Goal: Task Accomplishment & Management: Manage account settings

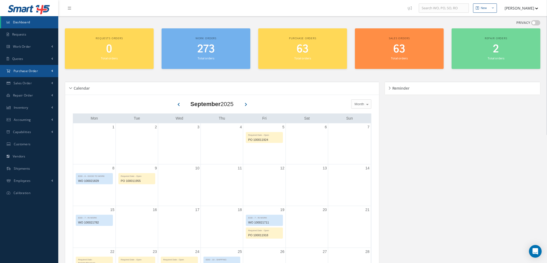
click at [30, 72] on span "Purchase Order" at bounding box center [26, 71] width 24 height 5
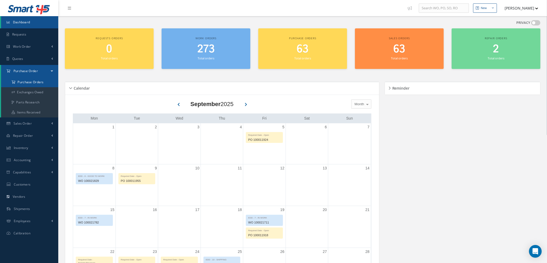
click at [38, 83] on a=1&status_id=2&status_id=3&status_id=5&collapsedFilters"] "Purchase Orders" at bounding box center [29, 82] width 57 height 10
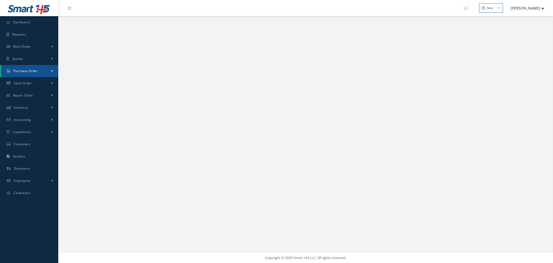
select select "25"
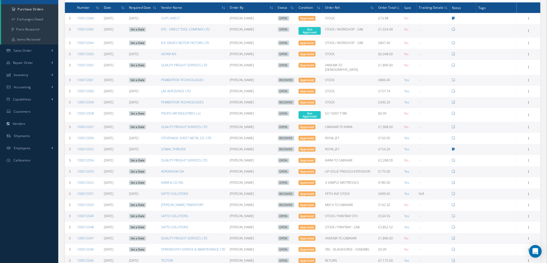
scroll to position [79, 0]
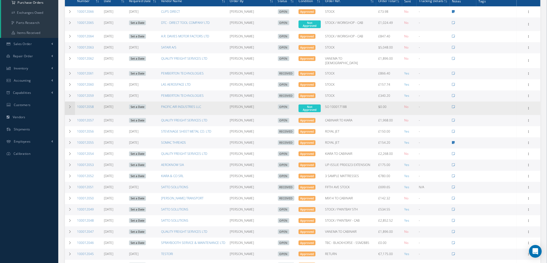
click at [69, 105] on icon at bounding box center [70, 106] width 4 height 3
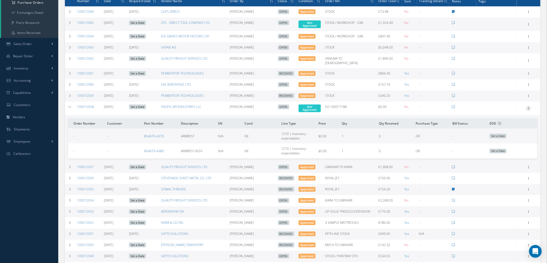
click at [529, 106] on icon at bounding box center [528, 108] width 5 height 4
click at [501, 122] on link "Edit" at bounding box center [504, 125] width 42 height 7
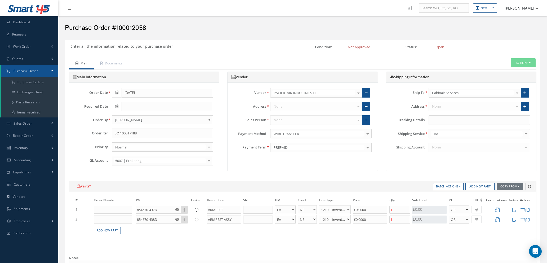
select select "1"
select select "5"
select select "7"
select select "1"
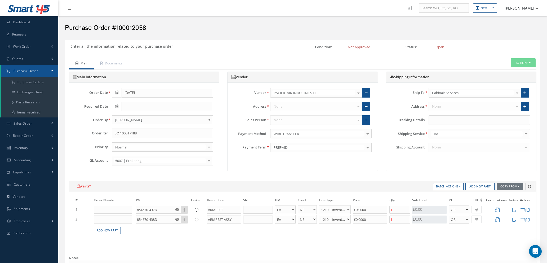
select select "5"
select select "7"
select select "1"
type input "$0"
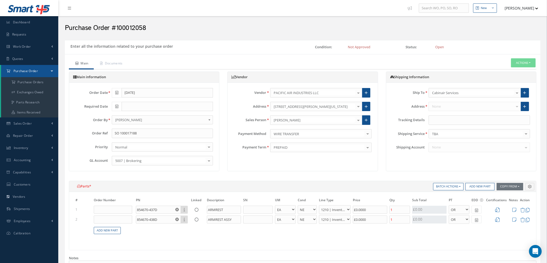
type input "$0"
drag, startPoint x: 381, startPoint y: 210, endPoint x: 332, endPoint y: 211, distance: 48.8
click at [332, 211] on tr "1 854670-437D Part Number Description ARMREST - BAG BX CA RL EA FT HR IN KG LM …" at bounding box center [302, 210] width 457 height 10
type input "$95"
type input "$0"
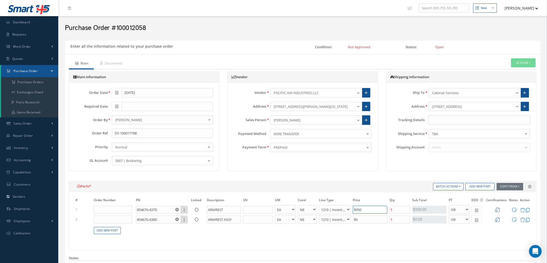
type input "$950"
drag, startPoint x: 369, startPoint y: 222, endPoint x: 340, endPoint y: 220, distance: 28.6
click at [340, 220] on tr "2 854670-438D Part Number Description ARMREST ASSY - BAG BX CA RL EA FT HR IN K…" at bounding box center [302, 219] width 457 height 10
type input "$950"
click at [477, 209] on icon at bounding box center [476, 210] width 3 height 4
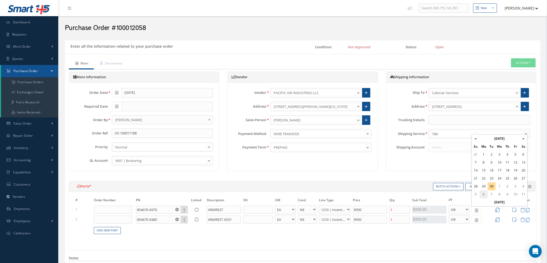
click at [482, 193] on td "6" at bounding box center [484, 194] width 8 height 8
type input "10/06/2025"
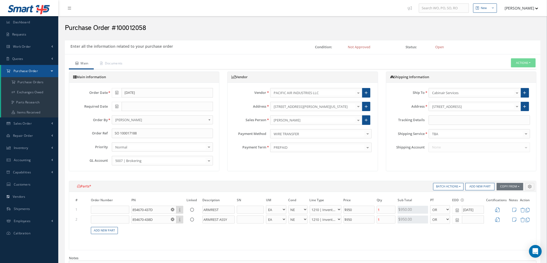
click at [457, 220] on icon at bounding box center [457, 220] width 3 height 4
click at [462, 204] on td "6" at bounding box center [465, 204] width 8 height 8
type input "10/06/2025"
click at [498, 210] on icon at bounding box center [498, 209] width 5 height 5
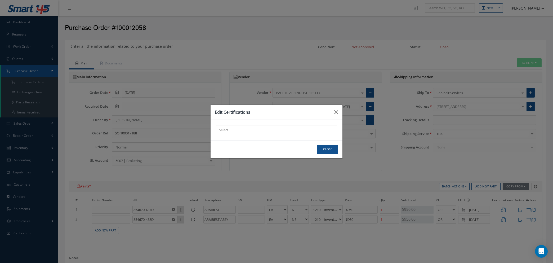
click at [266, 127] on div "× Loading..." at bounding box center [276, 130] width 121 height 10
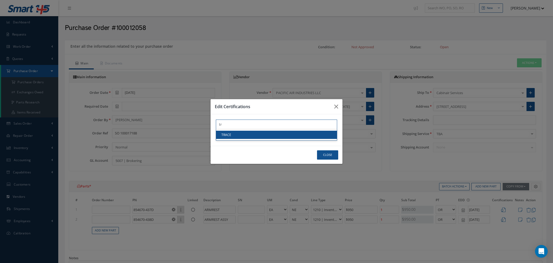
type input "tr"
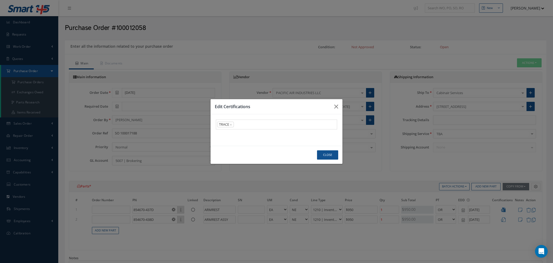
click at [267, 136] on link "TRACE" at bounding box center [276, 135] width 121 height 8
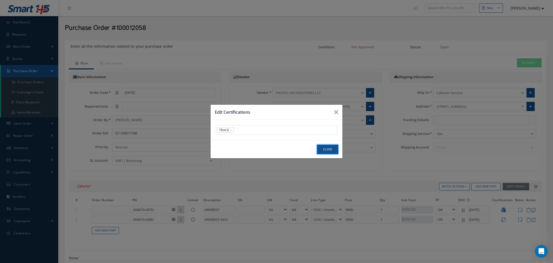
click at [330, 149] on button "Close" at bounding box center [327, 149] width 21 height 9
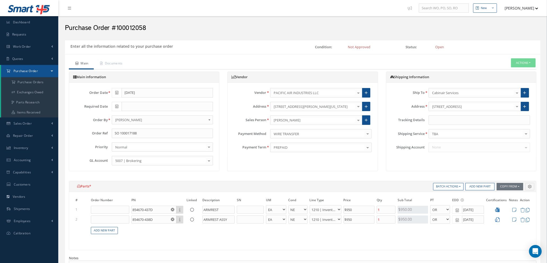
click at [498, 219] on icon at bounding box center [498, 219] width 5 height 5
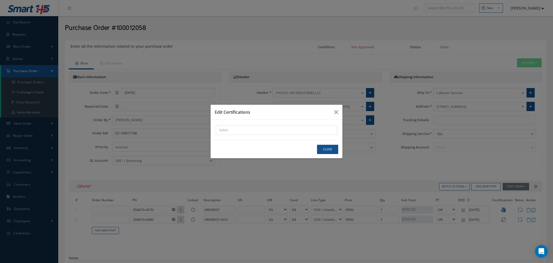
click at [253, 130] on div "× Loading..." at bounding box center [276, 130] width 121 height 10
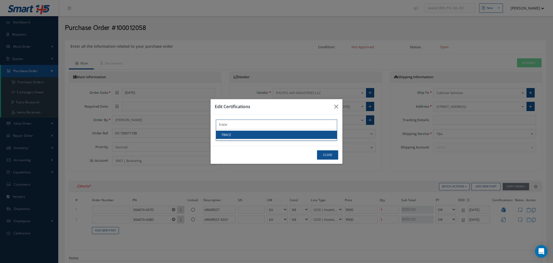
type input "trace"
click at [293, 135] on link "TRACE" at bounding box center [276, 135] width 121 height 8
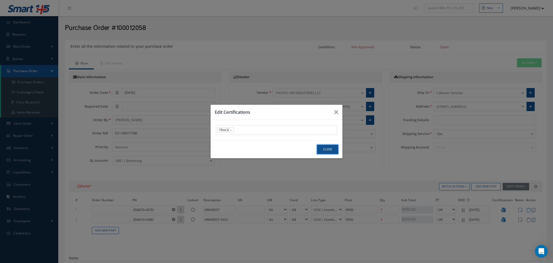
click at [327, 150] on button "Close" at bounding box center [327, 149] width 21 height 9
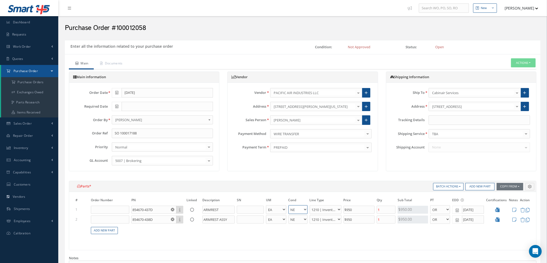
click at [303, 208] on select "AS AI AR BC BER FN FP INSP MD NE NS N/A NU OH PM RE RF RP SCR SV SP TS TL USE US" at bounding box center [298, 209] width 19 height 9
select select "7"
click at [289, 205] on select "AS AI AR BC BER FN FP INSP MD NE NS N/A NU OH PM RE RF RP SCR SV SP TS TL USE US" at bounding box center [298, 209] width 19 height 9
click at [306, 219] on select "AS AI AR BC BER FN FP INSP MD NE NS N/A NU OH PM RE RF RP SCR SV SP TS TL USE US" at bounding box center [298, 219] width 19 height 9
select select "7"
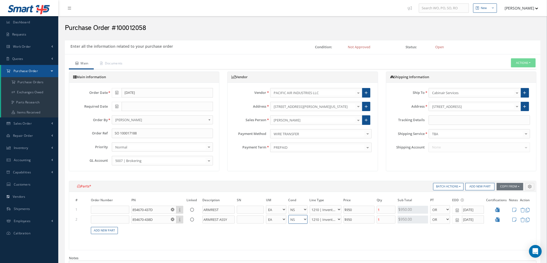
click at [289, 215] on select "AS AI AR BC BER FN FP INSP MD NE NS N/A NU OH PM RE RF RP SCR SV SP TS TL USE US" at bounding box center [298, 219] width 19 height 9
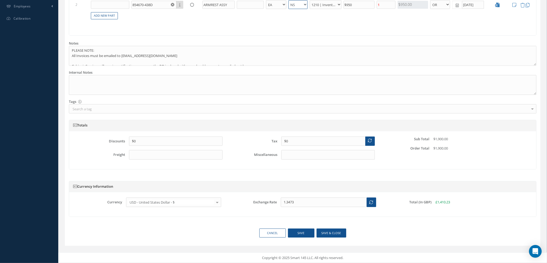
scroll to position [16, 0]
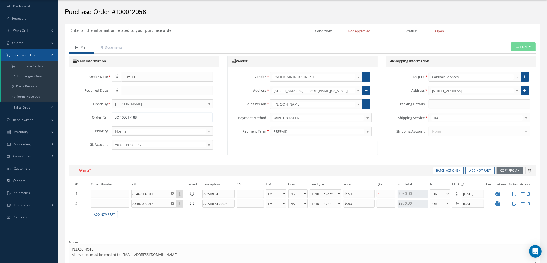
drag, startPoint x: 120, startPoint y: 117, endPoint x: 74, endPoint y: 117, distance: 46.4
click at [74, 117] on div "Order Ref SO 100017188" at bounding box center [144, 118] width 146 height 10
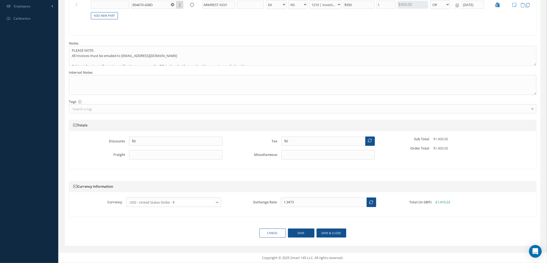
type input "100017188"
click at [329, 233] on button "Save & close" at bounding box center [332, 232] width 30 height 9
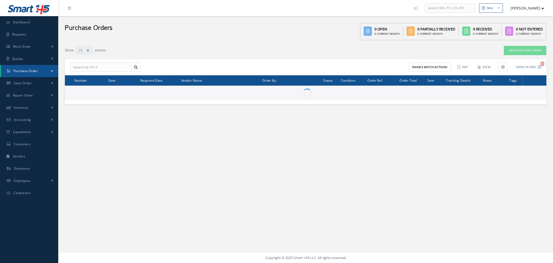
select select "25"
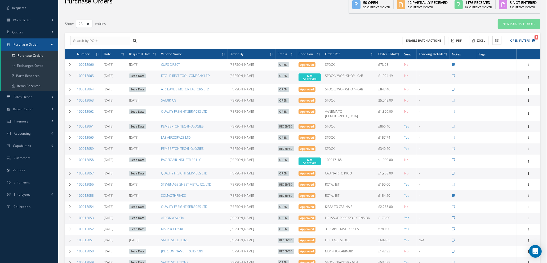
scroll to position [40, 0]
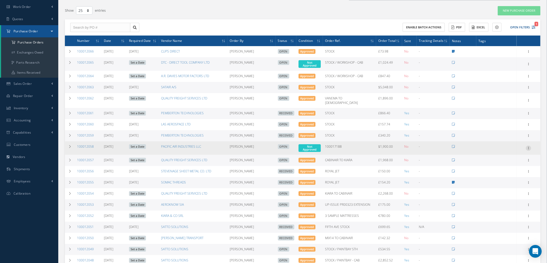
click at [528, 145] on icon at bounding box center [528, 147] width 5 height 4
click at [496, 162] on link "Edit" at bounding box center [504, 165] width 42 height 7
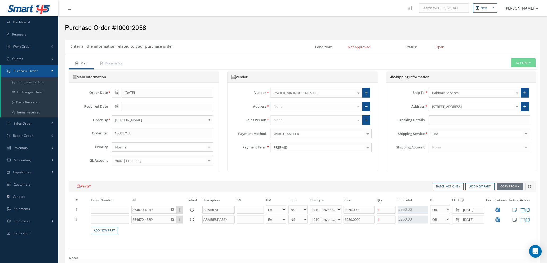
select select "1"
select select "7"
select select "1"
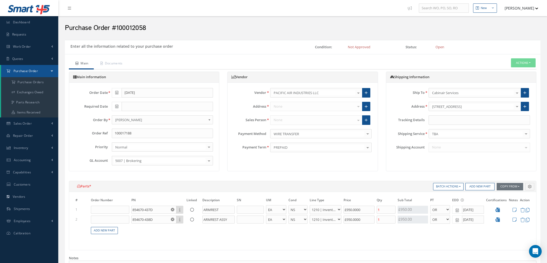
select select "7"
select select "1"
type input "$950"
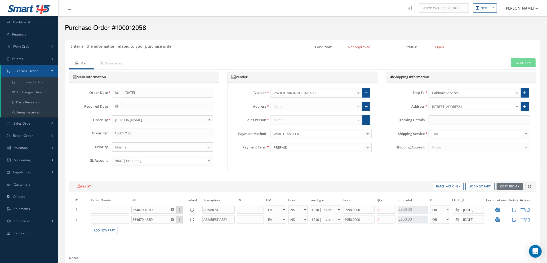
type input "$0"
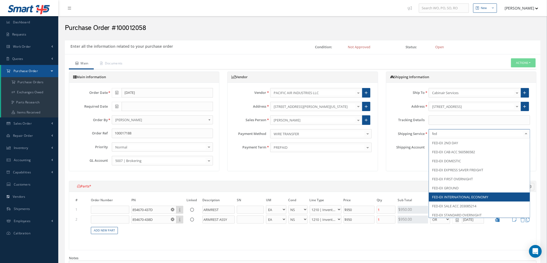
type input "fede"
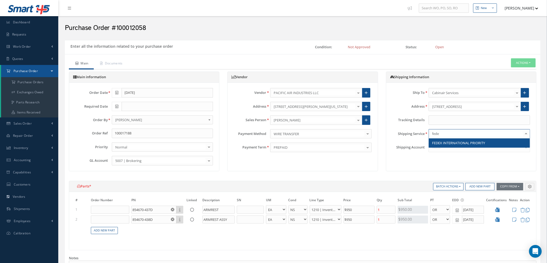
click at [464, 144] on span "FEDEX INTERNATIONAL PRIORITY" at bounding box center [458, 142] width 53 height 5
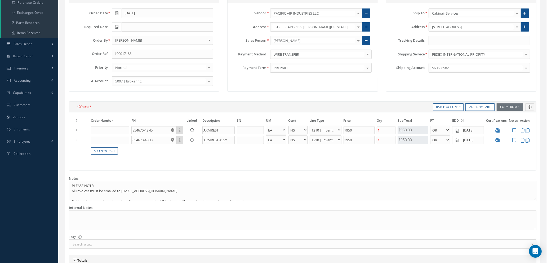
scroll to position [215, 0]
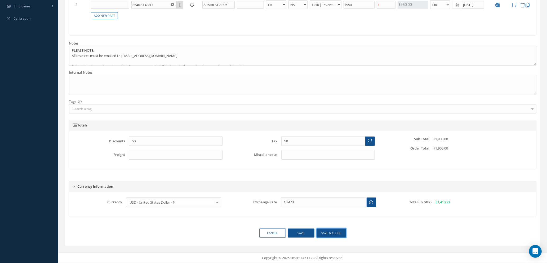
click at [327, 231] on button "Save & close" at bounding box center [332, 232] width 30 height 9
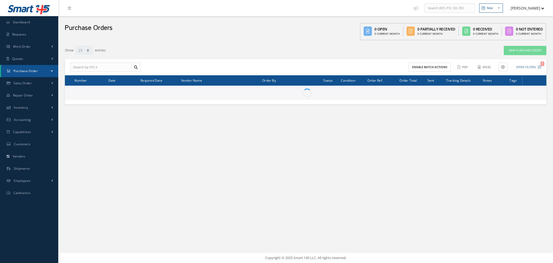
select select "25"
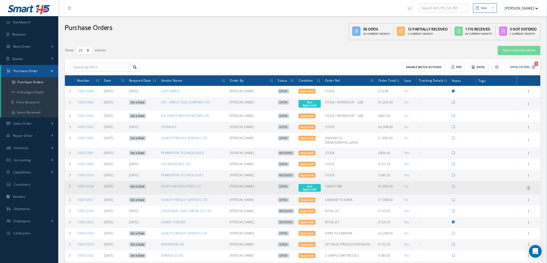
click at [528, 185] on icon at bounding box center [528, 187] width 5 height 4
click at [134, 184] on link "Set a Date" at bounding box center [137, 186] width 17 height 5
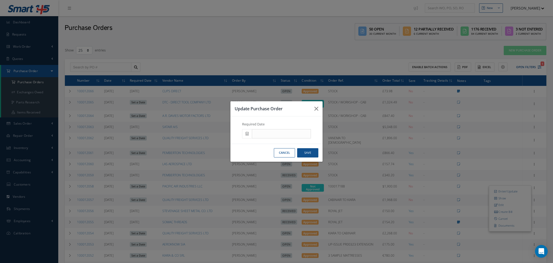
click at [246, 133] on icon at bounding box center [247, 134] width 3 height 4
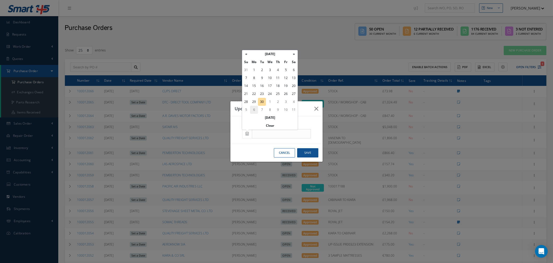
click at [254, 110] on td "6" at bounding box center [254, 110] width 8 height 8
type input "[DATE]"
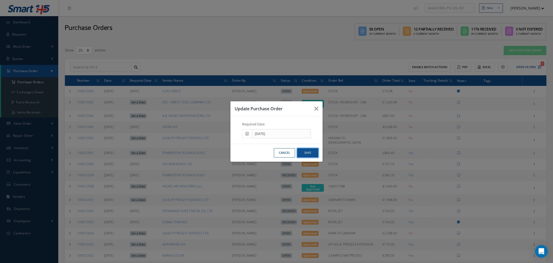
click at [309, 153] on button "Save" at bounding box center [307, 152] width 21 height 9
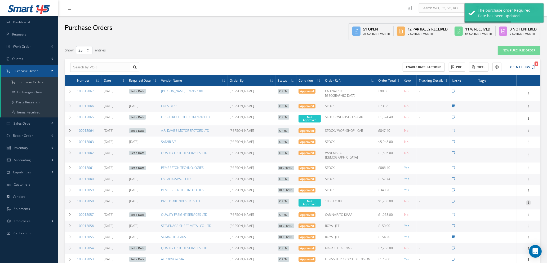
click at [528, 200] on icon at bounding box center [528, 202] width 5 height 4
click at [506, 203] on link "Enter/Update" at bounding box center [504, 206] width 42 height 7
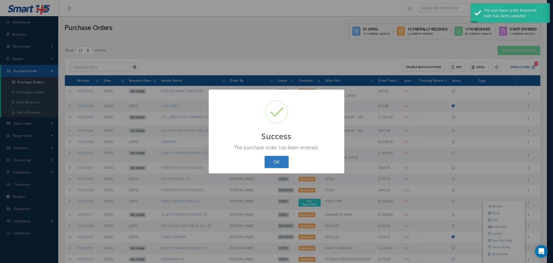
click at [273, 160] on button "OK" at bounding box center [277, 162] width 24 height 12
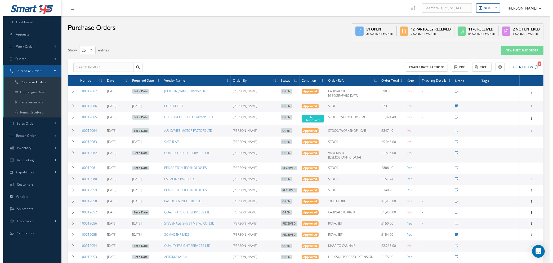
scroll to position [79, 0]
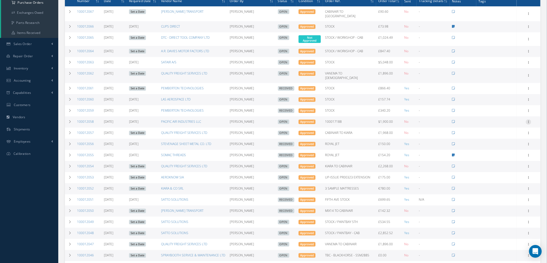
click at [529, 119] on icon at bounding box center [528, 121] width 5 height 4
click at [503, 156] on link "Send By Email" at bounding box center [504, 159] width 42 height 7
type input "Reports from Purchase Order #100012058"
type textarea "Hiya, Please find Attached, our Purchase Order #100012058. If you have any ques…"
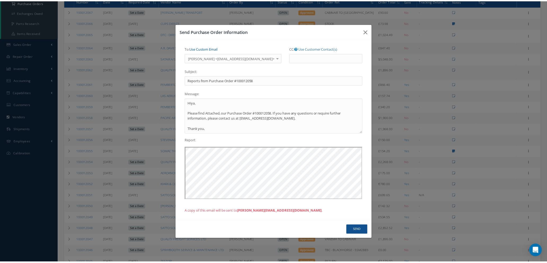
scroll to position [0, 0]
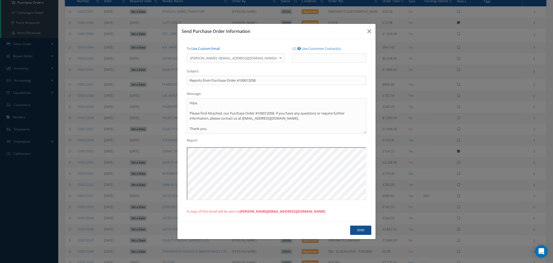
click at [204, 49] on link "Use Custom Email" at bounding box center [206, 48] width 28 height 5
click at [205, 55] on input "To: Use Customer Contact(s)" at bounding box center [230, 58] width 86 height 10
type input "natasha@cab.aero"
click at [359, 231] on button "Send" at bounding box center [360, 229] width 21 height 9
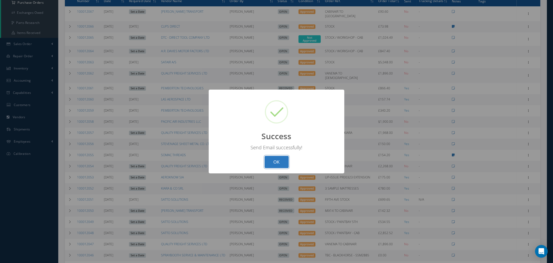
click at [278, 160] on button "OK" at bounding box center [277, 162] width 24 height 12
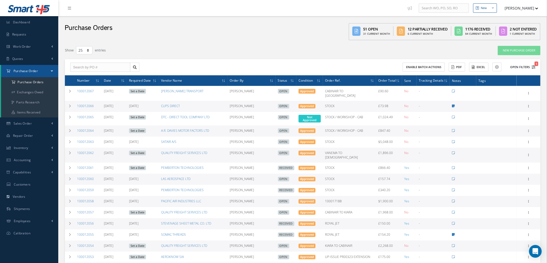
click at [532, 67] on icon "1" at bounding box center [534, 67] width 4 height 4
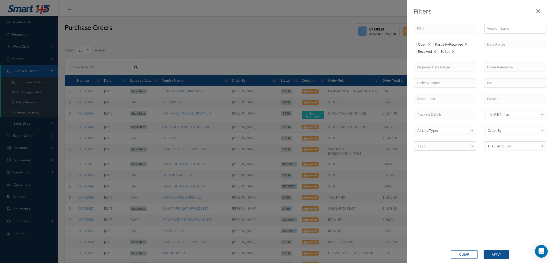
click at [491, 29] on input "text" at bounding box center [515, 29] width 62 height 10
click at [492, 39] on span "ALPHA ADHESIVES AND SEALANTS LTD" at bounding box center [505, 41] width 37 height 10
type input "ALPHA ADHESIVES AND SEALANTS LTD"
click at [495, 253] on button "Apply" at bounding box center [497, 254] width 26 height 8
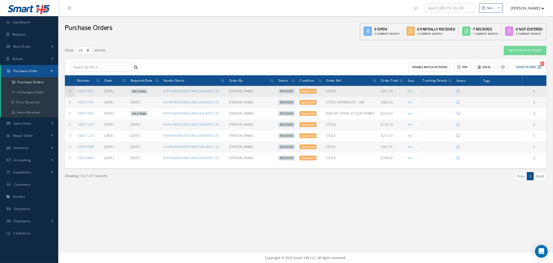
click at [68, 91] on icon at bounding box center [70, 91] width 4 height 3
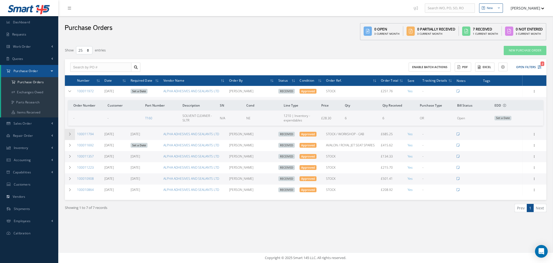
click at [70, 133] on icon at bounding box center [70, 133] width 4 height 3
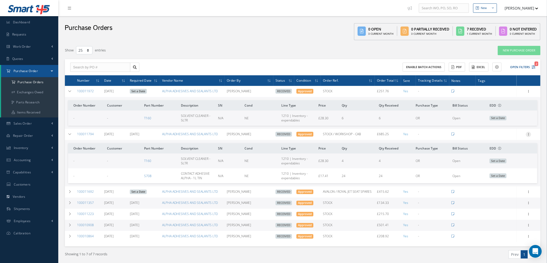
click at [530, 133] on icon at bounding box center [528, 134] width 5 height 4
drag, startPoint x: 94, startPoint y: 133, endPoint x: 77, endPoint y: 135, distance: 17.6
click at [77, 135] on td "100011794" at bounding box center [88, 134] width 27 height 11
copy link "100011794"
click at [510, 50] on link "New Purchase Order" at bounding box center [519, 50] width 43 height 9
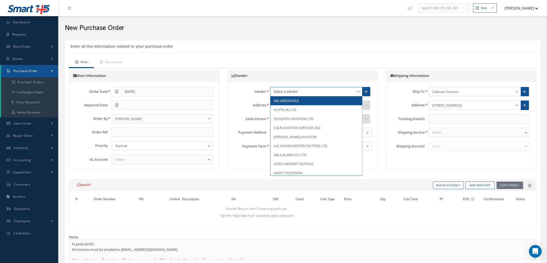
click at [335, 89] on div at bounding box center [316, 92] width 92 height 10
type input "alph"
click at [320, 102] on span "ALPHA ADHESIVES AND SEALANTS LTD" at bounding box center [304, 100] width 61 height 5
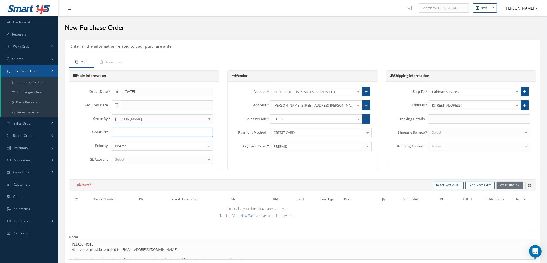
click at [117, 132] on input "text" at bounding box center [162, 132] width 101 height 10
type input "STOCK"
click at [135, 160] on div "Select" at bounding box center [162, 160] width 101 height 10
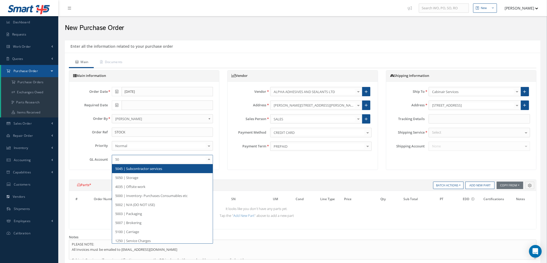
type input "500"
click at [135, 168] on span "5000 | Inventory- Purchases Consumables etc" at bounding box center [151, 168] width 72 height 5
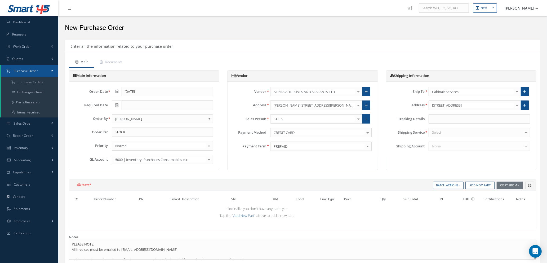
click at [453, 134] on div "Select" at bounding box center [479, 133] width 101 height 10
type input "YOUR"
click at [452, 142] on span "YOUR ROUTING" at bounding box center [444, 141] width 25 height 5
click at [479, 185] on button "Add New Part" at bounding box center [480, 185] width 29 height 7
select select "1"
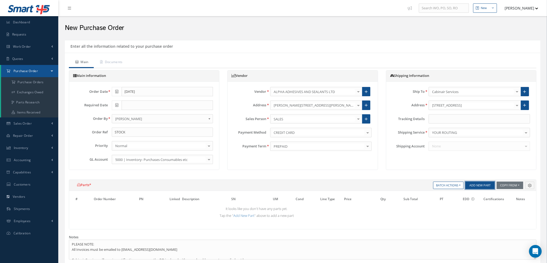
select select "5"
select select "110"
select select "1"
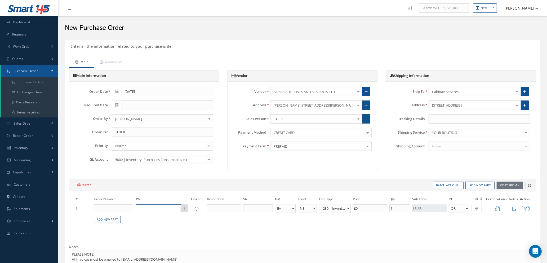
click at [145, 209] on input "text" at bounding box center [158, 208] width 45 height 8
click at [521, 208] on icon at bounding box center [522, 208] width 5 height 5
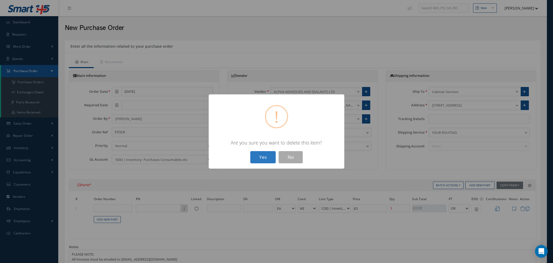
click at [259, 157] on button "Yes" at bounding box center [262, 157] width 25 height 12
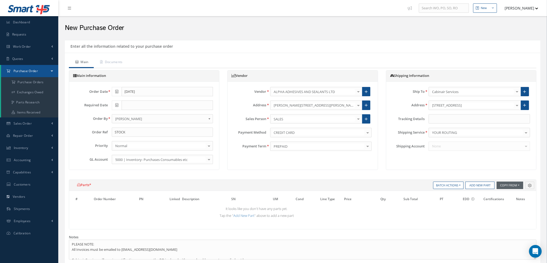
click at [506, 183] on button "Copy From" at bounding box center [510, 185] width 26 height 7
click at [505, 208] on link "Purchase Orders" at bounding box center [518, 207] width 42 height 7
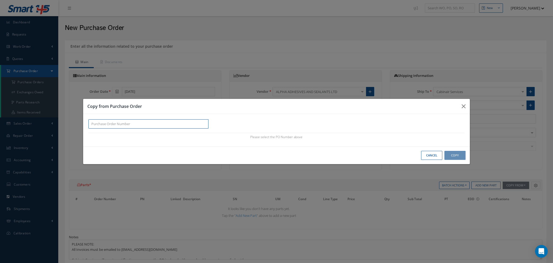
click at [164, 123] on input "text" at bounding box center [149, 124] width 120 height 10
paste input "100011794"
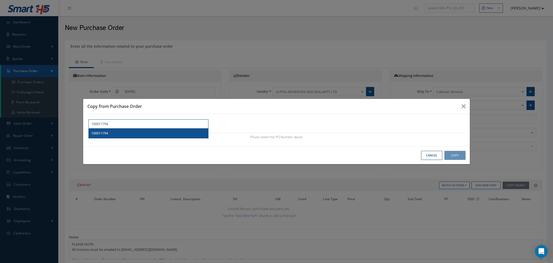
click at [103, 132] on span "100011794" at bounding box center [99, 133] width 17 height 5
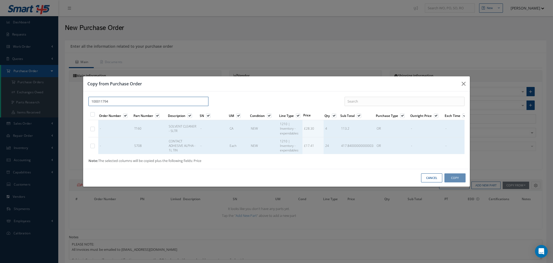
type input "100011794"
click at [95, 143] on label at bounding box center [95, 145] width 1 height 5
click at [92, 145] on input "checkbox" at bounding box center [92, 146] width 3 height 3
checkbox input "true"
click at [453, 180] on button "Copy" at bounding box center [455, 177] width 21 height 9
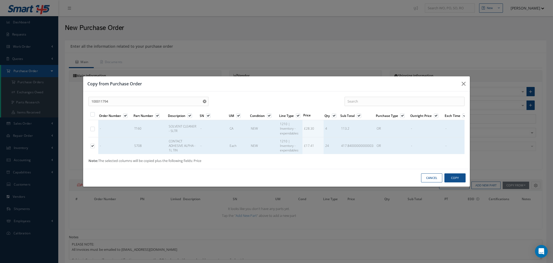
type input "£83.57"
select select "1"
select select "5"
select select "7"
select select "1"
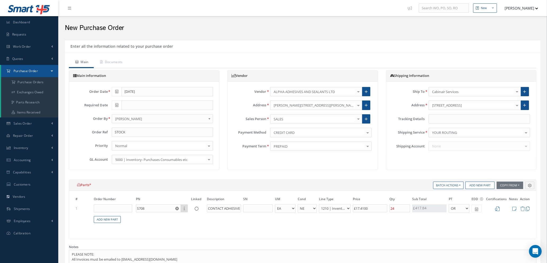
scroll to position [204, 0]
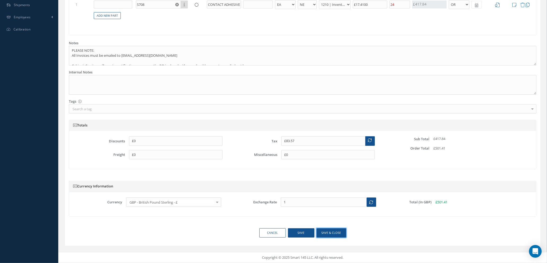
click at [335, 232] on button "Save & close" at bounding box center [332, 232] width 30 height 9
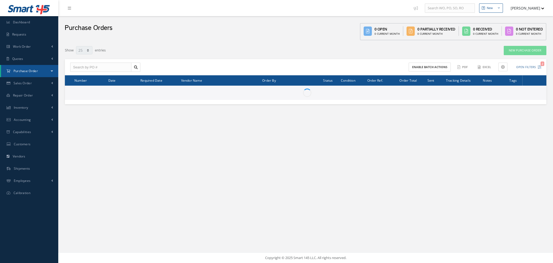
select select "25"
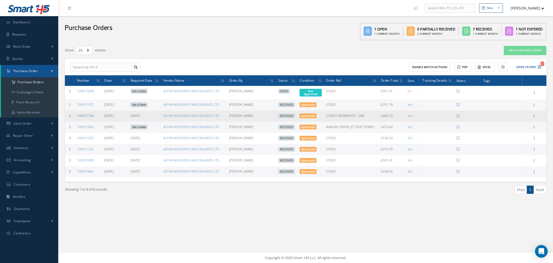
click at [84, 114] on link "100011794" at bounding box center [85, 115] width 17 height 5
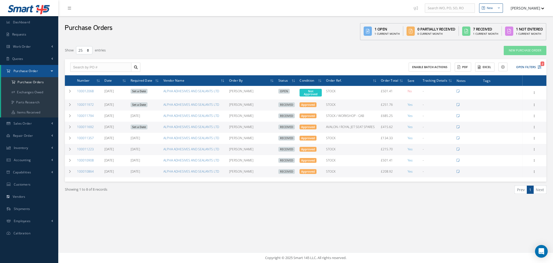
select select "25"
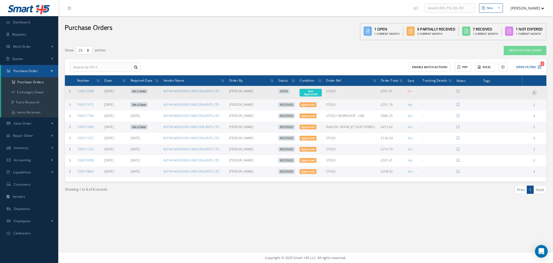
click at [537, 92] on icon at bounding box center [534, 92] width 5 height 4
click at [509, 110] on link "Edit" at bounding box center [510, 109] width 42 height 7
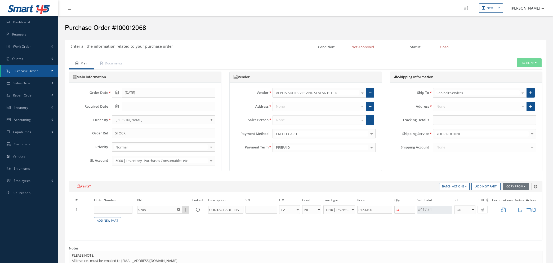
select select "1"
select select "5"
select select "7"
select select "1"
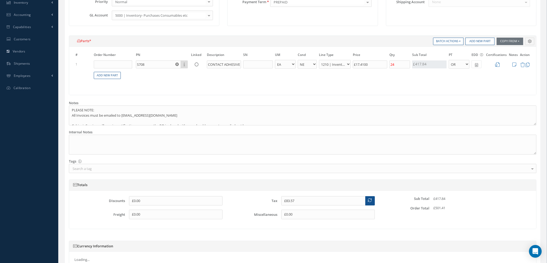
scroll to position [196, 0]
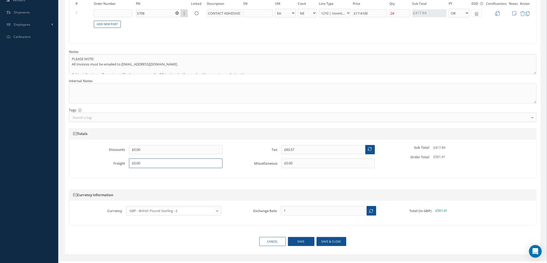
drag, startPoint x: 148, startPoint y: 163, endPoint x: 39, endPoint y: 161, distance: 109.2
click at [39, 162] on div "Smart 145 Dashboard Requests Work Order Work Order Work Order Quotes" at bounding box center [273, 38] width 547 height 468
click at [167, 166] on input "£40.00" at bounding box center [176, 163] width 94 height 10
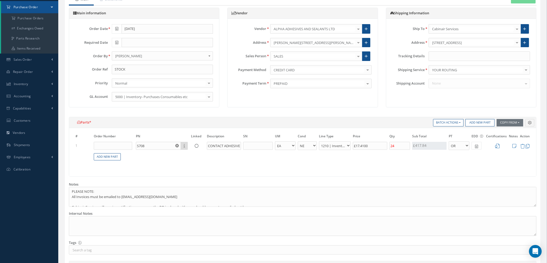
scroll to position [77, 0]
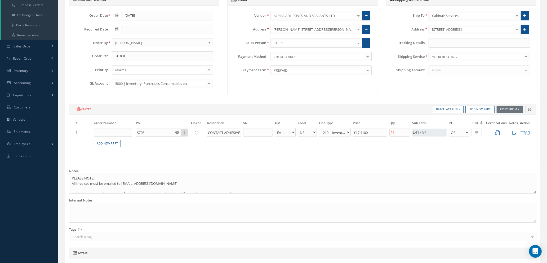
type input "£40.00"
click at [499, 132] on icon at bounding box center [497, 132] width 5 height 5
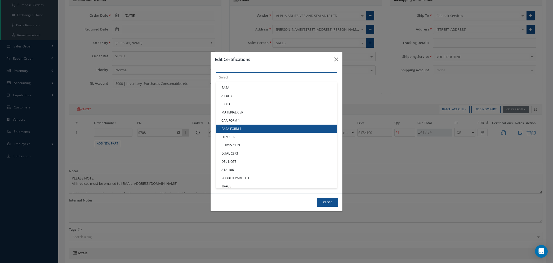
click at [327, 82] on div "× Loading... EASA 8130-3 C OF C MATERIAL CERT CAA FORM 1 EASA FORM 1 OEM CERT B…" at bounding box center [276, 77] width 121 height 10
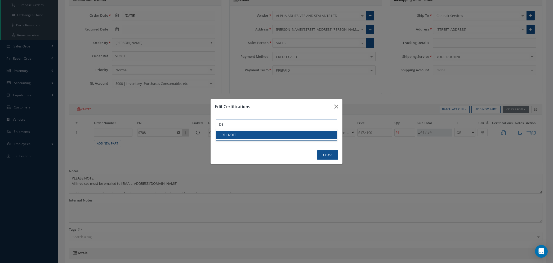
type input "DE"
click at [326, 133] on link "DEL NOTE" at bounding box center [276, 135] width 121 height 8
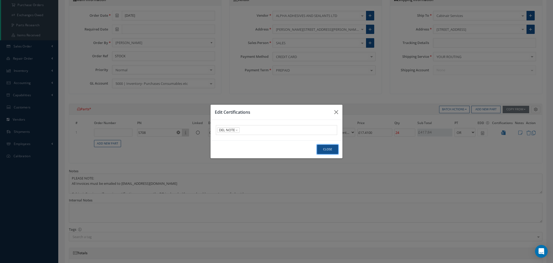
click at [326, 153] on button "Close" at bounding box center [327, 149] width 21 height 9
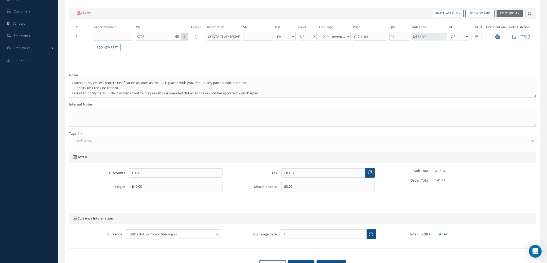
scroll to position [205, 0]
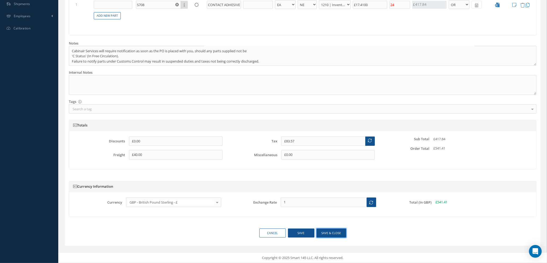
click at [332, 233] on button "Save & close" at bounding box center [332, 232] width 30 height 9
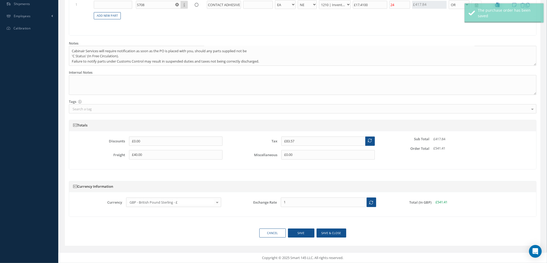
type input "£40"
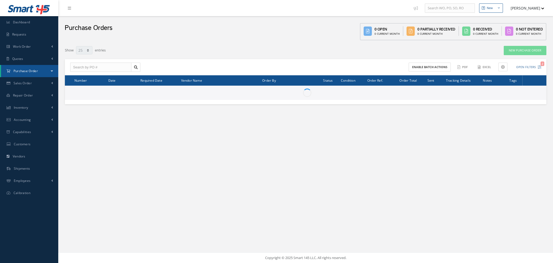
select select "25"
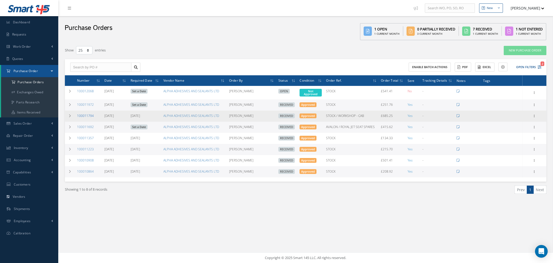
click at [84, 114] on link "100011794" at bounding box center [85, 115] width 17 height 5
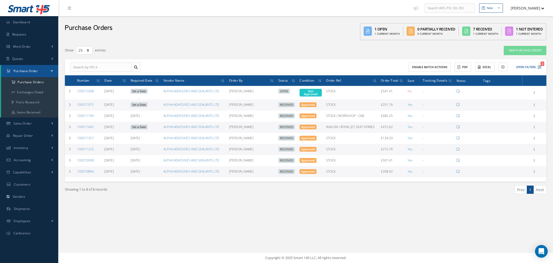
select select "25"
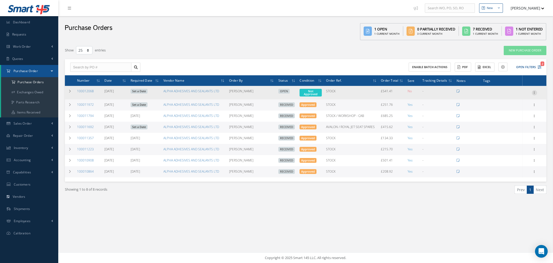
click at [536, 91] on icon at bounding box center [534, 92] width 5 height 4
click at [513, 109] on link "Edit" at bounding box center [510, 109] width 42 height 7
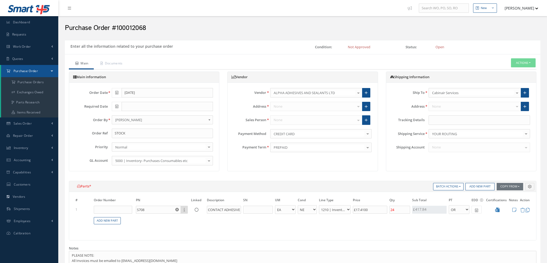
select select "1"
select select "5"
select select "7"
select select "1"
click at [499, 210] on icon at bounding box center [497, 209] width 5 height 5
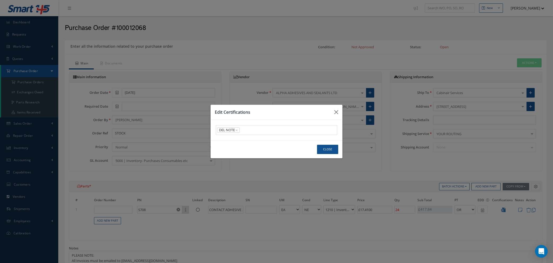
click at [238, 131] on span "DEL NOTE ×" at bounding box center [228, 130] width 23 height 6
click at [237, 130] on span "×" at bounding box center [237, 130] width 2 height 6
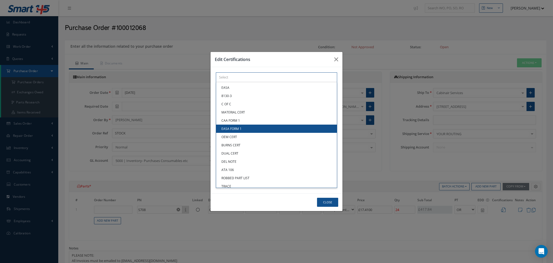
click at [237, 82] on div "× Loading... EASA 8130-3 C OF C MATERIAL CERT CAA FORM 1 EASA FORM 1 OEM CERT B…" at bounding box center [276, 77] width 121 height 10
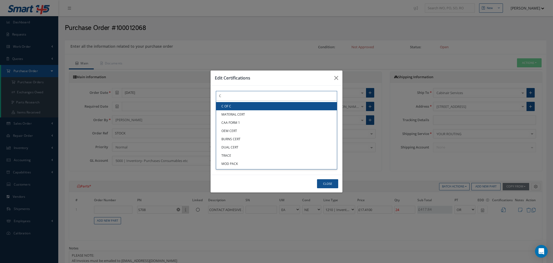
type input "C"
click at [238, 107] on link "C OF C" at bounding box center [276, 106] width 121 height 8
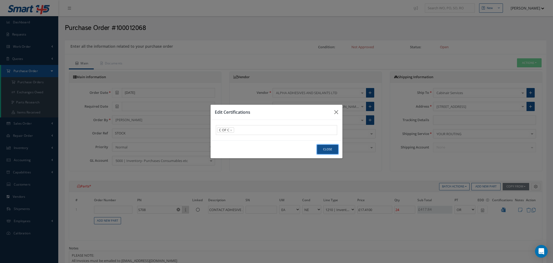
click at [330, 147] on button "Close" at bounding box center [327, 149] width 21 height 9
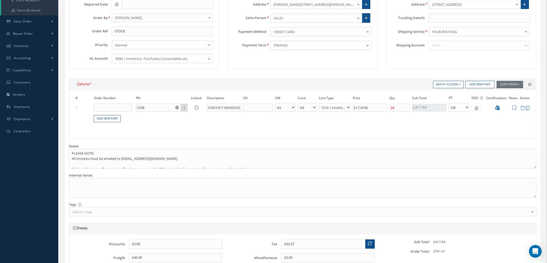
scroll to position [199, 0]
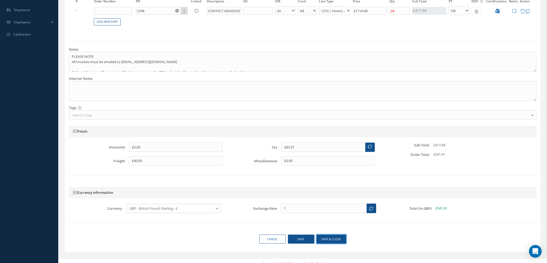
click at [326, 235] on button "Save & close" at bounding box center [332, 239] width 30 height 9
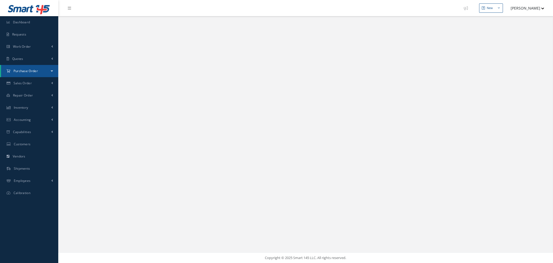
select select "25"
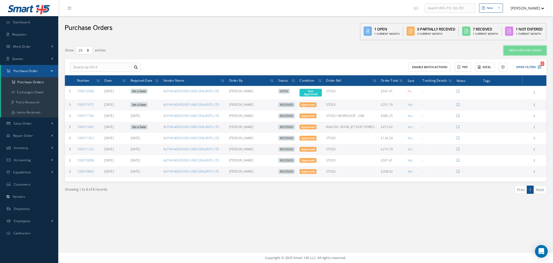
click at [518, 48] on link "New Purchase Order" at bounding box center [525, 50] width 43 height 9
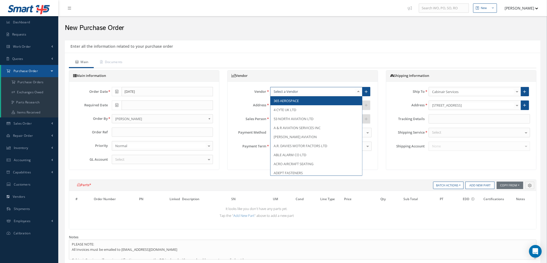
click at [317, 91] on div at bounding box center [316, 92] width 92 height 10
type input "SILMID"
click at [314, 99] on span "SILMID LIMITED" at bounding box center [317, 100] width 92 height 9
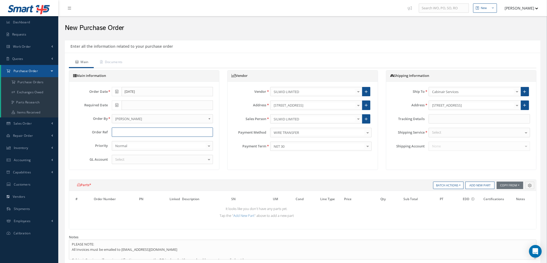
click at [125, 131] on input "text" at bounding box center [162, 132] width 101 height 10
type input "STOCK"
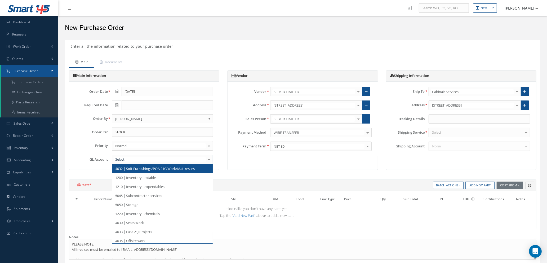
click at [170, 156] on div at bounding box center [162, 160] width 101 height 10
type input "500"
click at [176, 170] on span "5000 | Inventory- Purchases Consumables etc" at bounding box center [151, 168] width 72 height 5
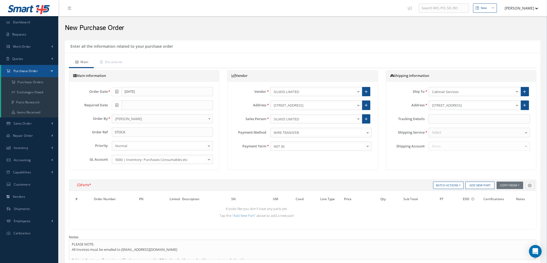
click at [462, 134] on div "Select" at bounding box center [479, 133] width 101 height 10
type input "YOUR"
click at [462, 141] on span "YOUR ROUTING" at bounding box center [479, 141] width 101 height 9
click at [475, 184] on button "Add New Part" at bounding box center [480, 185] width 29 height 7
select select "1"
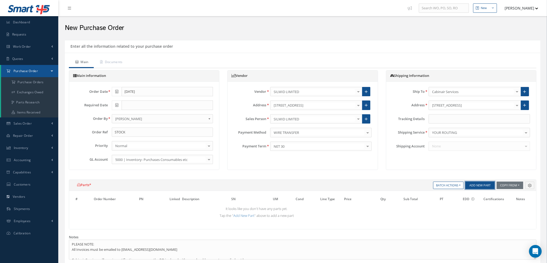
select select "5"
select select "7"
select select "1"
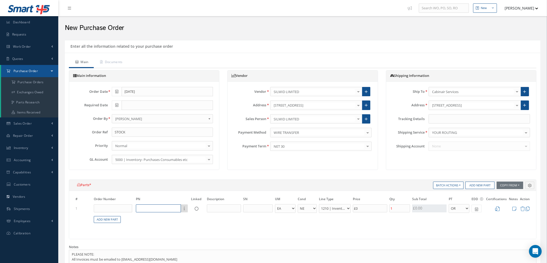
click at [139, 206] on input "text" at bounding box center [158, 208] width 45 height 8
type input "3MDP60950M"
click at [148, 227] on span "3MDP60950M" at bounding box center [149, 225] width 20 height 5
type input "£4.58"
type input "DP609 50ML"
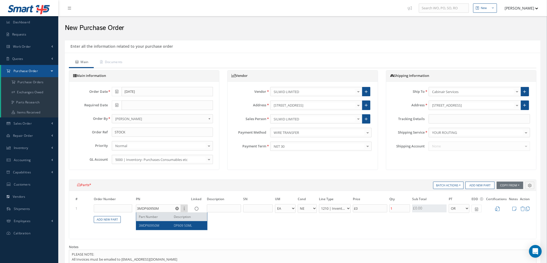
type input "£22.92"
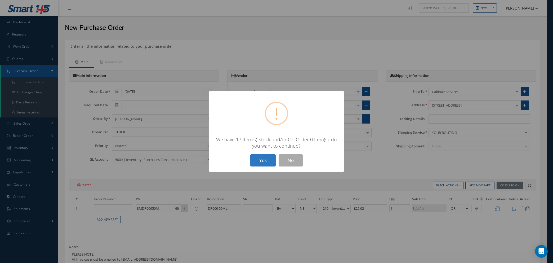
click at [253, 157] on button "Yes" at bounding box center [262, 160] width 25 height 12
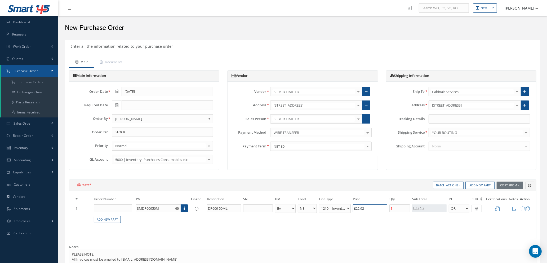
drag, startPoint x: 378, startPoint y: 210, endPoint x: 227, endPoint y: 204, distance: 151.7
click at [229, 205] on tr "1 3MDP60950M Part Number Description DP609 50ML - BAG BX CA RL EA FT HR IN KG L…" at bounding box center [302, 209] width 457 height 10
type input "£0.4"
type input "£2"
type input "£4.2"
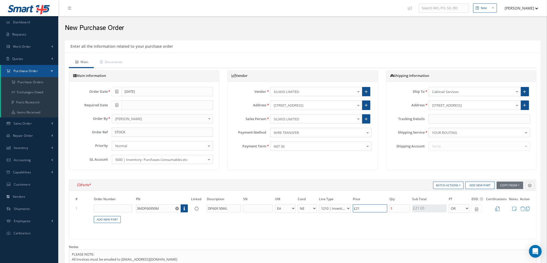
type input "£21."
type input "£4.26"
type input "£21.3"
type input "£4.27"
type input "£21.34"
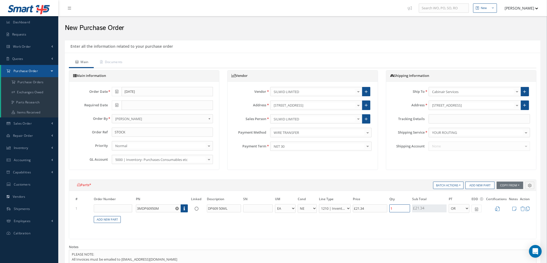
drag, startPoint x: 406, startPoint y: 209, endPoint x: 340, endPoint y: 198, distance: 67.3
click at [343, 199] on table "# Order Number PN Linked Description SN UM Cond Line Type Price Qty Qty Receive…" at bounding box center [302, 212] width 457 height 33
type input "£0"
type input "£8.54"
type input "2"
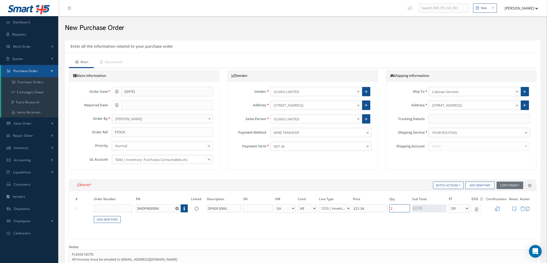
type input "£93.9"
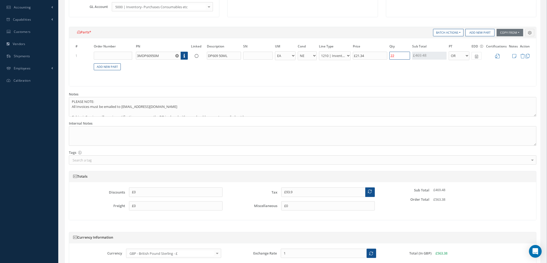
scroll to position [159, 0]
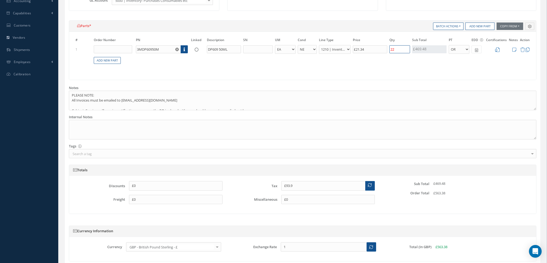
type input "22"
click at [301, 184] on input "£93.9" at bounding box center [323, 186] width 84 height 10
type input "£93.90"
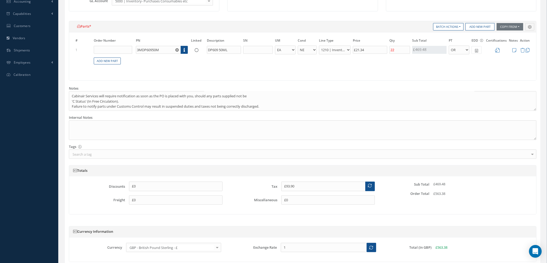
scroll to position [204, 0]
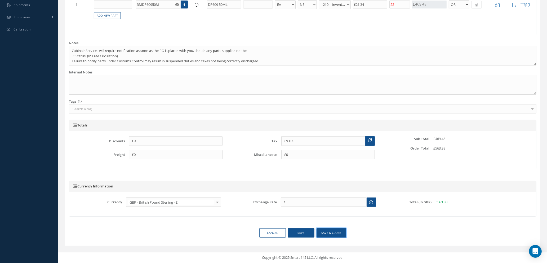
click at [328, 232] on button "Save & close" at bounding box center [332, 232] width 30 height 9
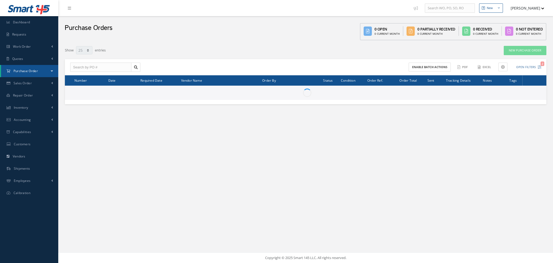
select select "25"
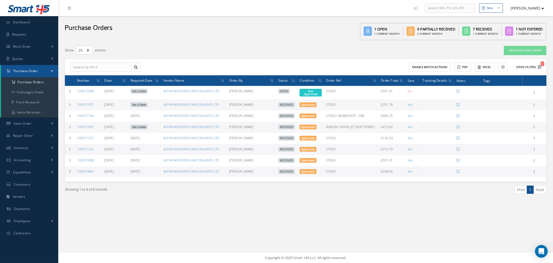
click at [539, 66] on icon "2" at bounding box center [540, 67] width 4 height 4
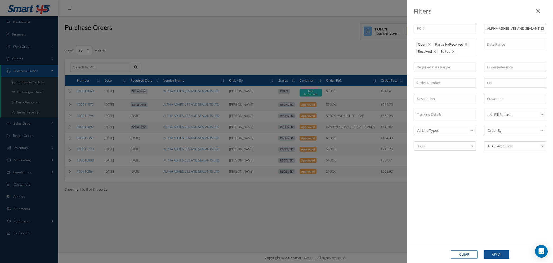
click at [543, 28] on use "Reset" at bounding box center [542, 28] width 3 height 3
click at [496, 254] on button "Apply" at bounding box center [497, 254] width 26 height 8
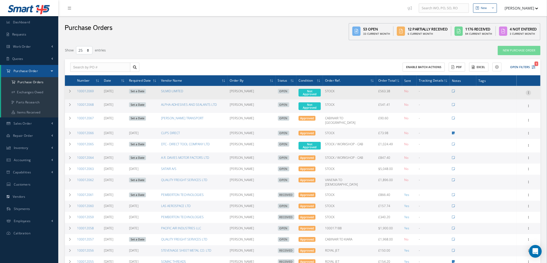
click at [529, 91] on icon at bounding box center [528, 92] width 5 height 4
click at [502, 109] on link "Edit" at bounding box center [504, 109] width 42 height 7
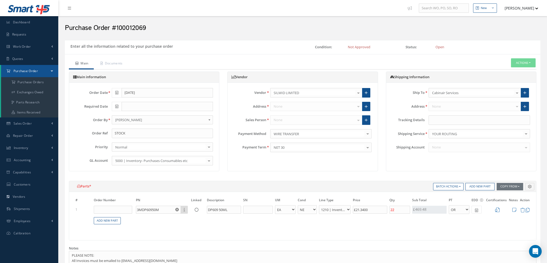
select select "1"
select select "5"
select select "7"
select select "1"
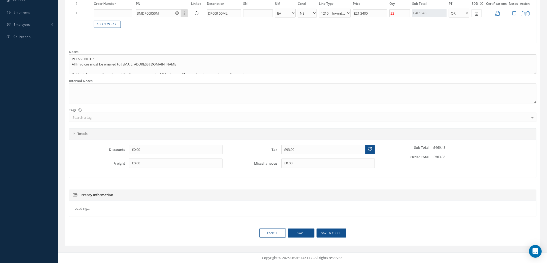
scroll to position [196, 0]
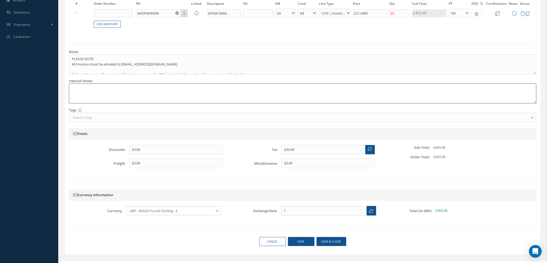
click at [100, 89] on textarea at bounding box center [303, 93] width 468 height 20
paste textarea "WSO469706"
click at [326, 243] on button "Save & close" at bounding box center [332, 241] width 30 height 9
type textarea "REF: WSO469706 -- [PERSON_NAME] [DATE] 04:11AM"
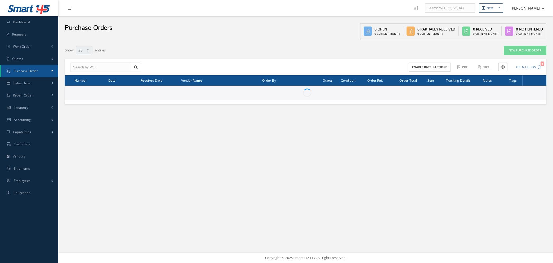
select select "25"
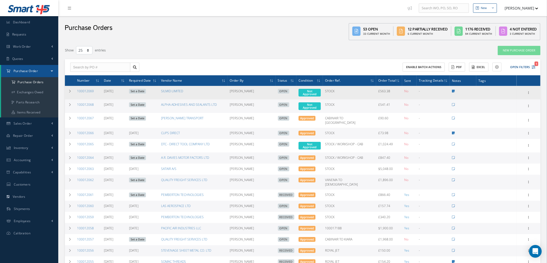
click at [142, 89] on link "Set a Date" at bounding box center [137, 91] width 17 height 5
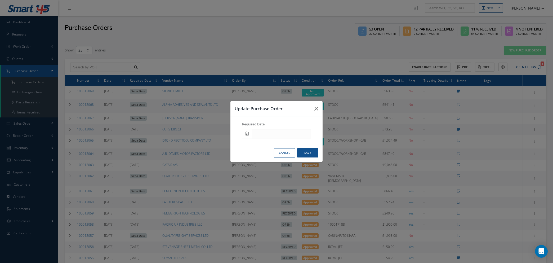
click at [246, 132] on icon at bounding box center [247, 134] width 3 height 4
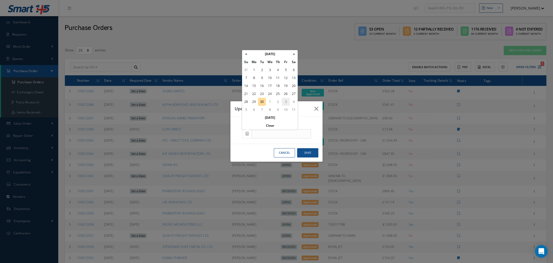
click at [285, 104] on td "3" at bounding box center [286, 102] width 8 height 8
type input "10/03/2025"
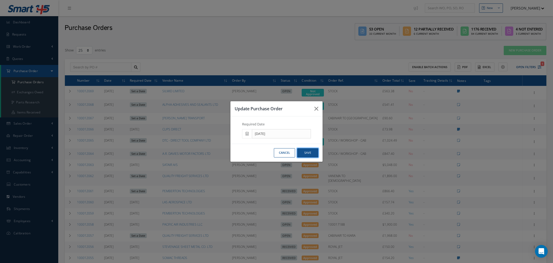
click at [307, 150] on button "Save" at bounding box center [307, 152] width 21 height 9
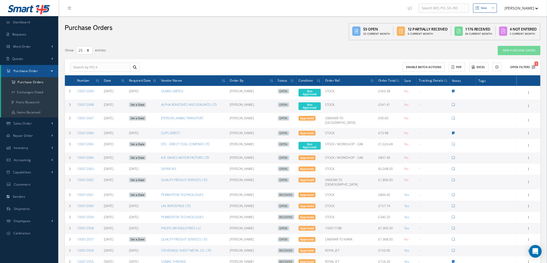
click at [535, 65] on icon "1" at bounding box center [534, 67] width 4 height 4
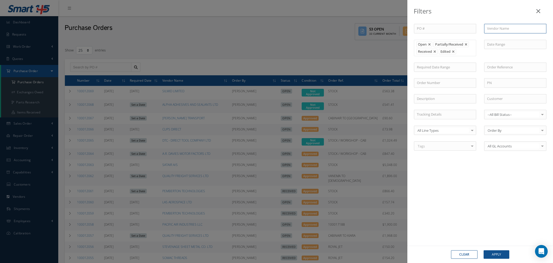
click at [498, 27] on input "text" at bounding box center [515, 29] width 62 height 10
click at [499, 38] on span "SCALPELS & BLADES" at bounding box center [503, 38] width 32 height 5
type input "SCALPELS & BLADES"
click at [492, 254] on button "Apply" at bounding box center [497, 254] width 26 height 8
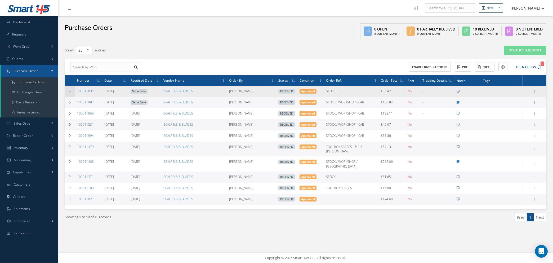
click at [67, 89] on td at bounding box center [70, 91] width 10 height 11
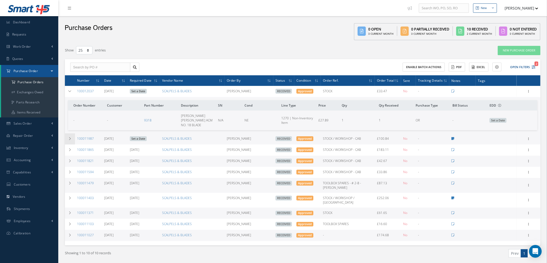
click at [70, 137] on icon at bounding box center [70, 138] width 4 height 3
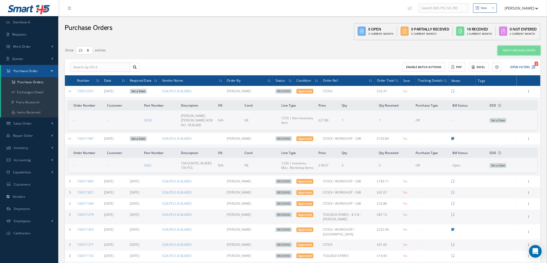
click at [519, 50] on link "New Purchase Order" at bounding box center [519, 50] width 43 height 9
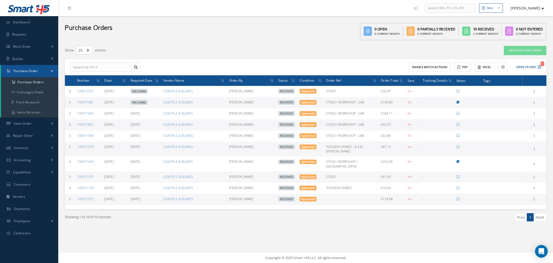
select select "25"
click at [539, 65] on icon "2" at bounding box center [540, 67] width 4 height 4
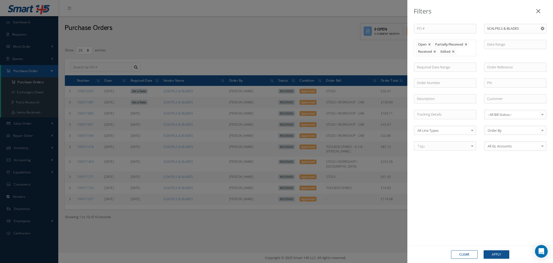
click at [465, 251] on button "Clear" at bounding box center [464, 254] width 26 height 8
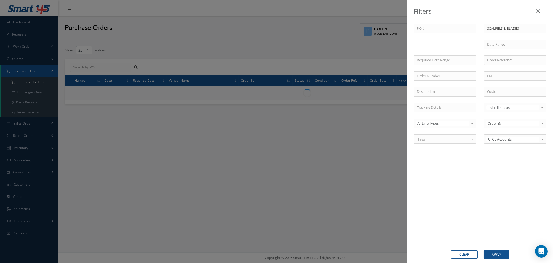
type input "All Status"
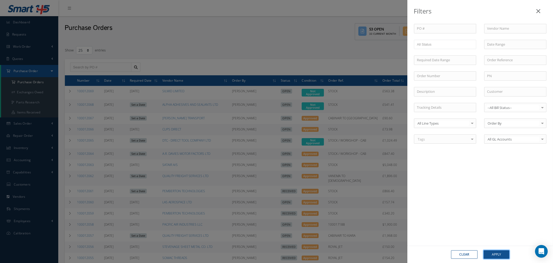
click at [491, 253] on button "Apply" at bounding box center [497, 254] width 26 height 8
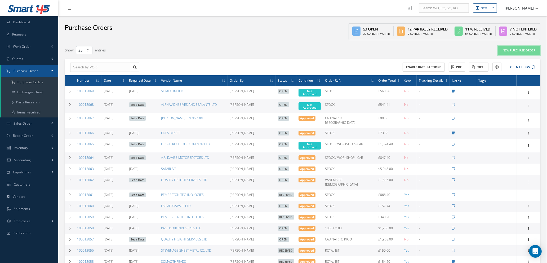
click at [518, 50] on link "New Purchase Order" at bounding box center [519, 50] width 43 height 9
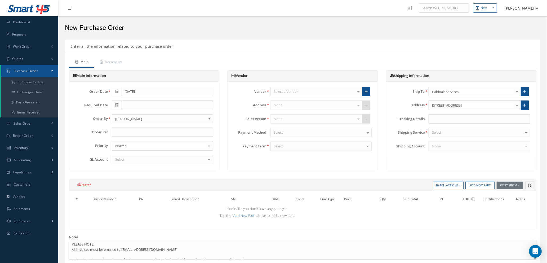
click at [313, 89] on div "Select a Vendor" at bounding box center [316, 92] width 92 height 10
type input "SCALPE"
click at [311, 100] on span "SCALPELS & BLADES" at bounding box center [317, 100] width 92 height 9
drag, startPoint x: 179, startPoint y: 134, endPoint x: 179, endPoint y: 130, distance: 3.7
click at [179, 132] on input "text" at bounding box center [162, 132] width 101 height 10
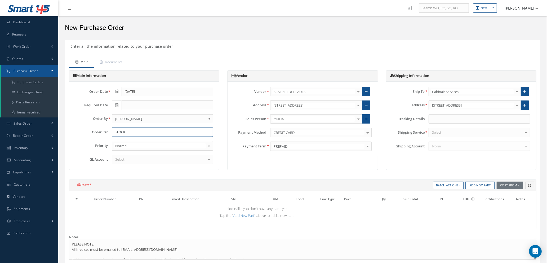
type input "STOCK"
click at [151, 161] on div "Select" at bounding box center [162, 160] width 101 height 10
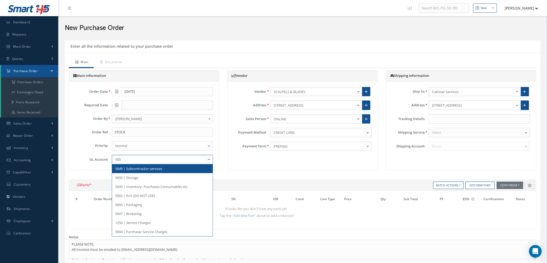
type input "5000"
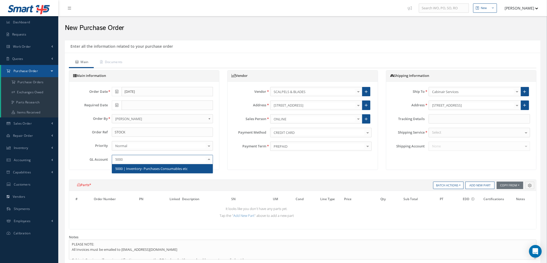
click at [155, 170] on span "5000 | Inventory- Purchases Consumables etc" at bounding box center [151, 168] width 72 height 5
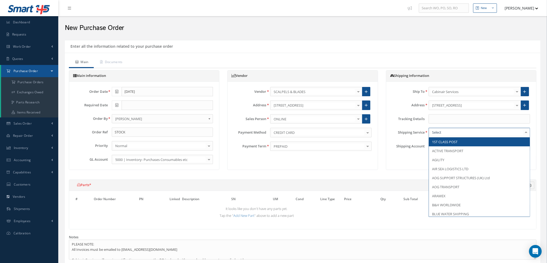
click at [463, 134] on div at bounding box center [479, 133] width 101 height 10
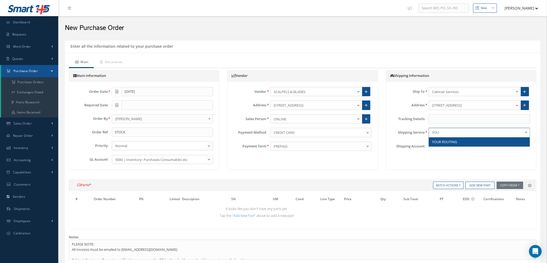
type input "YOUR"
click at [463, 140] on span "YOUR ROUTING" at bounding box center [479, 141] width 101 height 9
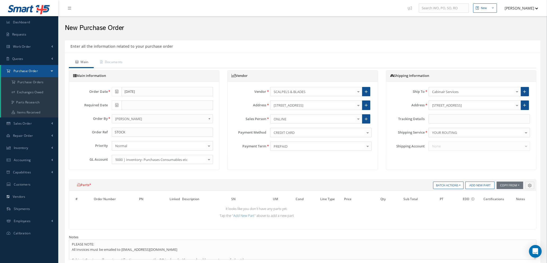
click at [115, 104] on icon at bounding box center [116, 105] width 3 height 4
click at [146, 163] on td "2" at bounding box center [148, 162] width 8 height 8
type input "[DATE]"
click at [474, 185] on button "Add New Part" at bounding box center [480, 185] width 29 height 7
select select "1"
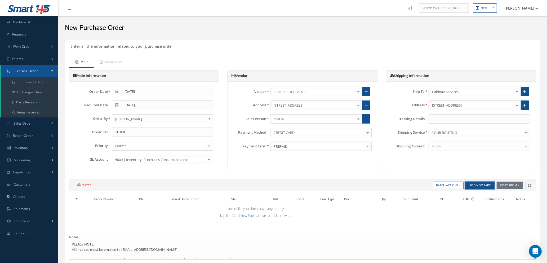
select select "5"
select select "7"
select select "1"
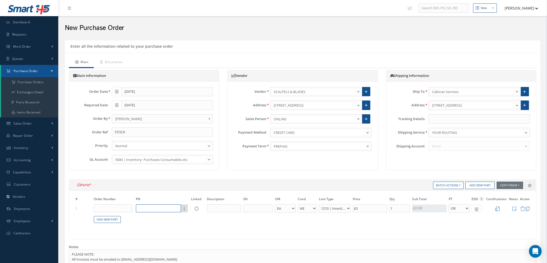
click at [158, 209] on input "text" at bounding box center [158, 208] width 45 height 8
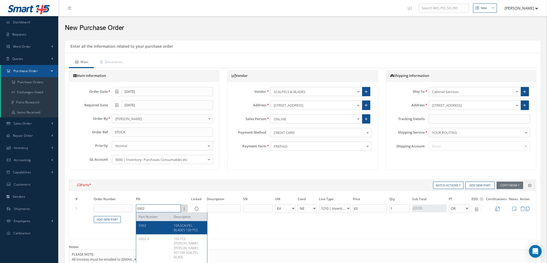
type input "0302"
click at [177, 229] on span "10A SCALPEL BLADES 100 PCS" at bounding box center [186, 227] width 24 height 9
type input "£33.74"
type input "10A SCALPEL BLADES 100 PCS"
select select "110"
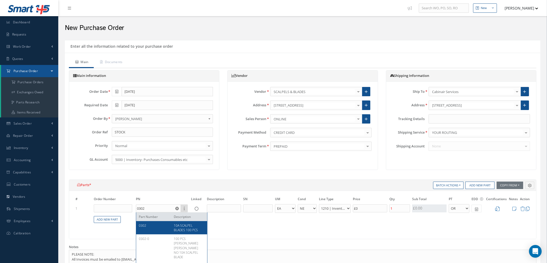
type input "£168.7"
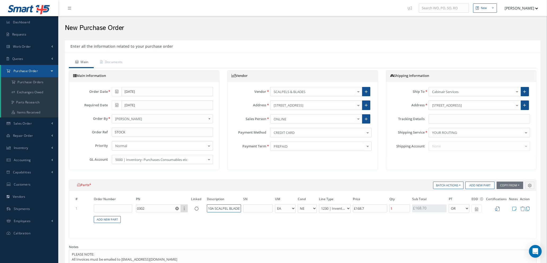
scroll to position [0, 16]
drag, startPoint x: 224, startPoint y: 209, endPoint x: 247, endPoint y: 211, distance: 24.0
click at [247, 211] on tr "1 0302 Part Number Description 10A SCALPEL BLADES 100 PCS - BAG BX CA RL EA FT …" at bounding box center [302, 209] width 457 height 10
click at [373, 208] on input "£168.7" at bounding box center [370, 208] width 34 height 8
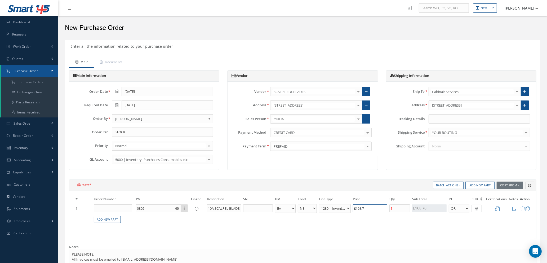
type input "£33.6"
type input "£168"
type input "£3.2"
type input "£16"
type input "£0.2"
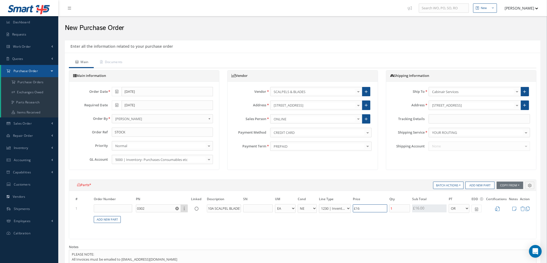
type input "£1"
type input "£0"
type input "£0.2"
type input "£1"
type input "£3.6"
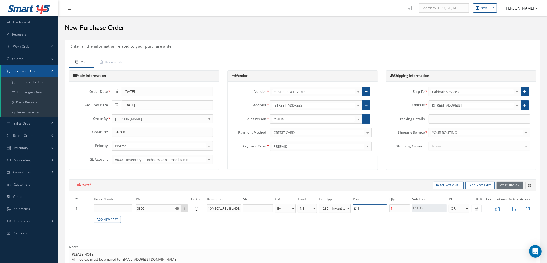
type input "£18."
type input "£3.78"
type input "£18.9"
type input "£3.79"
type input "£18.97"
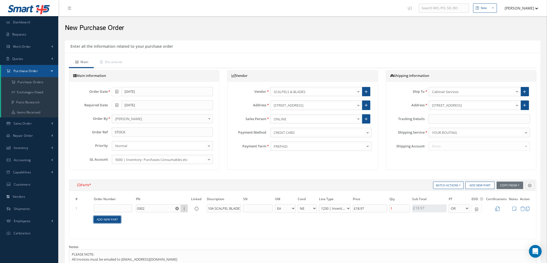
click at [107, 219] on link "Add New Part" at bounding box center [107, 219] width 27 height 7
select select "1"
select select "5"
select select "7"
select select "1"
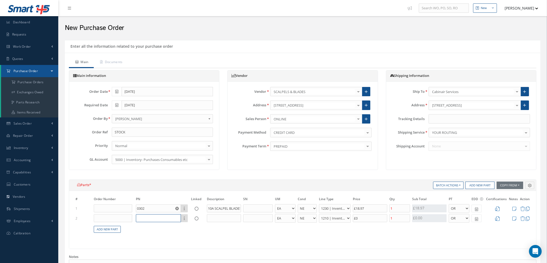
click at [146, 216] on input "text" at bounding box center [158, 218] width 45 height 8
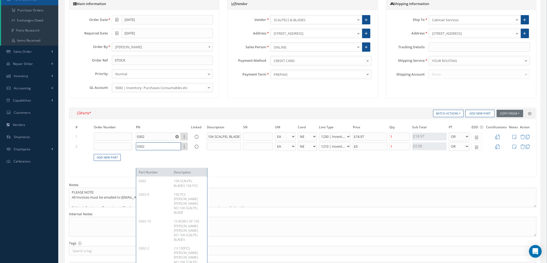
scroll to position [79, 0]
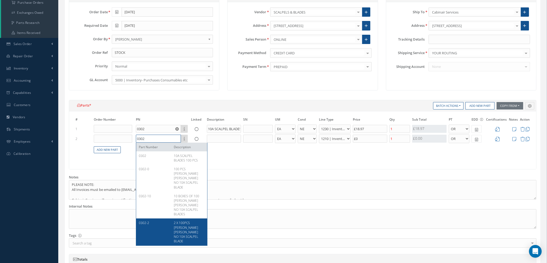
type input "0302"
click at [178, 220] on span "2 X 100PCS SWANN MORTON NO 10A SCALPEL BLADE" at bounding box center [186, 231] width 24 height 23
type input "£11.13"
type input "0302-2"
type input "2 X 100PCS [PERSON_NAME] [PERSON_NAME] NO 10A SCALPEL BLADE"
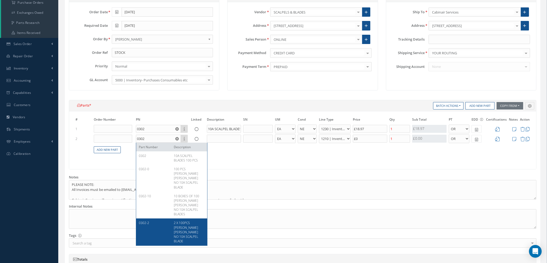
select select "110"
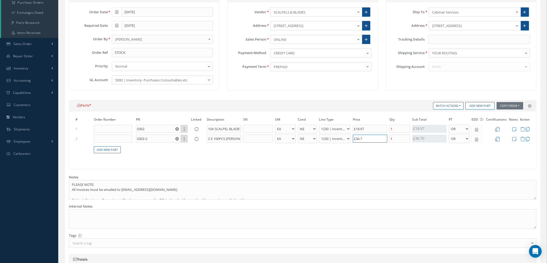
click at [366, 138] on input "£36.7" at bounding box center [370, 139] width 34 height 8
type input "£36.70"
click at [404, 138] on input "1" at bounding box center [400, 139] width 21 height 8
type input "£3.79"
type input "£18.47"
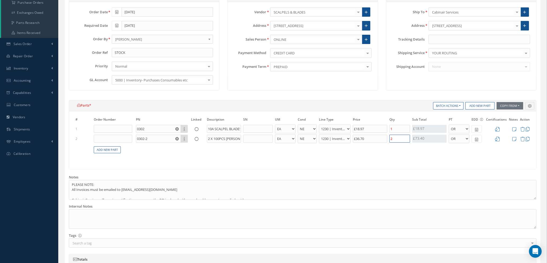
type input "2"
click at [477, 128] on icon at bounding box center [476, 130] width 3 height 4
click at [446, 163] on div "# Order Number PN Linked Description SN UM Cond Line Type Price Qty Qty Receive…" at bounding box center [302, 140] width 467 height 58
click at [479, 130] on span at bounding box center [477, 129] width 10 height 8
click at [498, 183] on td "1" at bounding box center [500, 185] width 8 height 8
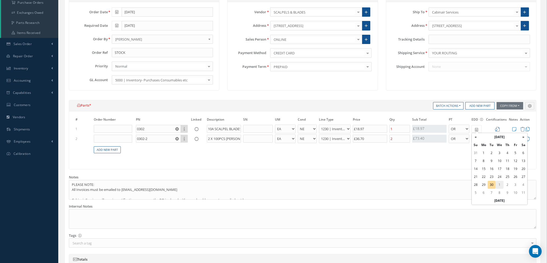
type input "10/01/2025"
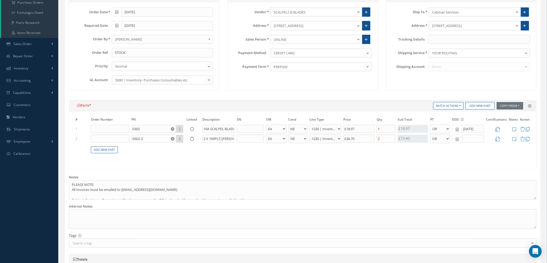
click at [457, 138] on icon at bounding box center [457, 139] width 3 height 4
click at [481, 116] on td "1" at bounding box center [480, 115] width 8 height 8
type input "[DATE]"
click at [500, 127] on td at bounding box center [496, 129] width 23 height 10
click at [498, 128] on icon at bounding box center [498, 129] width 5 height 5
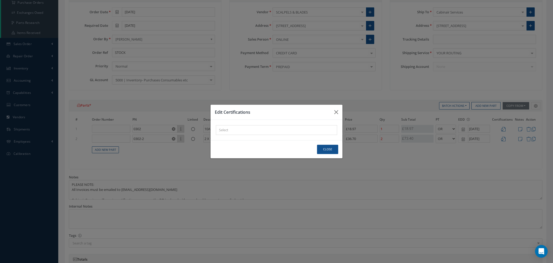
click at [326, 128] on div "× Loading..." at bounding box center [276, 130] width 121 height 10
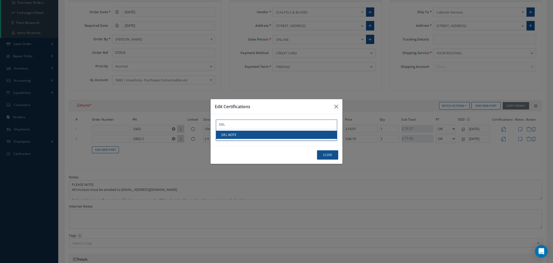
type input "DEL"
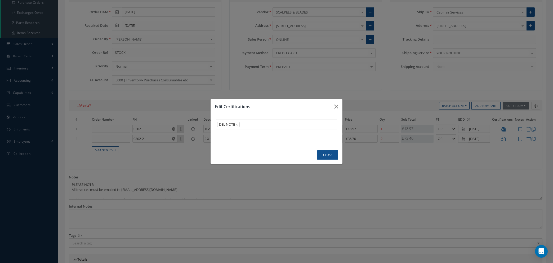
click at [317, 134] on link "DEL NOTE" at bounding box center [276, 135] width 121 height 8
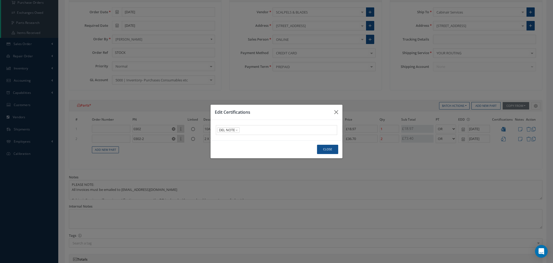
click at [504, 139] on div "Edit Certifications DEL NOTE × × Loading... Close" at bounding box center [276, 131] width 553 height 263
click at [335, 151] on button "Close" at bounding box center [327, 149] width 21 height 9
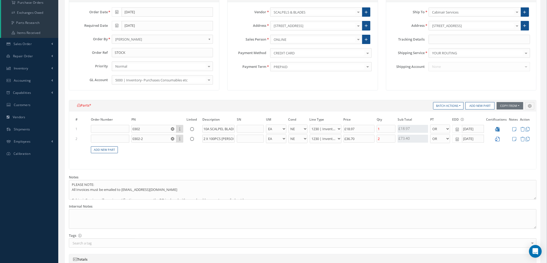
click at [498, 138] on icon at bounding box center [498, 139] width 5 height 5
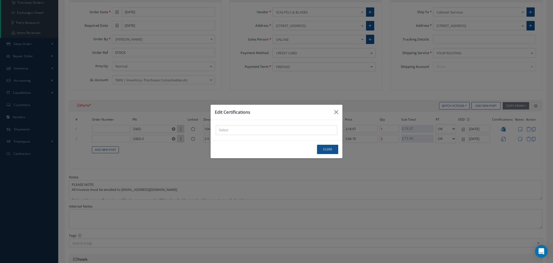
click at [309, 128] on div "× Loading..." at bounding box center [276, 130] width 121 height 10
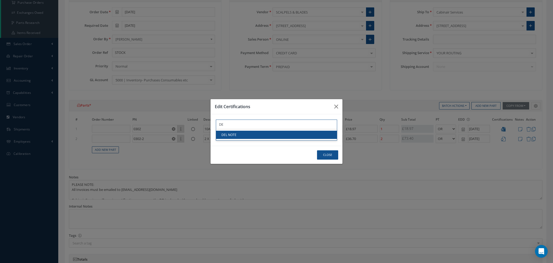
type input "DE"
click at [305, 132] on link "DEL NOTE" at bounding box center [276, 135] width 121 height 8
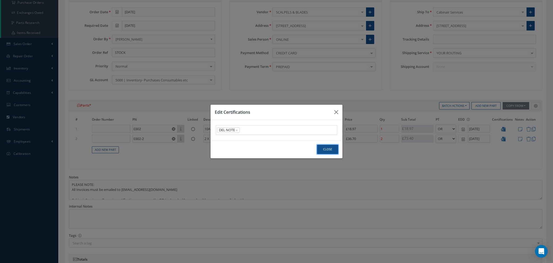
drag, startPoint x: 325, startPoint y: 148, endPoint x: 335, endPoint y: 148, distance: 9.5
click at [326, 148] on button "Close" at bounding box center [327, 149] width 21 height 9
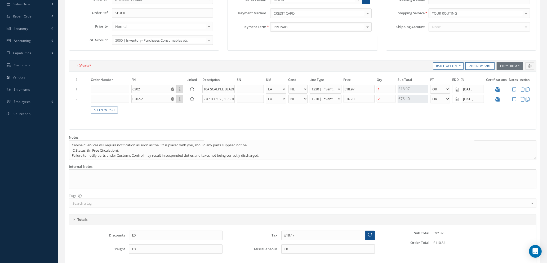
scroll to position [199, 0]
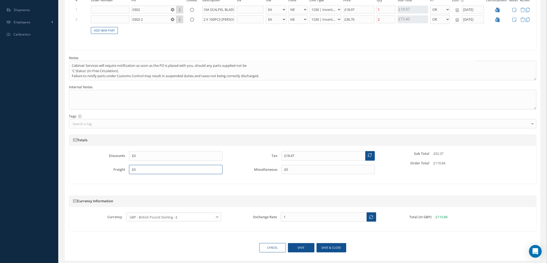
drag, startPoint x: 144, startPoint y: 167, endPoint x: 79, endPoint y: 167, distance: 64.9
click at [82, 171] on div "Freight £0" at bounding box center [150, 170] width 152 height 10
type input "£7.20"
drag, startPoint x: 300, startPoint y: 155, endPoint x: 187, endPoint y: 147, distance: 113.7
click at [193, 150] on div "Discounts £0 Freight £7.20 Tax £18.47 Miscellaneous £0 Sub Total £92.37 Order T…" at bounding box center [302, 165] width 467 height 38
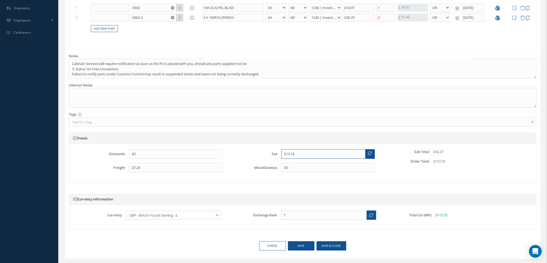
scroll to position [214, 0]
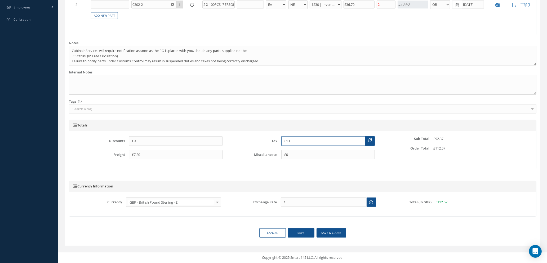
type input "£1"
click at [146, 154] on input "£7.20" at bounding box center [176, 155] width 94 height 10
type input "£7"
type input "£13.18"
click at [302, 173] on div "Totals Discounts £0 Freight £13.18 Tax Miscellaneous £0 Sub Total £92.37 Order …" at bounding box center [303, 147] width 476 height 55
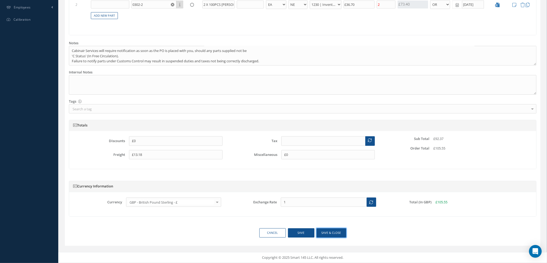
click at [326, 235] on button "Save & close" at bounding box center [332, 232] width 30 height 9
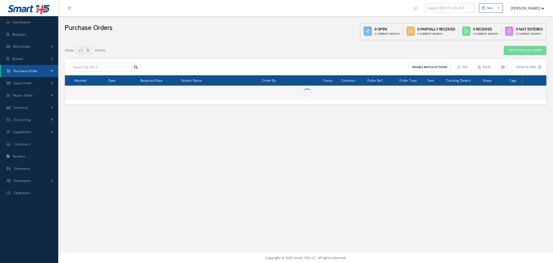
select select "25"
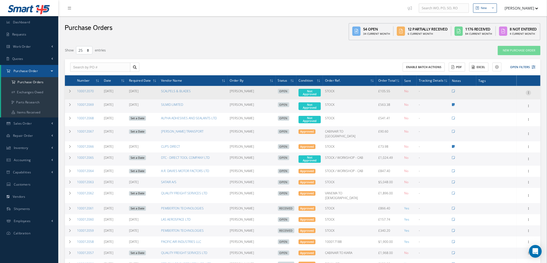
click at [529, 92] on icon at bounding box center [528, 92] width 5 height 4
click at [502, 97] on link "Enter/Update" at bounding box center [504, 96] width 42 height 7
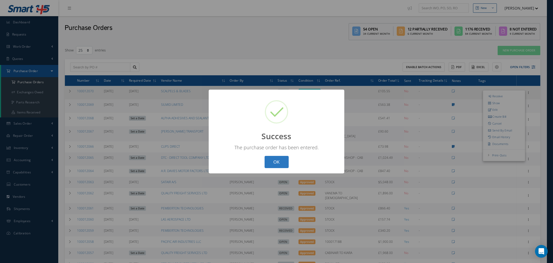
click at [270, 160] on button "OK" at bounding box center [277, 162] width 24 height 12
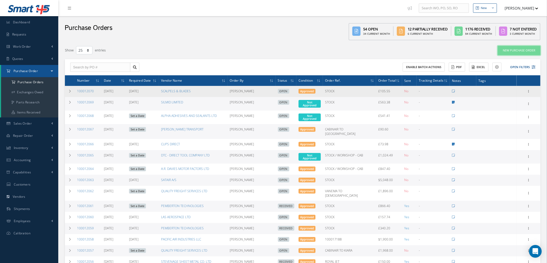
click at [523, 49] on link "New Purchase Order" at bounding box center [519, 50] width 43 height 9
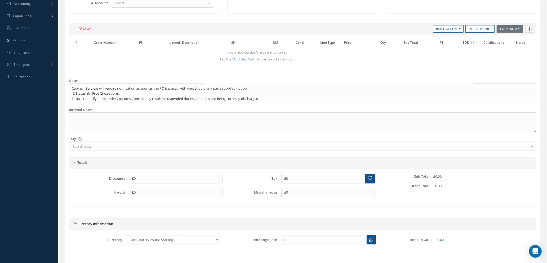
scroll to position [194, 0]
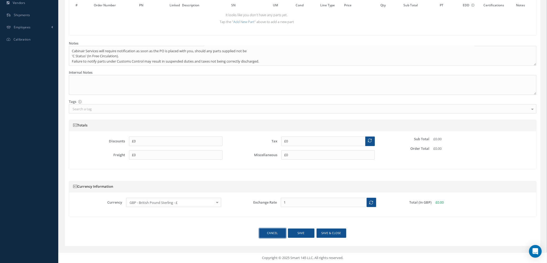
click at [268, 234] on link "Cancel" at bounding box center [272, 232] width 26 height 9
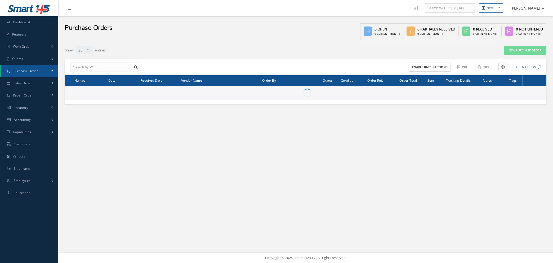
select select "25"
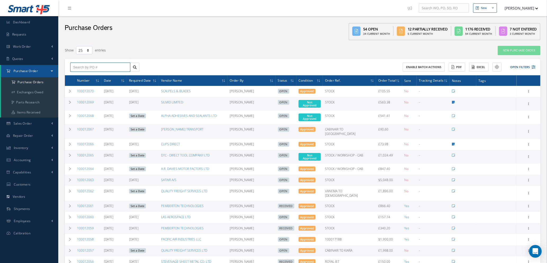
click at [93, 65] on input "text" at bounding box center [100, 68] width 60 height 10
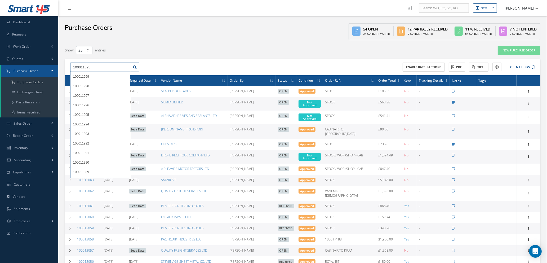
type input "100011395"
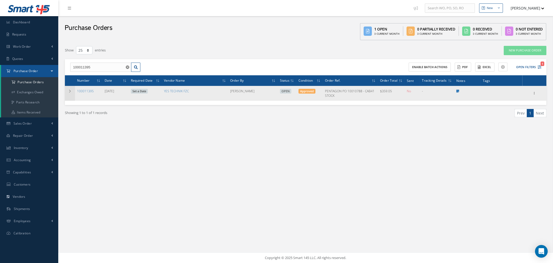
click at [68, 91] on icon at bounding box center [70, 91] width 4 height 3
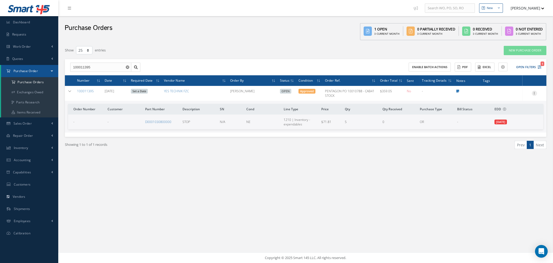
click at [535, 91] on icon at bounding box center [534, 93] width 5 height 4
click at [505, 145] on link "Documents" at bounding box center [510, 144] width 42 height 7
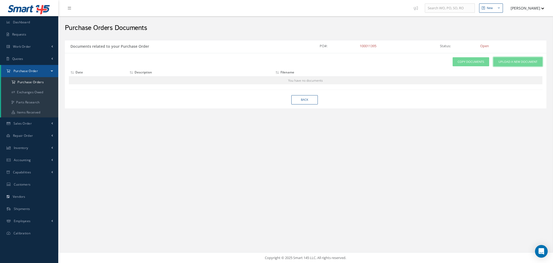
click at [514, 61] on span "Upload a New Document" at bounding box center [518, 62] width 39 height 5
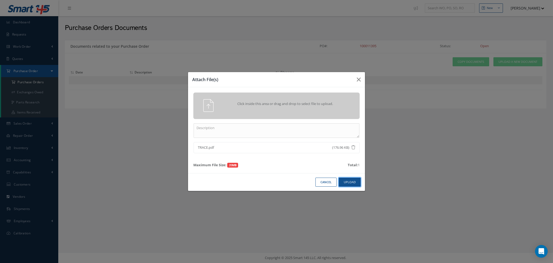
click at [348, 183] on button "Upload" at bounding box center [350, 182] width 22 height 9
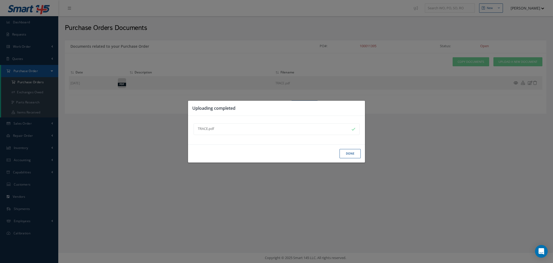
click at [351, 153] on button "Done" at bounding box center [350, 153] width 21 height 9
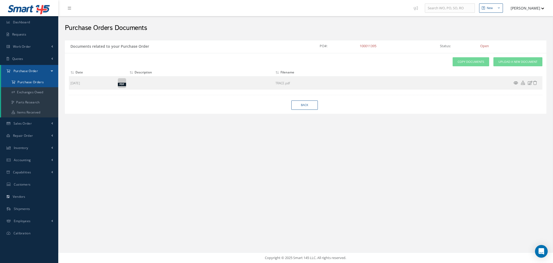
click at [36, 82] on a=1&status_id=2&status_id=3&status_id=5&collapsedFilters"] "Purchase Orders" at bounding box center [29, 82] width 57 height 10
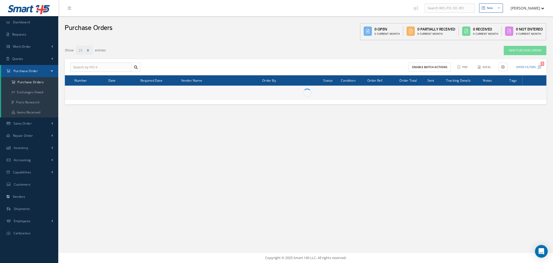
select select "25"
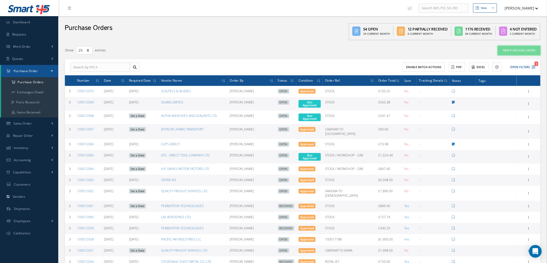
click at [522, 49] on link "New Purchase Order" at bounding box center [519, 50] width 43 height 9
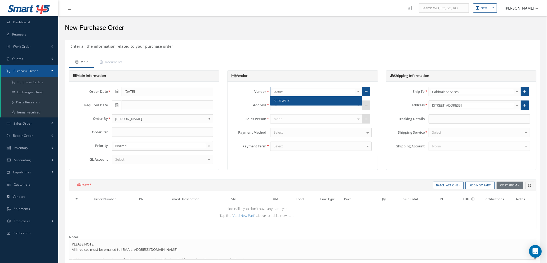
type input "screwf"
click at [297, 100] on span "SCREWFIX" at bounding box center [317, 100] width 92 height 9
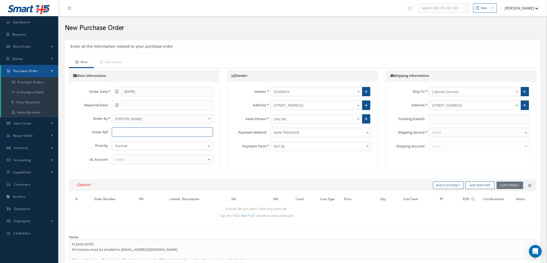
click at [146, 127] on input "text" at bounding box center [162, 132] width 101 height 10
type input "STOCK / WORKSHOP - CAB"
click at [143, 153] on div "Order Date [DATE] Required Date Order By - - [PERSON_NAME] [PERSON_NAME] [PERSO…" at bounding box center [144, 125] width 146 height 77
click at [145, 158] on div "Select" at bounding box center [162, 160] width 101 height 10
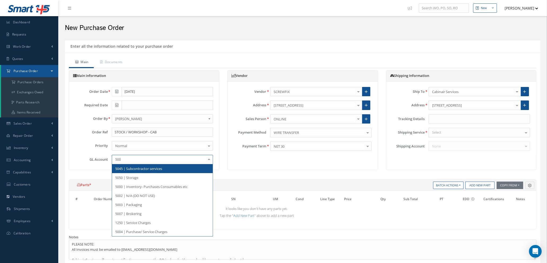
type input "5000"
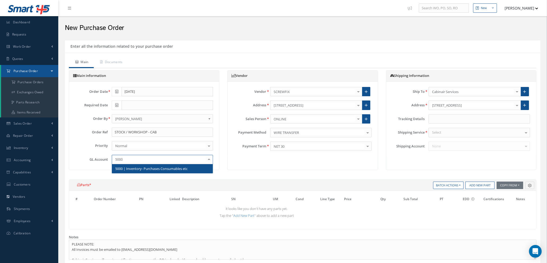
click at [148, 169] on span "5000 | Inventory- Purchases Consumables etc" at bounding box center [151, 168] width 72 height 5
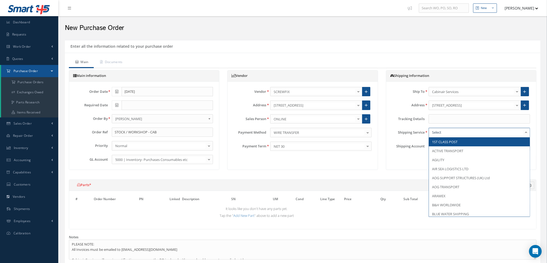
click at [443, 133] on div at bounding box center [479, 133] width 101 height 10
type input "cu"
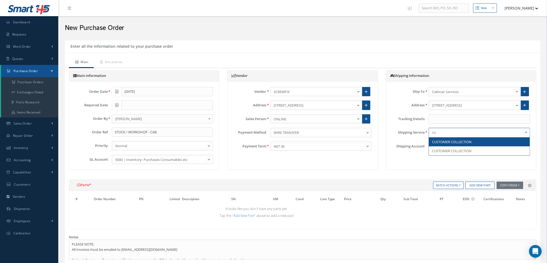
click at [444, 144] on span "CUSTOMER COLLECTION" at bounding box center [479, 141] width 101 height 9
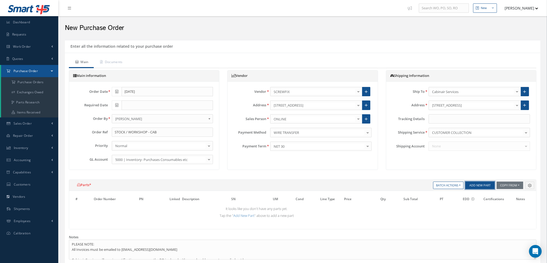
click at [481, 183] on button "Add New Part" at bounding box center [480, 185] width 29 height 7
select select "1"
select select "5"
select select "114"
select select "1"
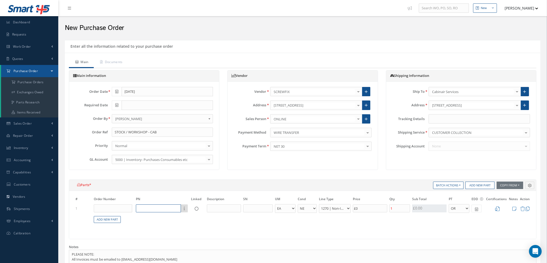
click at [156, 208] on input "text" at bounding box center [158, 208] width 45 height 8
click at [143, 207] on input "text" at bounding box center [158, 208] width 45 height 8
type input "82654"
click at [220, 210] on input "text" at bounding box center [224, 208] width 34 height 8
type input "s"
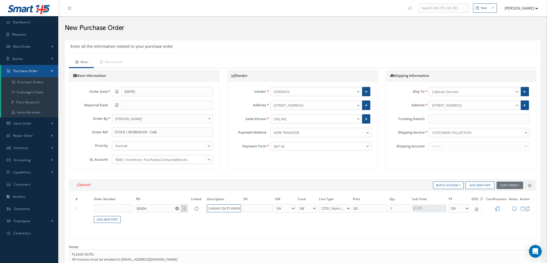
scroll to position [0, 28]
type input "[PERSON_NAME] HEAVY DUTY KNIFE BLADES"
type input "£0.4"
type input "£2"
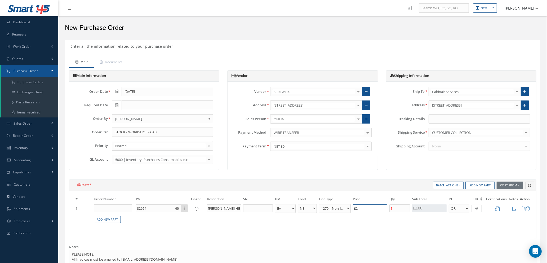
type input "£4.6"
type input "£23."
type input "£4.78"
type input "£23.9"
type input "£4.8"
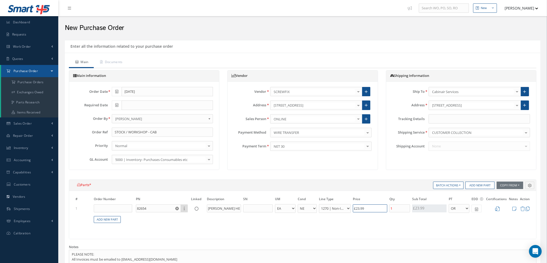
type input "£23.99"
click at [395, 208] on input "1" at bounding box center [400, 208] width 21 height 8
drag, startPoint x: 369, startPoint y: 208, endPoint x: 329, endPoint y: 204, distance: 41.0
click at [329, 204] on tr "1 82654 Part Number Description STANLEY HEAVY DUTY KNIFE BLADES - BAG BX CA RL …" at bounding box center [302, 209] width 457 height 10
type input "£0.2"
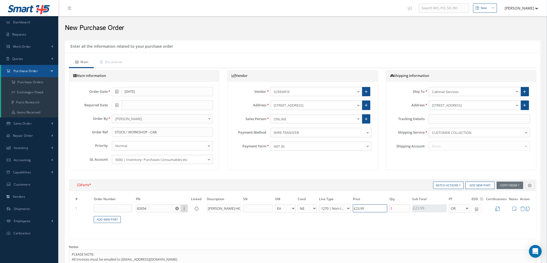
type input "£1"
type input "£3.8"
type input "£19."
type input "£3.98"
type input "£19.9"
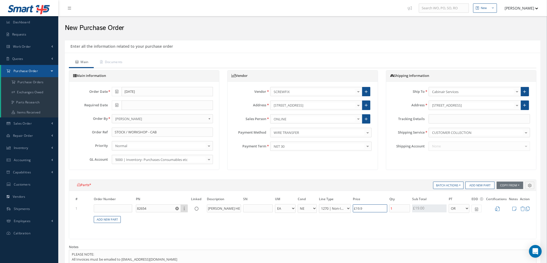
type input "£4"
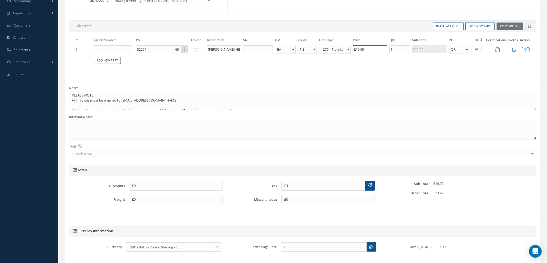
scroll to position [204, 0]
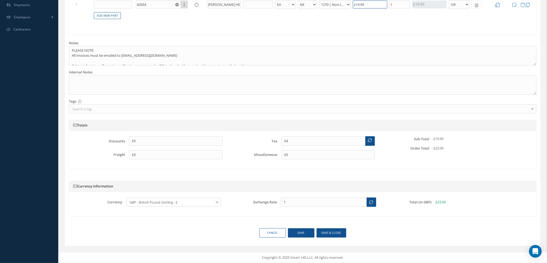
type input "£19.99"
click at [323, 234] on button "Save & close" at bounding box center [332, 232] width 30 height 9
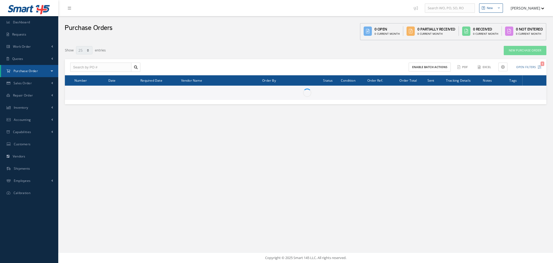
select select "25"
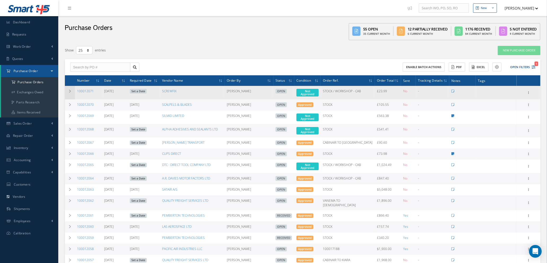
click at [68, 91] on icon at bounding box center [70, 91] width 4 height 3
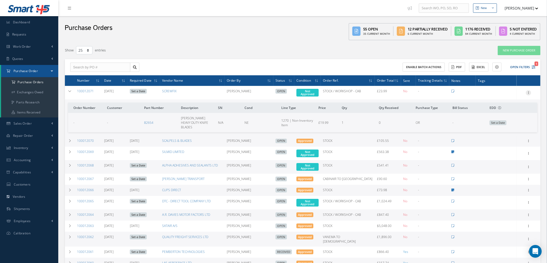
click at [528, 91] on icon at bounding box center [528, 92] width 5 height 4
click at [505, 107] on link "Edit" at bounding box center [504, 109] width 42 height 7
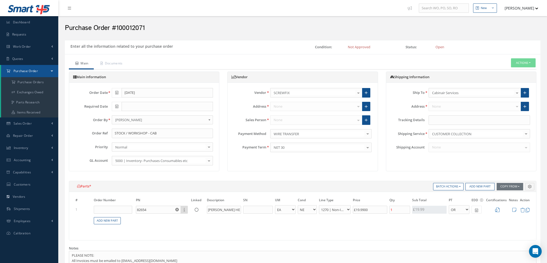
select select "1"
select select "5"
select select "114"
select select "1"
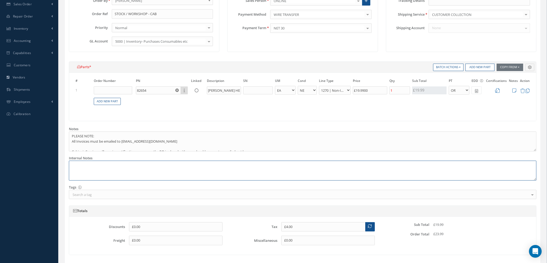
click at [89, 167] on textarea at bounding box center [303, 171] width 468 height 20
paste textarea "A22961804660"
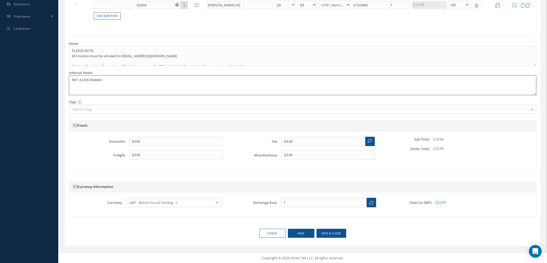
scroll to position [205, 0]
click at [326, 232] on button "Save & close" at bounding box center [332, 232] width 30 height 9
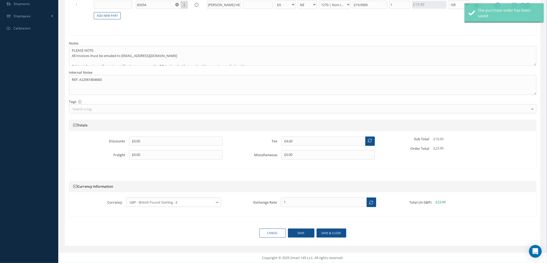
type textarea "REF: A22961804660 -- Natasha Lewis 09/30/2025 04:45AM"
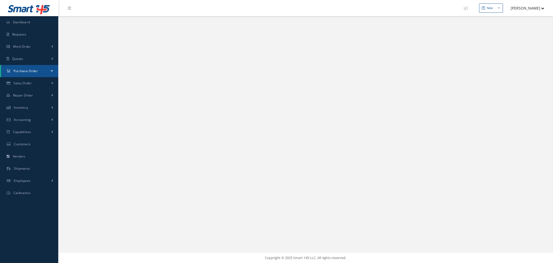
select select "25"
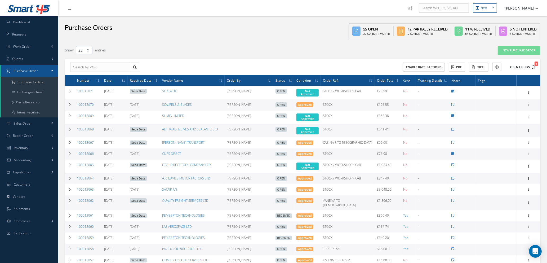
click at [534, 66] on icon "1" at bounding box center [534, 67] width 4 height 4
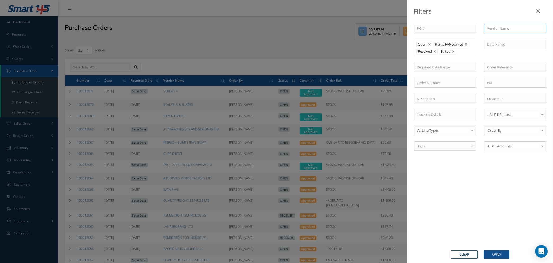
click at [498, 27] on input "text" at bounding box center [515, 29] width 62 height 10
click at [498, 36] on span "[PERSON_NAME] PACKAGING" at bounding box center [510, 38] width 47 height 5
type input "[PERSON_NAME] PACKAGING"
click at [495, 253] on button "Apply" at bounding box center [497, 254] width 26 height 8
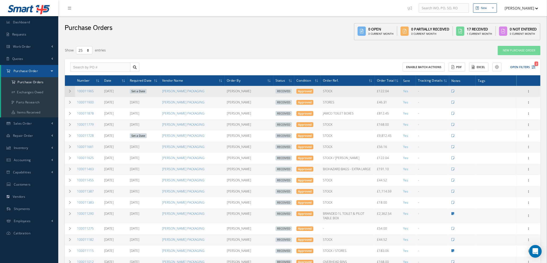
click at [69, 90] on icon at bounding box center [70, 91] width 4 height 3
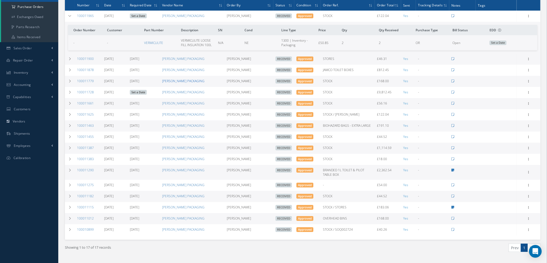
scroll to position [79, 0]
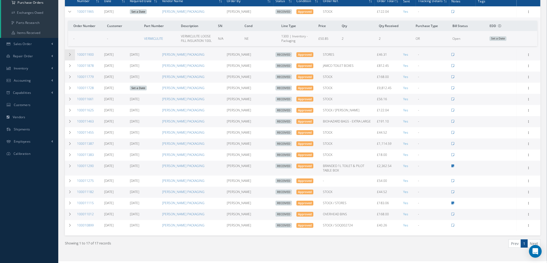
click at [70, 53] on icon at bounding box center [70, 54] width 4 height 3
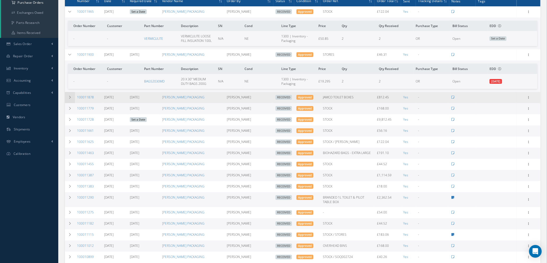
click at [68, 96] on icon at bounding box center [70, 97] width 4 height 3
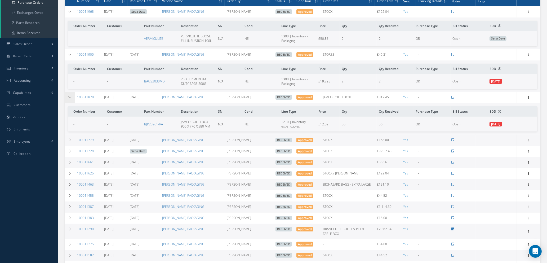
click at [68, 96] on icon at bounding box center [70, 97] width 4 height 3
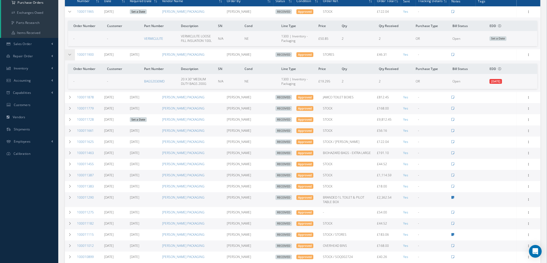
click at [68, 54] on icon at bounding box center [70, 54] width 4 height 3
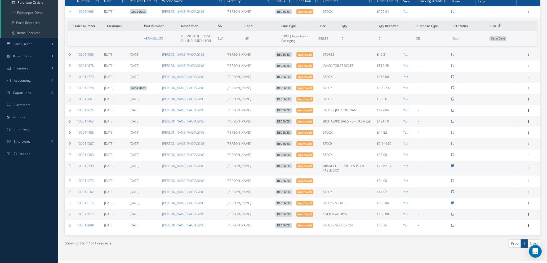
scroll to position [40, 0]
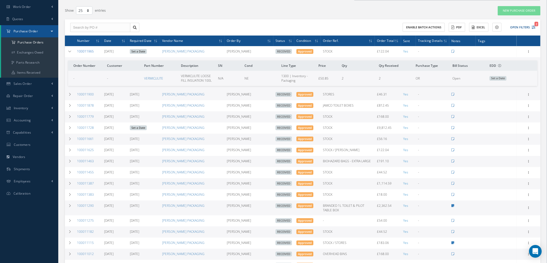
drag, startPoint x: 94, startPoint y: 50, endPoint x: 77, endPoint y: 52, distance: 16.5
click at [77, 52] on td "100011965" at bounding box center [88, 51] width 27 height 11
copy link "100011965"
click at [524, 9] on link "New Purchase Order" at bounding box center [519, 10] width 43 height 9
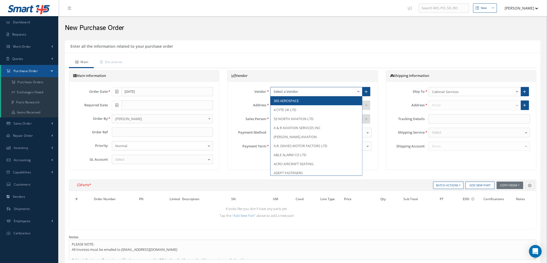
click at [303, 89] on div at bounding box center [316, 92] width 92 height 10
type input "[PERSON_NAME]"
click at [299, 102] on span "[PERSON_NAME] PACKAGING" at bounding box center [297, 100] width 47 height 5
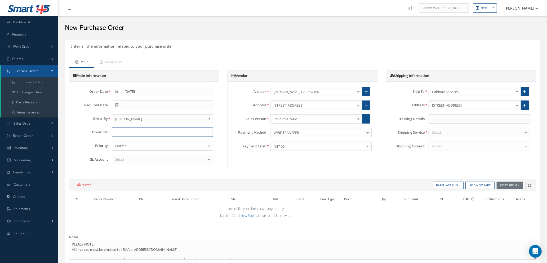
click at [144, 132] on input "text" at bounding box center [162, 132] width 101 height 10
type input "STOCK"
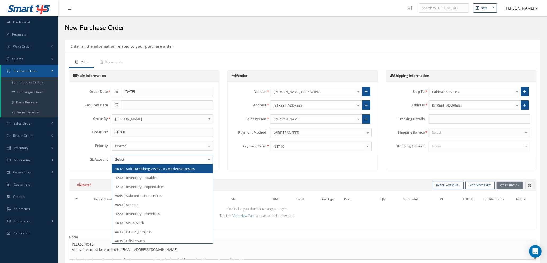
click at [135, 160] on div at bounding box center [162, 160] width 101 height 10
type input "5000"
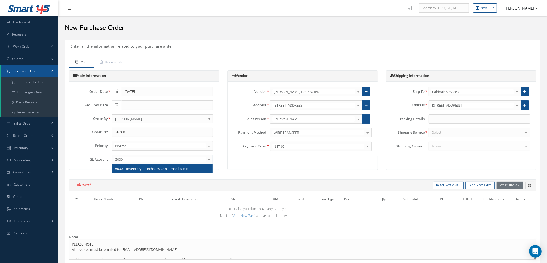
click at [180, 169] on span "5000 | Inventory- Purchases Consumables etc" at bounding box center [151, 168] width 72 height 5
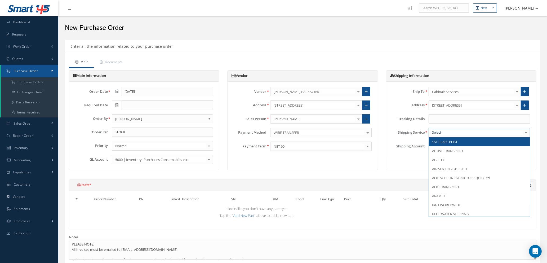
click at [490, 133] on div at bounding box center [479, 133] width 101 height 10
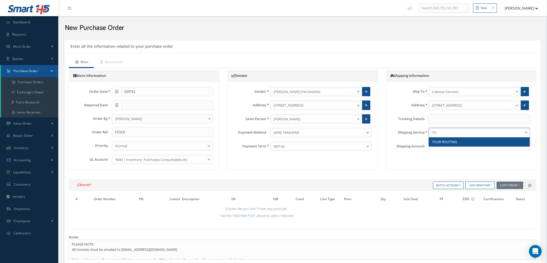
type input "YOU"
click at [489, 139] on span "YOUR ROUTING" at bounding box center [479, 141] width 101 height 9
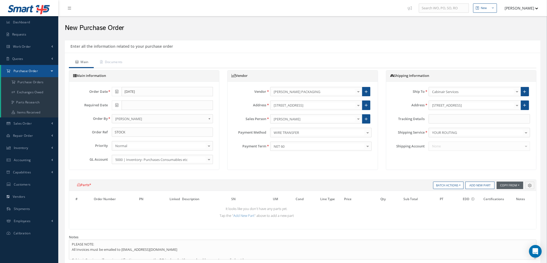
click at [510, 185] on button "Copy From" at bounding box center [510, 185] width 26 height 7
click at [506, 206] on link "Purchase Orders" at bounding box center [518, 207] width 42 height 7
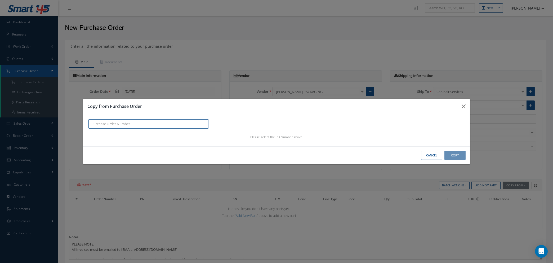
paste input "100011965"
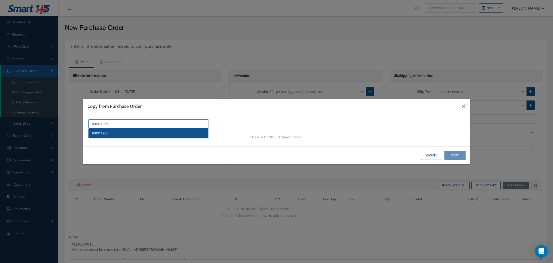
click at [94, 133] on span "100011965" at bounding box center [99, 133] width 17 height 5
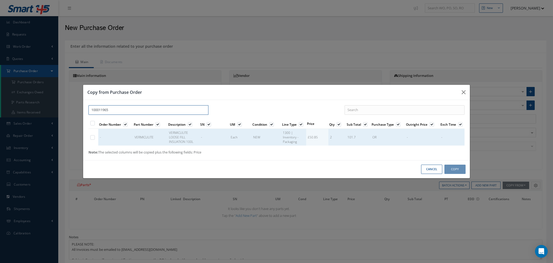
type input "100011965"
click at [95, 138] on label at bounding box center [95, 137] width 1 height 5
click at [93, 138] on input "checkbox" at bounding box center [92, 137] width 3 height 3
checkbox input "true"
click at [453, 169] on button "Copy" at bounding box center [455, 169] width 21 height 9
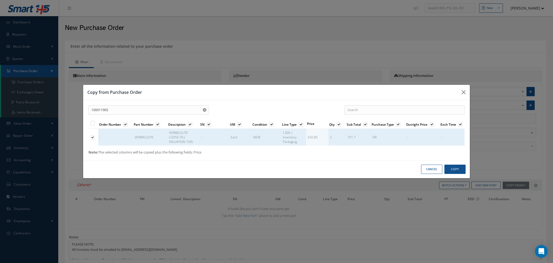
type input "£20.34"
select select "1"
select select "5"
select select "117"
select select "1"
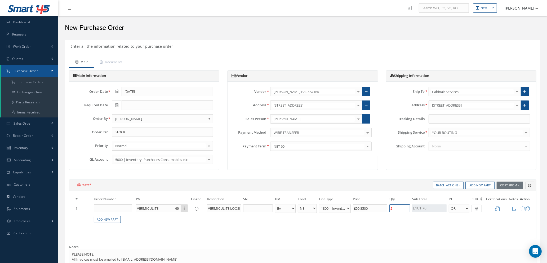
drag, startPoint x: 400, startPoint y: 208, endPoint x: 373, endPoint y: 208, distance: 27.0
click at [373, 208] on tr "1 VERMICULITE Part Number Description VERMICULITE LOOSE FILL INSUATION 100L - B…" at bounding box center [302, 209] width 457 height 10
type input "£30.51"
type input "3"
click at [498, 207] on icon at bounding box center [497, 208] width 5 height 5
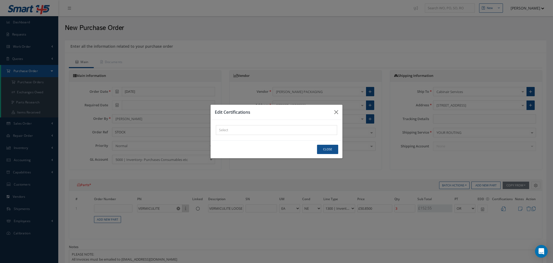
click at [247, 130] on div "× Loading..." at bounding box center [276, 130] width 121 height 10
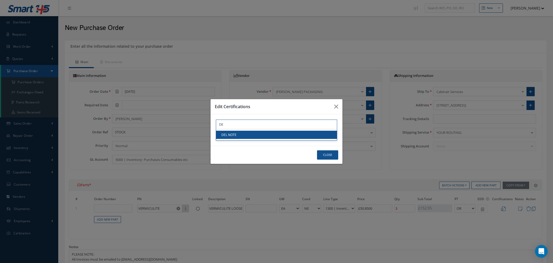
type input "DE"
click at [249, 135] on link "DEL NOTE" at bounding box center [276, 135] width 121 height 8
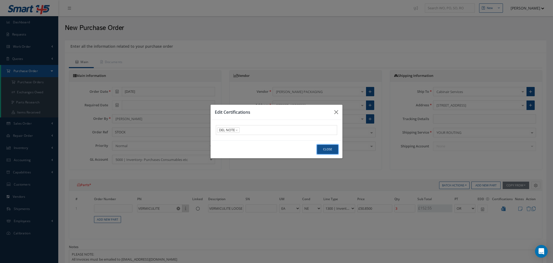
click at [326, 147] on button "Close" at bounding box center [327, 149] width 21 height 9
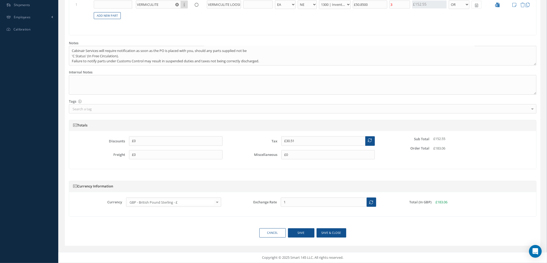
scroll to position [85, 0]
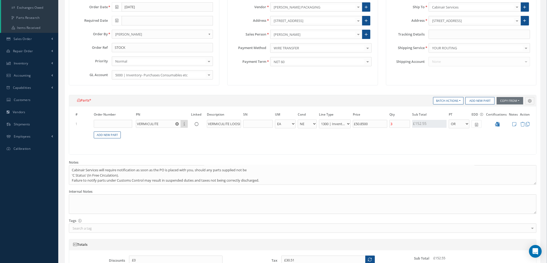
click at [358, 34] on div at bounding box center [358, 34] width 7 height 9
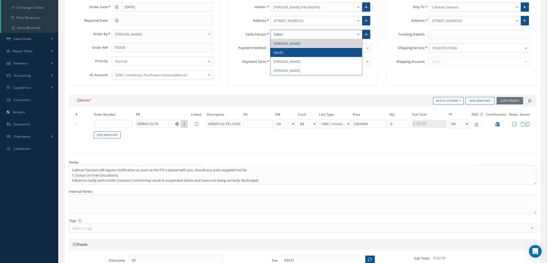
click at [311, 49] on span "SALES" at bounding box center [317, 52] width 92 height 9
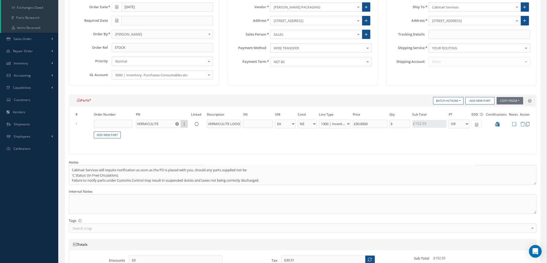
scroll to position [204, 0]
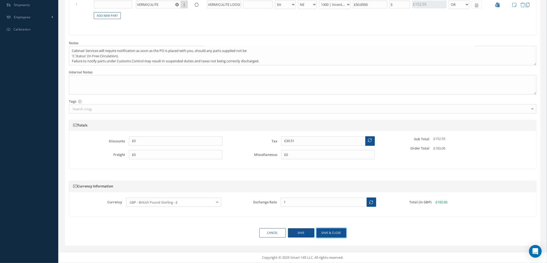
click at [327, 234] on button "Save & close" at bounding box center [332, 232] width 30 height 9
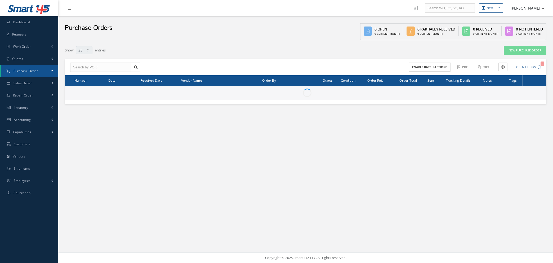
select select "25"
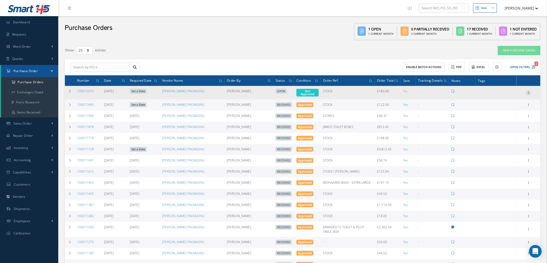
click at [527, 91] on icon at bounding box center [528, 92] width 5 height 4
click at [505, 96] on link "Enter/Update" at bounding box center [504, 96] width 42 height 7
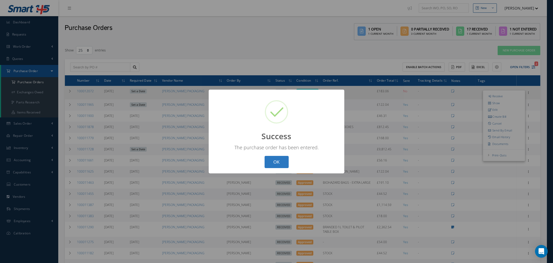
click at [275, 161] on button "OK" at bounding box center [277, 162] width 24 height 12
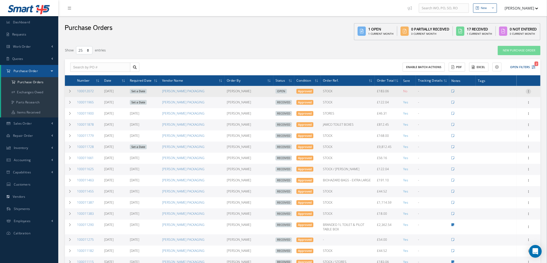
click at [528, 90] on icon at bounding box center [528, 91] width 5 height 4
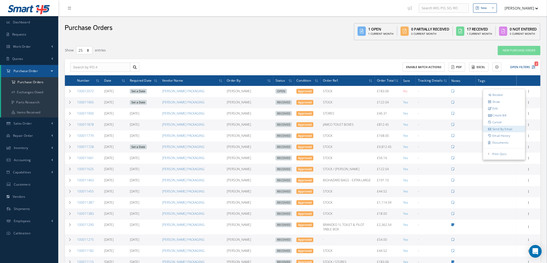
click at [506, 129] on link "Send By Email" at bounding box center [504, 129] width 42 height 7
type input "Reports from Purchase Order #100012072"
type textarea "Hiya, Please find Attached, our Purchase Order #100012072. If you have any ques…"
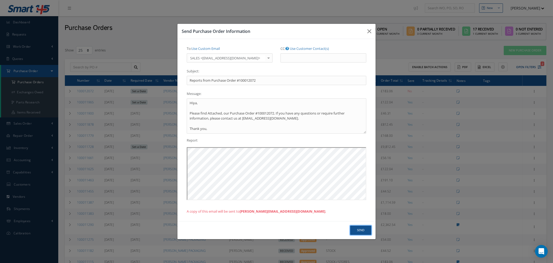
click at [359, 231] on button "Send" at bounding box center [360, 229] width 21 height 9
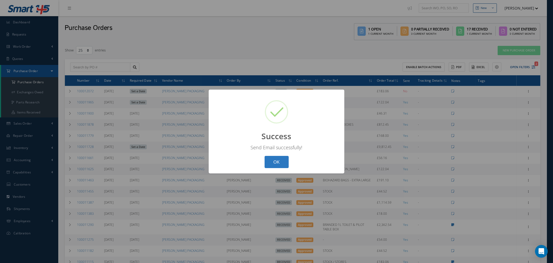
click at [278, 163] on button "OK" at bounding box center [277, 162] width 24 height 12
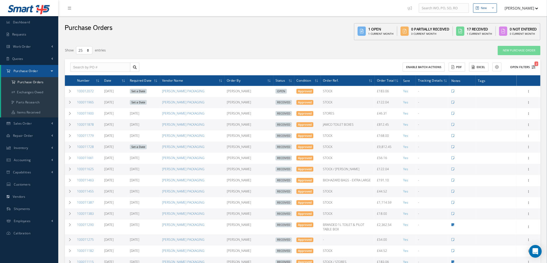
click at [533, 65] on icon "2" at bounding box center [534, 67] width 4 height 4
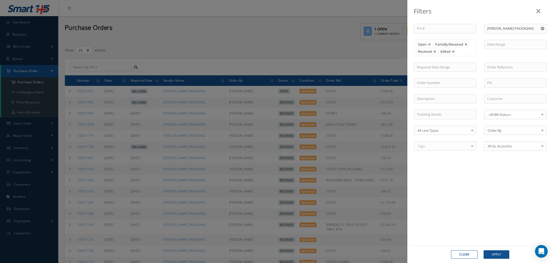
click at [542, 29] on use "Reset" at bounding box center [542, 28] width 3 height 3
click at [492, 255] on button "Apply" at bounding box center [497, 254] width 26 height 8
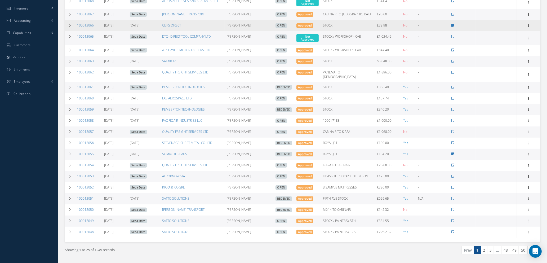
scroll to position [150, 0]
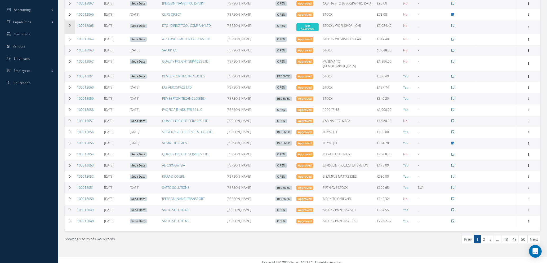
click at [72, 24] on icon at bounding box center [70, 25] width 4 height 3
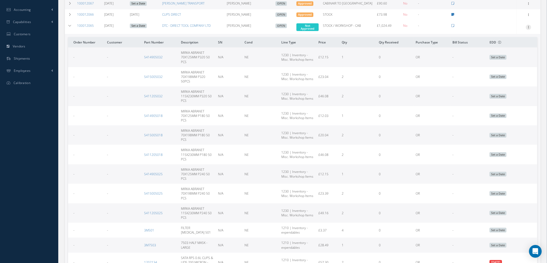
click at [529, 25] on icon at bounding box center [528, 27] width 5 height 4
click at [495, 45] on link "Edit" at bounding box center [504, 44] width 42 height 7
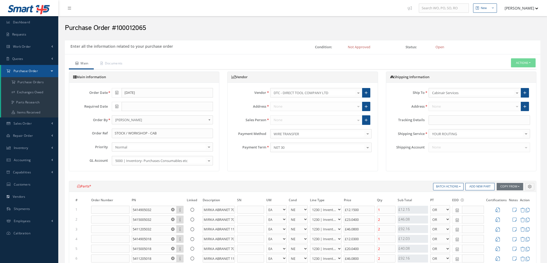
select select "1"
select select "5"
select select "110"
select select "1"
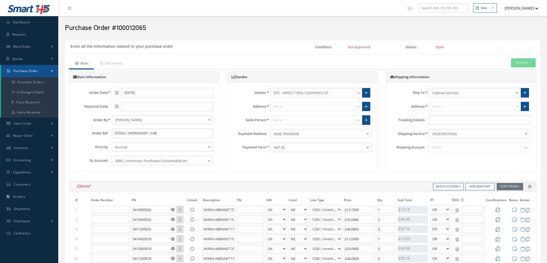
select select "5"
select select "110"
select select "1"
select select "5"
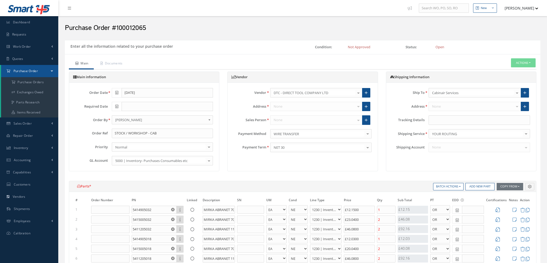
select select "110"
select select "1"
select select "5"
select select "110"
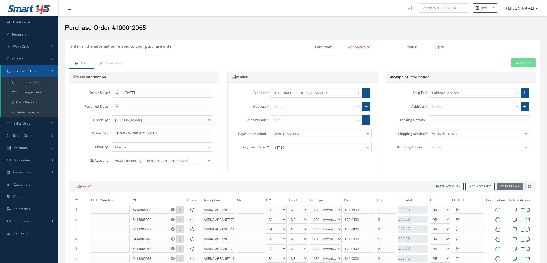
select select "1"
select select "5"
select select "110"
select select "1"
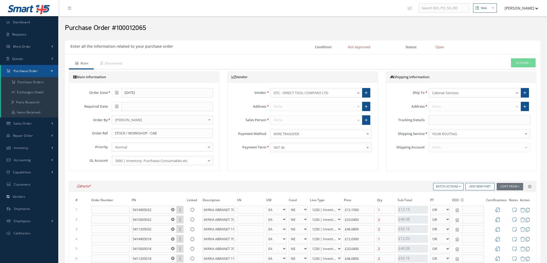
select select "1"
select select "5"
select select "110"
select select "1"
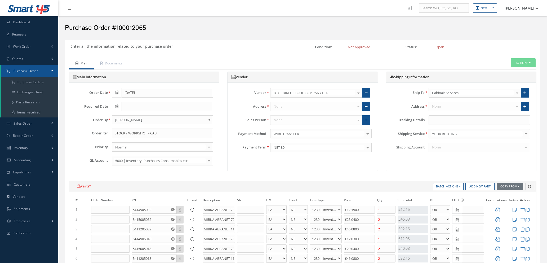
select select "5"
select select "110"
select select "1"
select select "5"
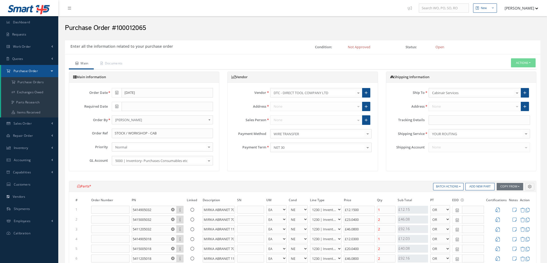
select select "110"
select select "1"
select select "5"
select select "110"
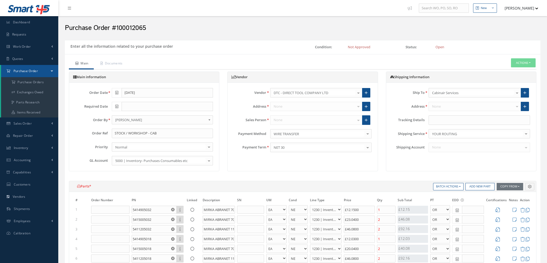
select select "1"
select select "5"
select select "7"
select select "1"
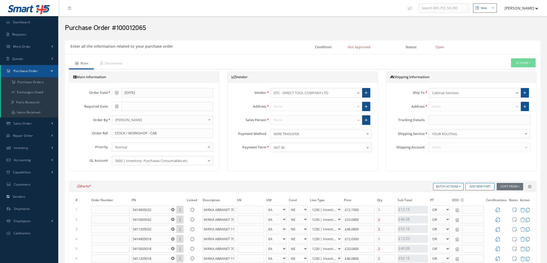
select select "1"
select select "5"
select select "7"
select select "1"
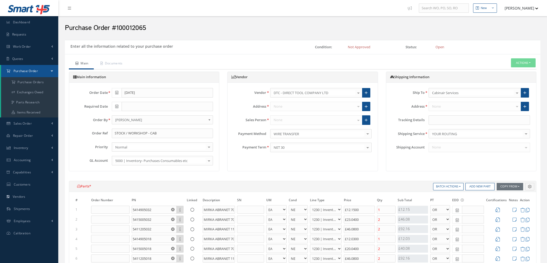
select select "5"
select select "7"
select select "1"
select select "5"
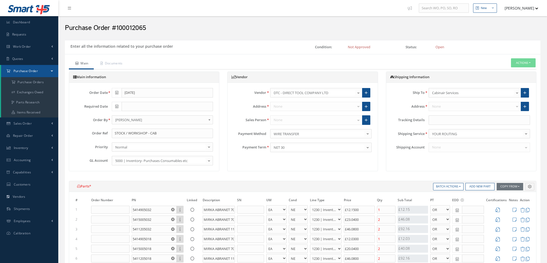
select select "7"
select select "1"
select select "5"
select select "114"
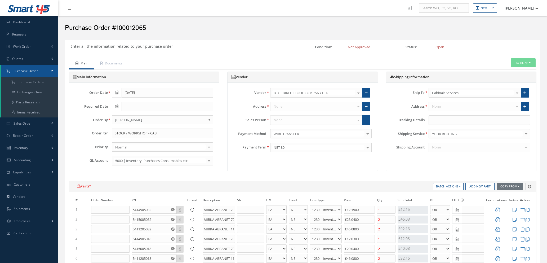
select select "1"
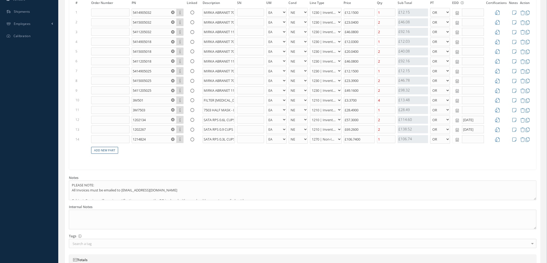
scroll to position [199, 0]
click at [110, 146] on link "Add New Part" at bounding box center [104, 148] width 27 height 7
select select "1"
select select "5"
select select "114"
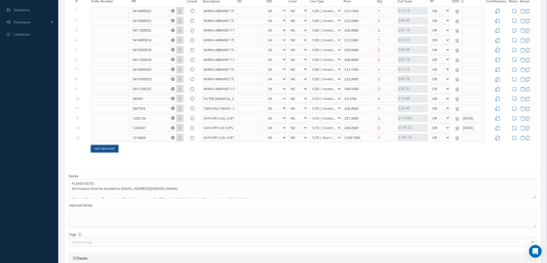
select select "1"
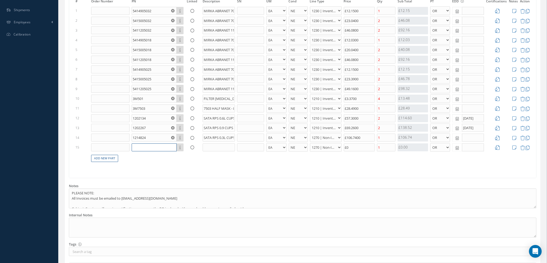
click at [145, 146] on input "text" at bounding box center [154, 147] width 45 height 8
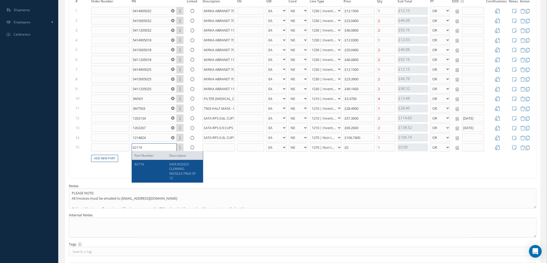
type input "62174"
click at [182, 170] on span "SATA NOZZLE CLEANING NEEDLES PACK OF 12" at bounding box center [182, 171] width 26 height 18
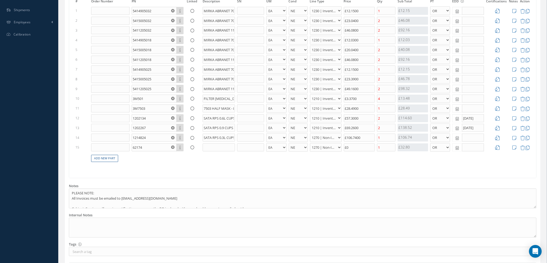
type input "£177.31"
type input "SATA NOZZLE CLEANING NEEDLES PACK OF 12"
select select "110"
type input "£32.8"
drag, startPoint x: 357, startPoint y: 146, endPoint x: 274, endPoint y: 161, distance: 84.3
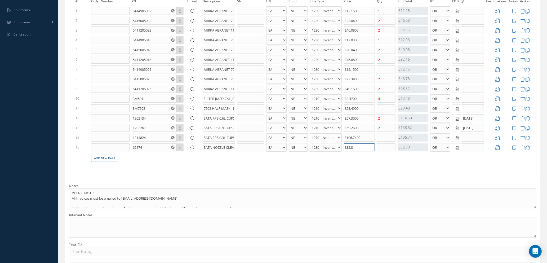
click at [311, 144] on tr "15 62174 Part Number Description SATA NOZZLE CLEANING NEEDLES PACK OF 12 - BAG …" at bounding box center [302, 148] width 457 height 10
type input "£171.15"
type input "£2"
type input "£175.55"
type input "£24."
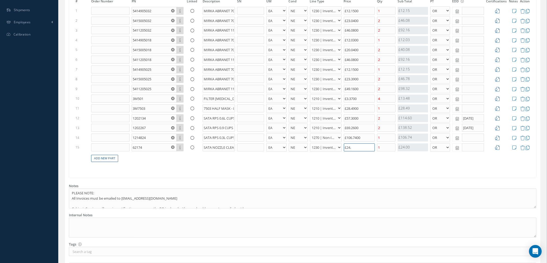
type input "£175.61"
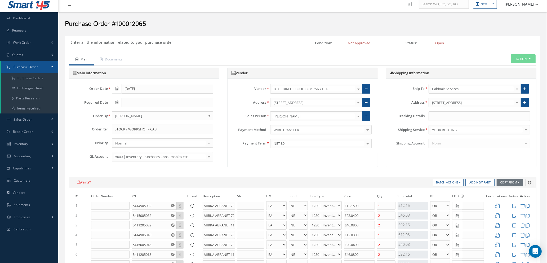
scroll to position [0, 0]
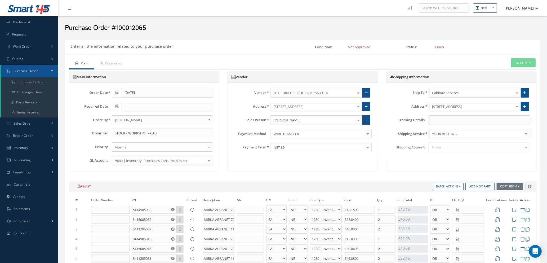
type input "£24.32"
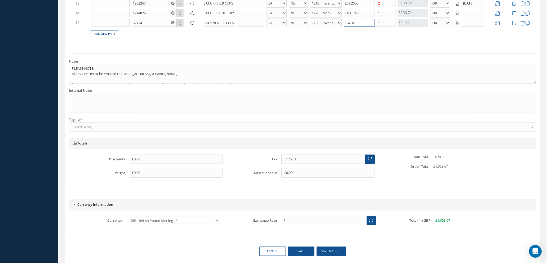
scroll to position [342, 0]
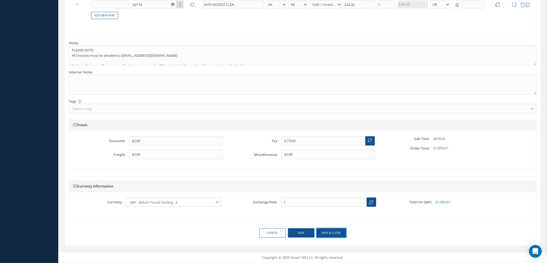
click at [335, 233] on button "Save & close" at bounding box center [332, 232] width 30 height 9
select select "1"
select select "5"
select select "110"
select select "1"
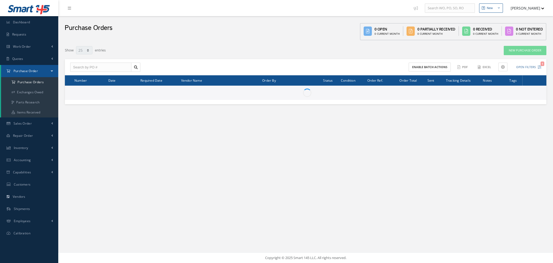
select select "25"
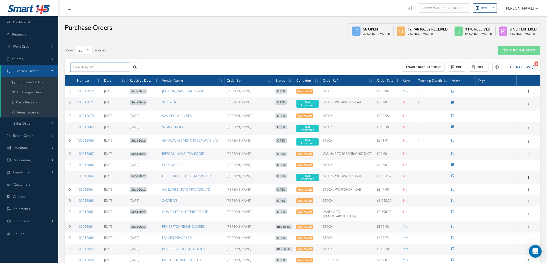
drag, startPoint x: 91, startPoint y: 67, endPoint x: 94, endPoint y: 69, distance: 3.9
click at [91, 67] on input "text" at bounding box center [100, 68] width 60 height 10
type input "100011695"
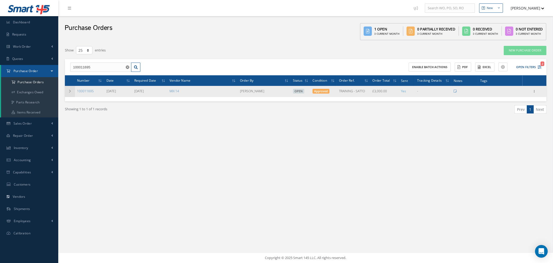
click at [70, 91] on icon at bounding box center [70, 91] width 4 height 3
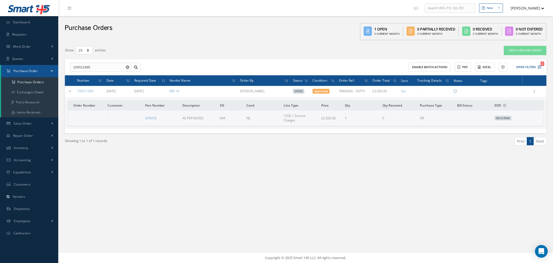
click at [127, 66] on icon "Reset" at bounding box center [127, 66] width 3 height 3
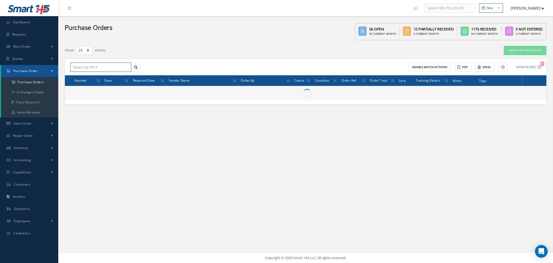
click at [114, 65] on input "text" at bounding box center [100, 68] width 61 height 10
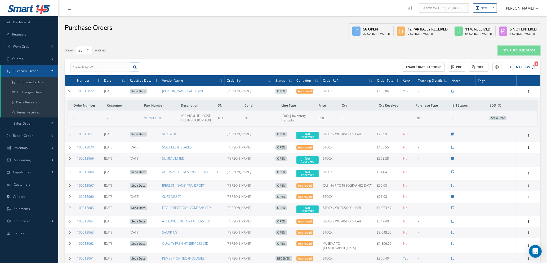
click at [521, 49] on link "New Purchase Order" at bounding box center [519, 50] width 43 height 9
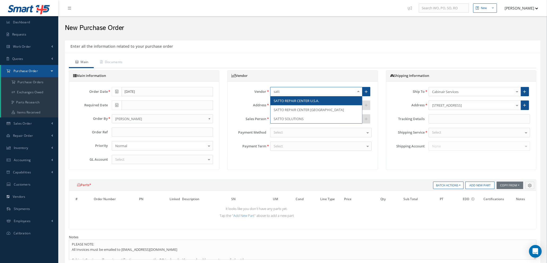
type input "satto"
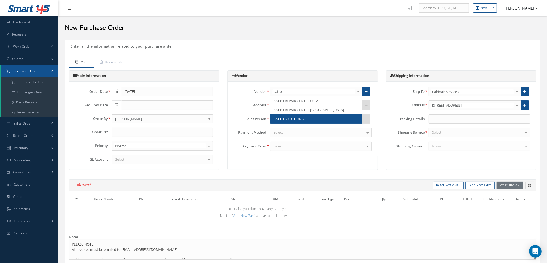
click at [292, 120] on span "SATTO SOLUTIONS" at bounding box center [289, 118] width 30 height 5
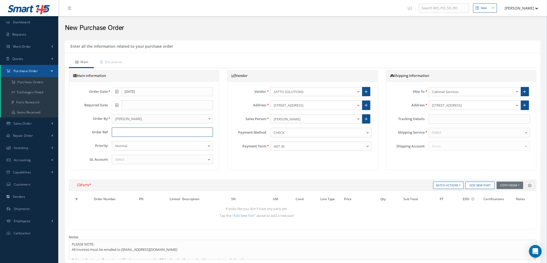
click at [130, 131] on input "text" at bounding box center [162, 132] width 101 height 10
type input "SATTO TRAINING"
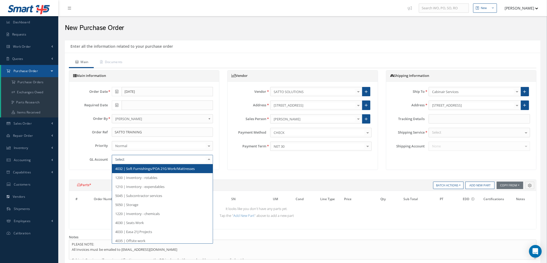
click at [128, 158] on div at bounding box center [162, 160] width 101 height 10
type input "5000"
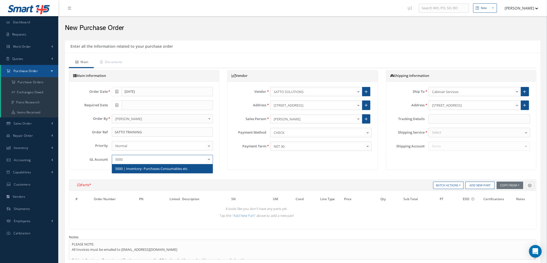
click at [141, 168] on span "5000 | Inventory- Purchases Consumables etc" at bounding box center [151, 168] width 72 height 5
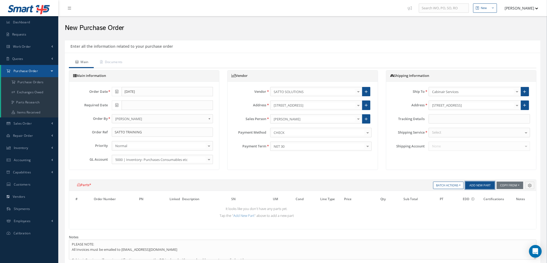
click at [483, 186] on button "Add New Part" at bounding box center [480, 185] width 29 height 7
select select "1"
select select "5"
select select "88"
select select "1"
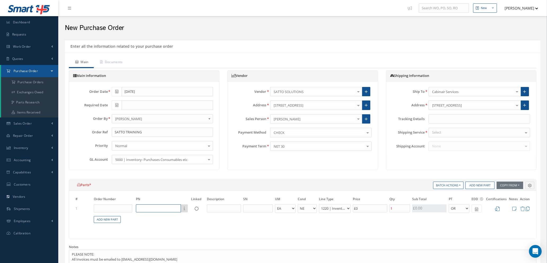
click at [138, 208] on input "text" at bounding box center [158, 208] width 45 height 8
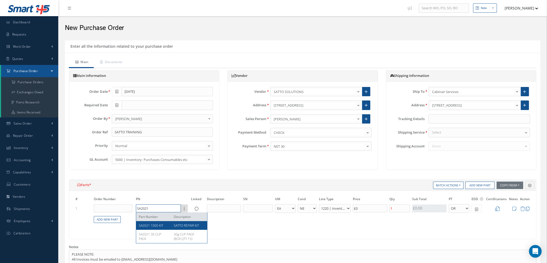
type input "SA2021"
click at [166, 227] on div "SA2021 1000 KIT" at bounding box center [154, 225] width 31 height 5
type input "£180"
type input "SA2021 1000 KIT"
type input "SATTO REPAIR KIT"
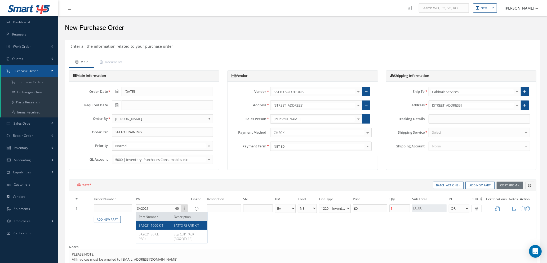
type input "£900"
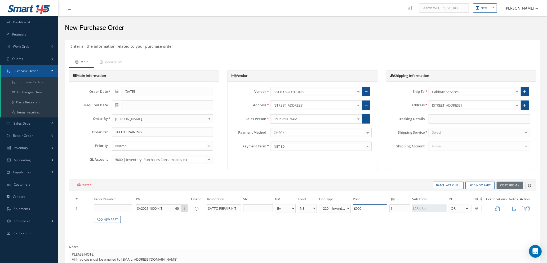
drag, startPoint x: 350, startPoint y: 211, endPoint x: 277, endPoint y: 210, distance: 72.9
click at [275, 208] on tr "1 SA2021 1000 KIT Part Number Description SATTO REPAIR KIT - BAG BX CA RL EA FT…" at bounding box center [302, 209] width 457 height 10
type input "£0"
type input "£0.00"
click at [396, 206] on input "1" at bounding box center [400, 208] width 21 height 8
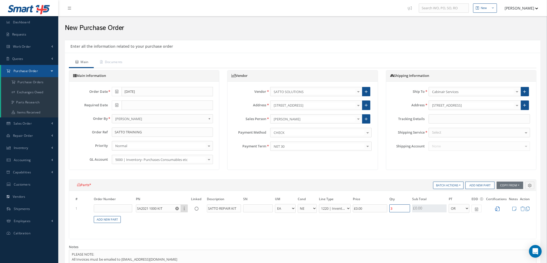
type input "3"
click at [498, 209] on icon at bounding box center [497, 208] width 5 height 5
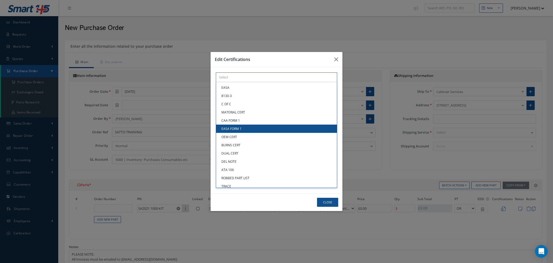
click at [266, 82] on div "× Loading... EASA 8130-3 C OF C MATERIAL CERT CAA FORM 1 EASA FORM 1 OEM CERT B…" at bounding box center [276, 77] width 121 height 10
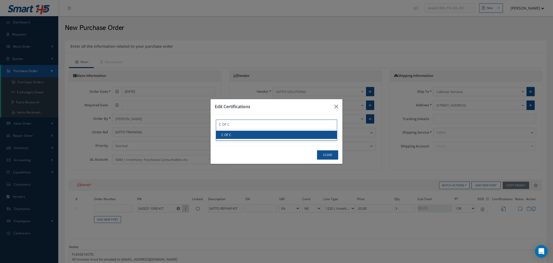
type input "C OF C"
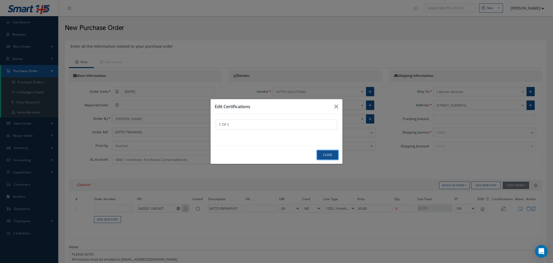
click at [329, 155] on button "Close" at bounding box center [327, 154] width 21 height 9
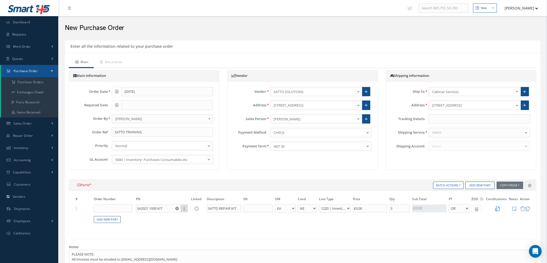
click at [496, 209] on icon at bounding box center [497, 208] width 5 height 5
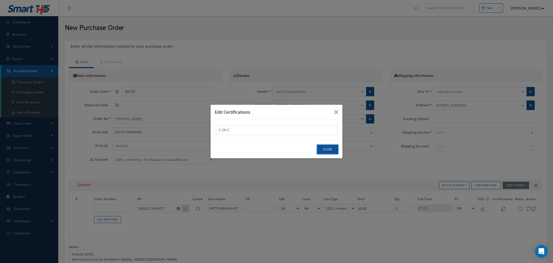
click at [323, 151] on button "Close" at bounding box center [327, 149] width 21 height 9
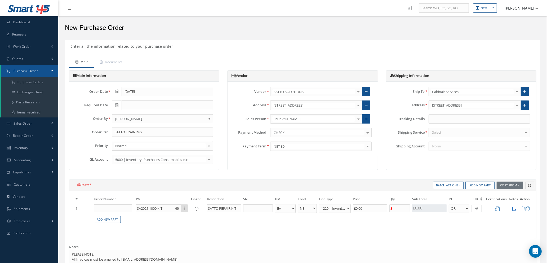
click at [514, 208] on icon at bounding box center [514, 208] width 4 height 5
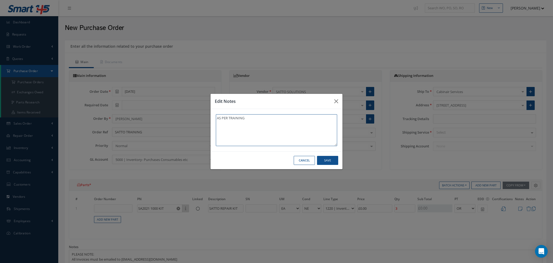
type textarea "AS PER TRAINING"
click at [334, 161] on button "Save" at bounding box center [327, 160] width 21 height 9
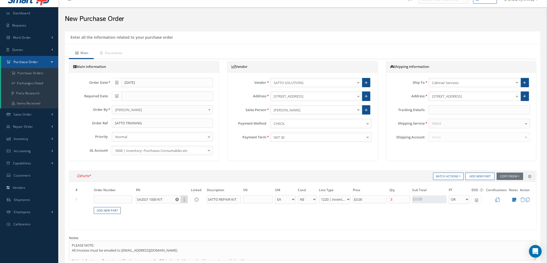
scroll to position [5, 0]
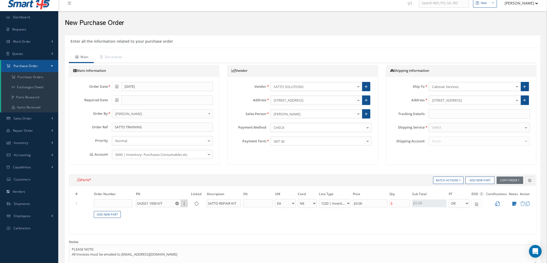
click at [498, 203] on icon at bounding box center [497, 203] width 5 height 5
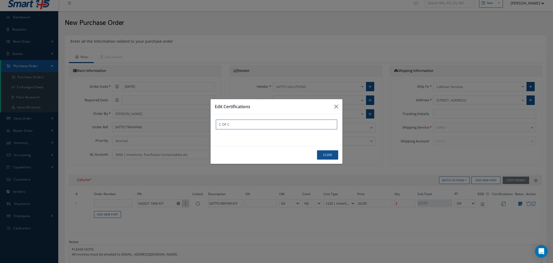
click at [268, 129] on div "C OF C × Loading... C OF C" at bounding box center [276, 125] width 121 height 10
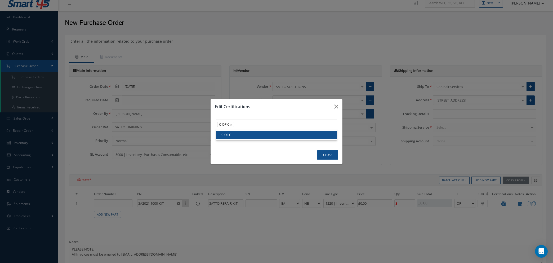
click at [262, 136] on link "C OF C" at bounding box center [276, 135] width 121 height 8
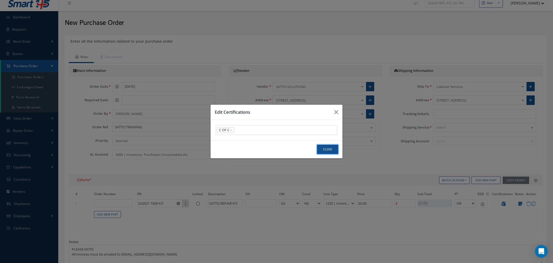
click at [332, 151] on button "Close" at bounding box center [327, 149] width 21 height 9
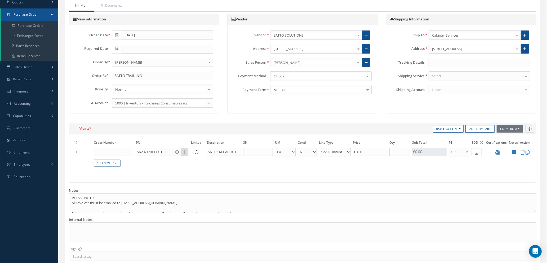
scroll to position [45, 0]
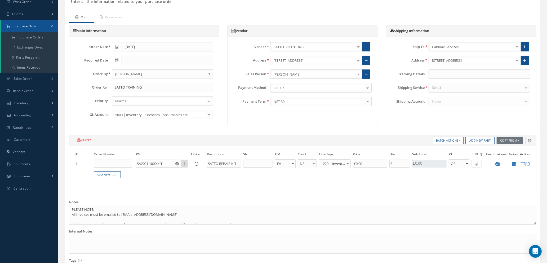
click at [446, 87] on div "Select" at bounding box center [479, 88] width 101 height 10
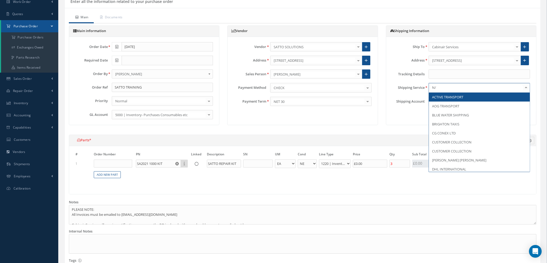
type input "N/A"
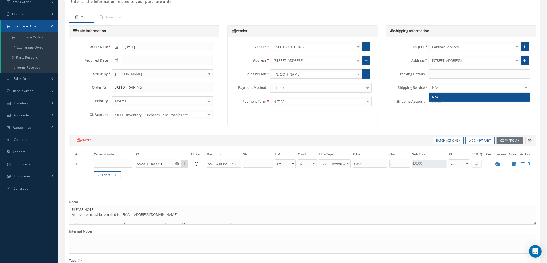
click at [448, 94] on span "N/A" at bounding box center [479, 96] width 101 height 9
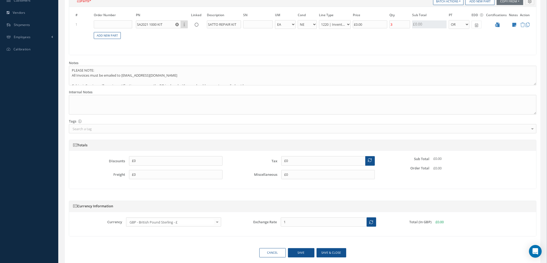
scroll to position [204, 0]
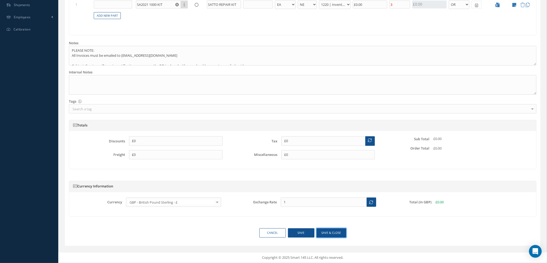
click at [328, 232] on button "Save & close" at bounding box center [332, 232] width 30 height 9
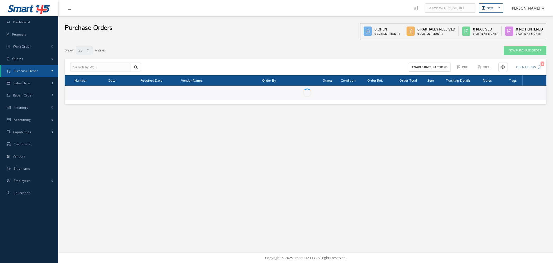
select select "25"
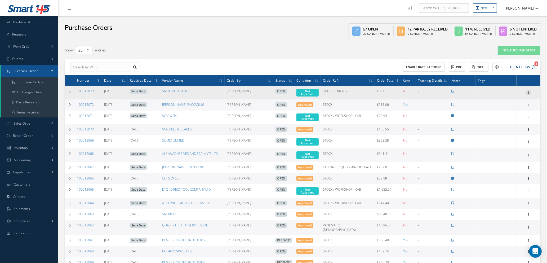
click at [529, 91] on icon at bounding box center [528, 92] width 5 height 4
click at [503, 97] on link "Enter/Update" at bounding box center [504, 96] width 42 height 7
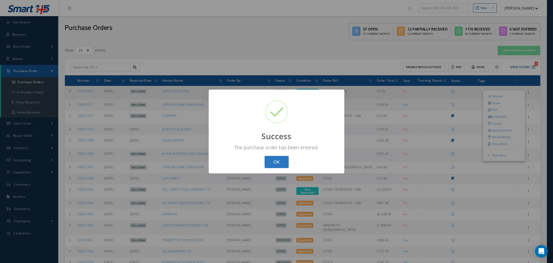
click at [280, 157] on button "OK" at bounding box center [277, 162] width 24 height 12
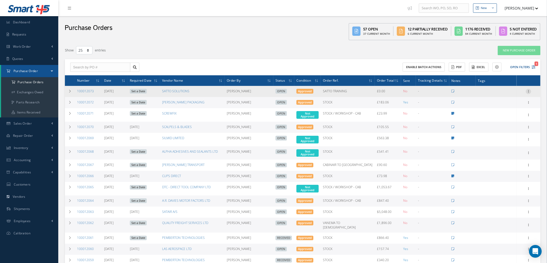
click at [528, 90] on icon at bounding box center [528, 91] width 5 height 4
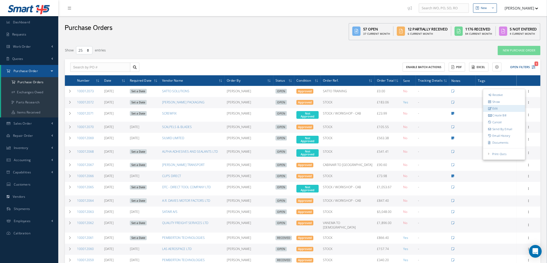
click at [499, 108] on link "Edit" at bounding box center [504, 108] width 42 height 7
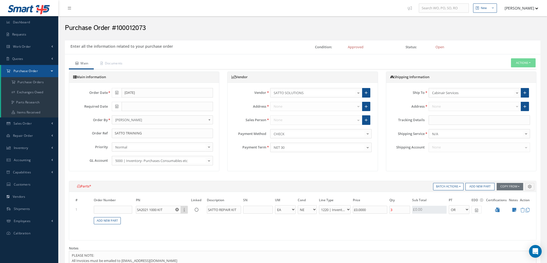
select select "1"
select select "5"
select select "88"
select select "1"
click at [105, 219] on link "Add New Part" at bounding box center [107, 220] width 27 height 7
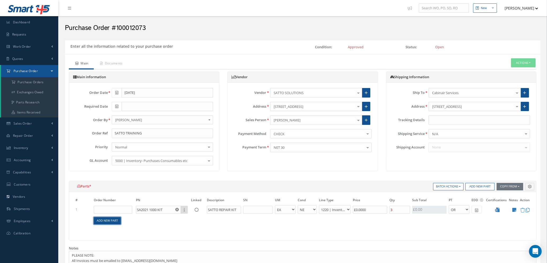
select select "1"
select select "5"
select select "88"
select select "1"
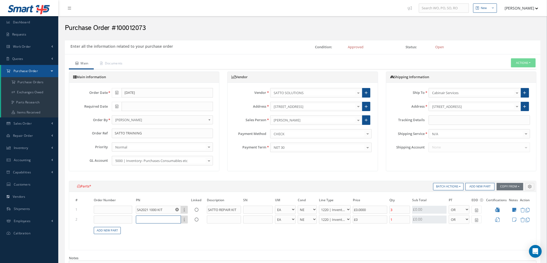
click at [150, 219] on input "text" at bounding box center [158, 219] width 45 height 8
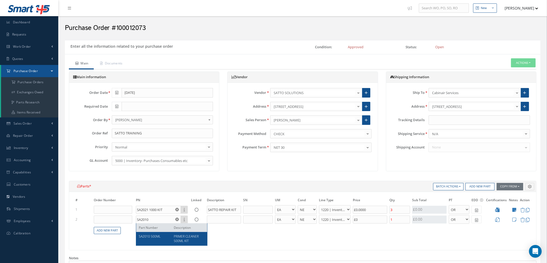
click at [155, 238] on span "SA2010 500ML" at bounding box center [150, 236] width 22 height 5
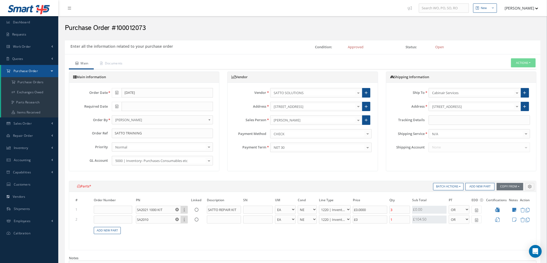
type input "SA2010 500ML"
type input "PRIMER CLEANER 500ML KIT"
type input "£104.5"
drag, startPoint x: 404, startPoint y: 218, endPoint x: 378, endPoint y: 218, distance: 26.0
click at [378, 218] on tr "2 SA2010 500ML Part Number Description PRIMER CLEANER 500ML KIT - BAG BX CA RL …" at bounding box center [302, 219] width 457 height 10
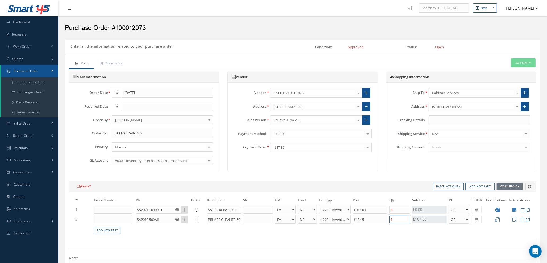
type input "£62.7"
type input "3"
click at [499, 219] on icon at bounding box center [497, 219] width 5 height 5
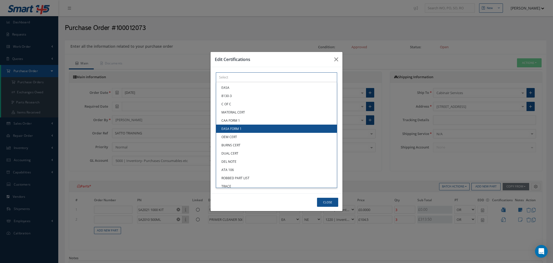
click at [250, 82] on div "× Loading... EASA 8130-3 C OF C MATERIAL CERT CAA FORM 1 EASA FORM 1 OEM CERT B…" at bounding box center [276, 77] width 121 height 10
type input "D"
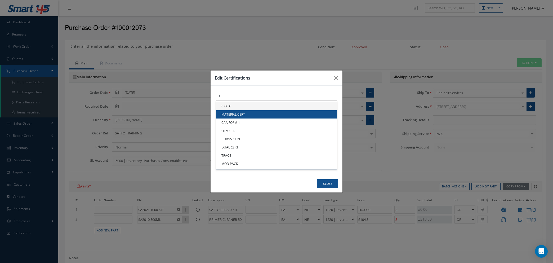
type input "C"
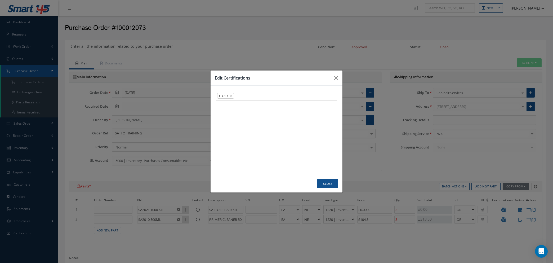
click at [247, 103] on link "C OF C" at bounding box center [276, 106] width 121 height 8
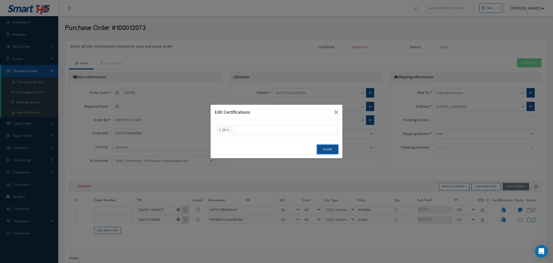
click at [330, 148] on button "Close" at bounding box center [327, 149] width 21 height 9
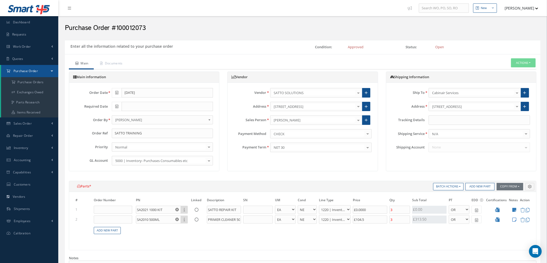
click at [515, 219] on icon at bounding box center [514, 219] width 4 height 5
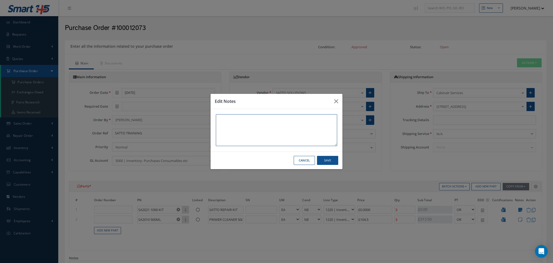
click at [219, 118] on textarea at bounding box center [276, 130] width 121 height 32
click at [311, 163] on button "Cancel" at bounding box center [304, 160] width 21 height 9
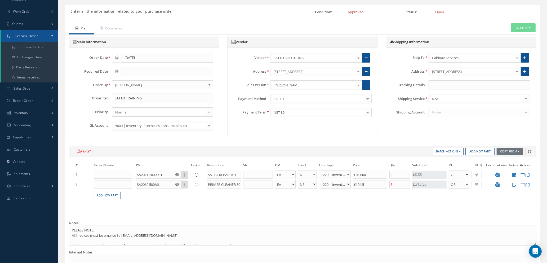
scroll to position [119, 0]
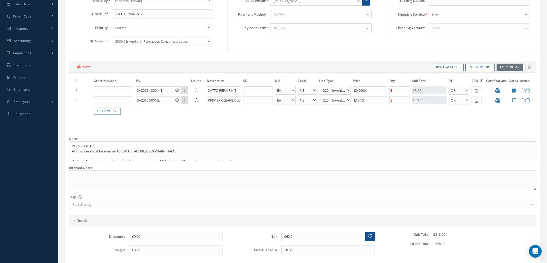
click at [523, 90] on icon at bounding box center [522, 91] width 5 height 5
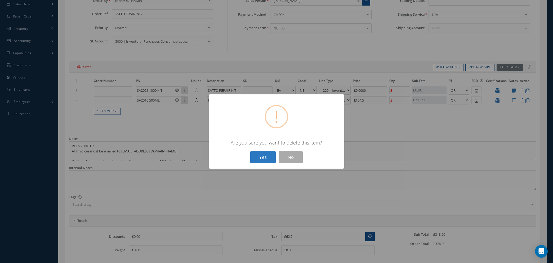
click at [268, 154] on button "Yes" at bounding box center [262, 157] width 25 height 12
select select "1"
select select "5"
select select "88"
select select "1"
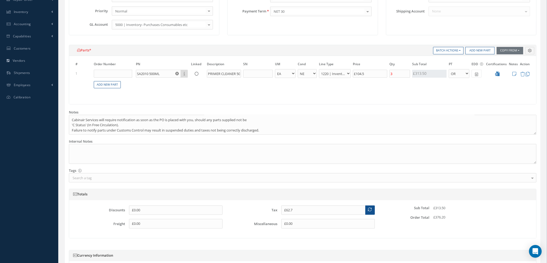
scroll to position [205, 0]
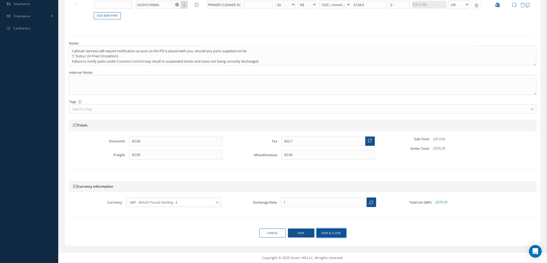
click at [332, 228] on button "Save & close" at bounding box center [332, 232] width 30 height 9
select select "1"
select select "5"
select select "88"
select select "1"
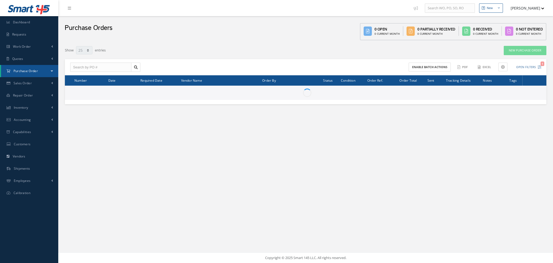
select select "25"
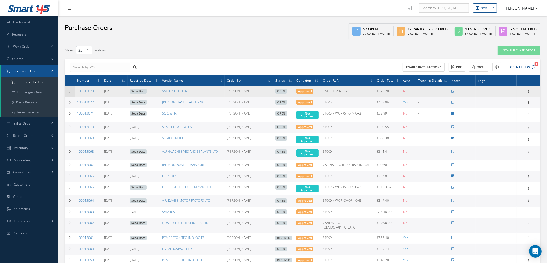
click at [69, 90] on icon at bounding box center [70, 91] width 4 height 3
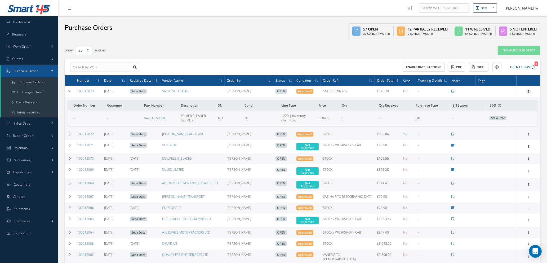
click at [529, 89] on icon at bounding box center [528, 91] width 5 height 4
click at [499, 128] on link "Send By Email" at bounding box center [504, 129] width 42 height 7
type input "Reports from Purchase Order #100012073"
type textarea "Hiya, Please find Attached, our Purchase Order #100012073. If you have any ques…"
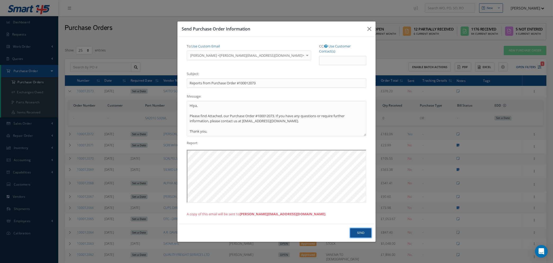
click at [357, 230] on button "Send" at bounding box center [360, 232] width 21 height 9
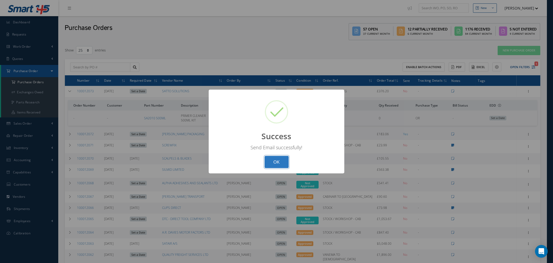
click at [271, 163] on button "OK" at bounding box center [277, 162] width 24 height 12
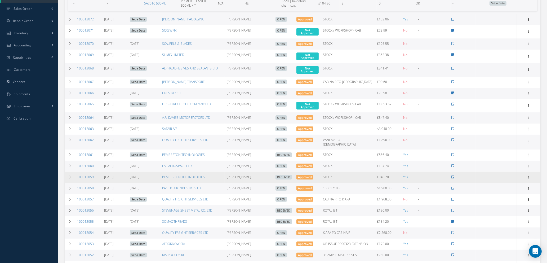
scroll to position [119, 0]
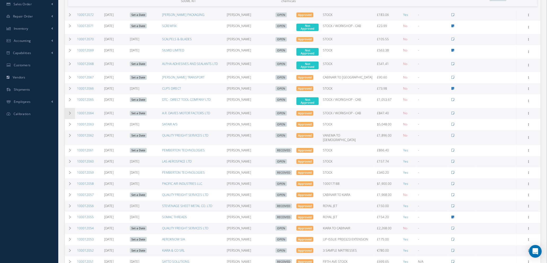
drag, startPoint x: 69, startPoint y: 111, endPoint x: 72, endPoint y: 112, distance: 3.3
click at [69, 112] on icon at bounding box center [70, 113] width 4 height 3
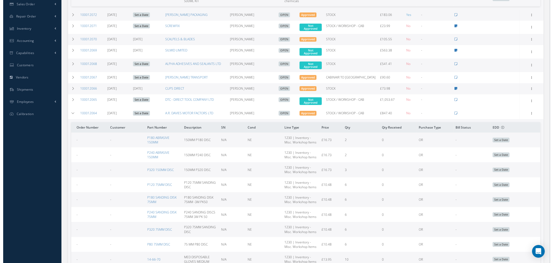
scroll to position [199, 0]
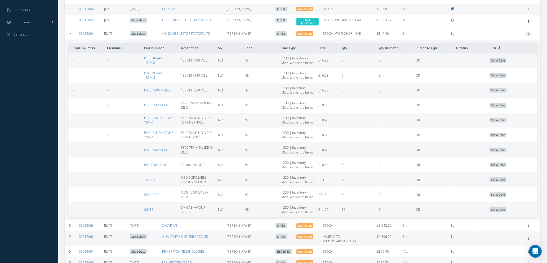
click at [529, 33] on icon at bounding box center [528, 33] width 5 height 4
click at [502, 71] on link "Send By Email" at bounding box center [504, 71] width 42 height 7
type input "Reports from Purchase Order #100012064"
type textarea "Hiya, Please find Attached, our Purchase Order #100012064. If you have any ques…"
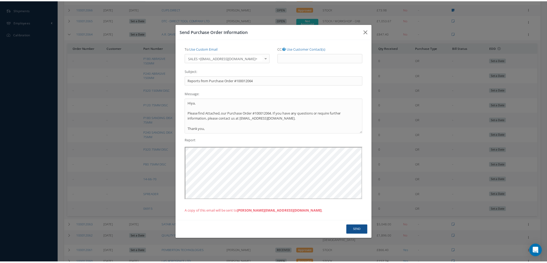
scroll to position [0, 0]
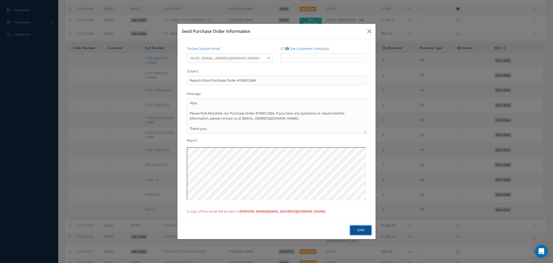
click at [358, 228] on button "Send" at bounding box center [360, 229] width 21 height 9
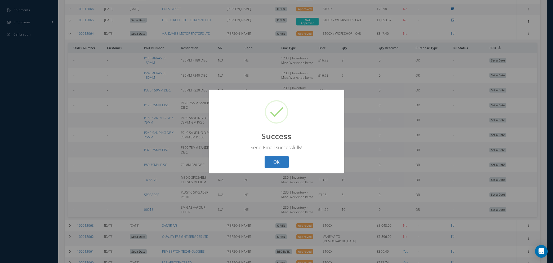
click at [278, 161] on button "OK" at bounding box center [277, 162] width 24 height 12
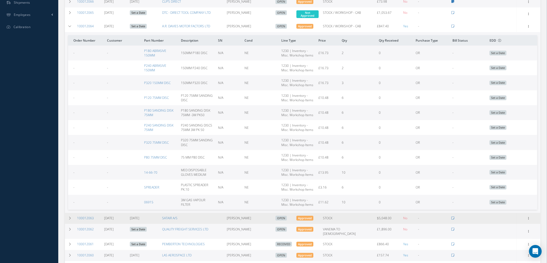
scroll to position [159, 0]
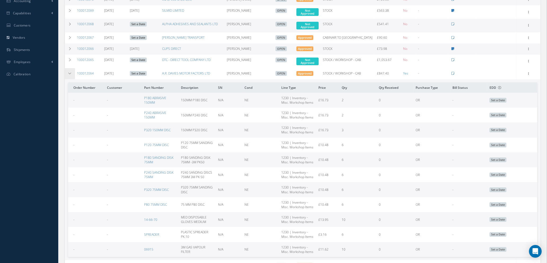
click at [68, 72] on icon at bounding box center [70, 73] width 4 height 3
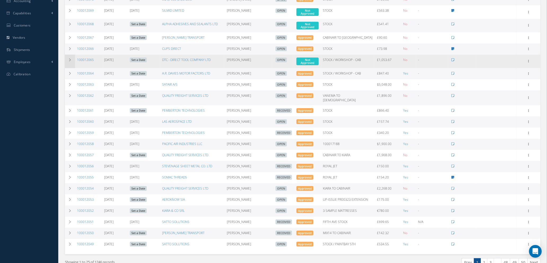
click at [68, 58] on icon at bounding box center [70, 59] width 4 height 3
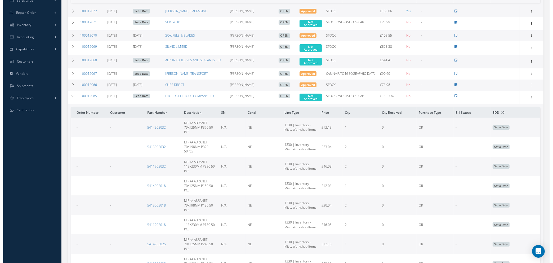
scroll to position [119, 0]
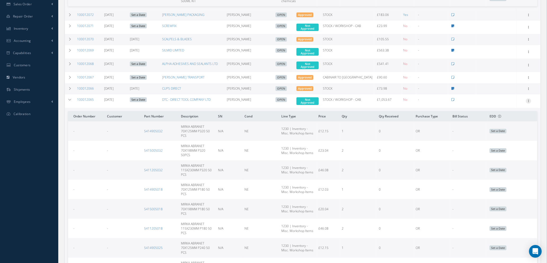
click at [529, 100] on icon at bounding box center [528, 100] width 5 height 4
click at [507, 103] on link "Enter/Update" at bounding box center [504, 104] width 42 height 7
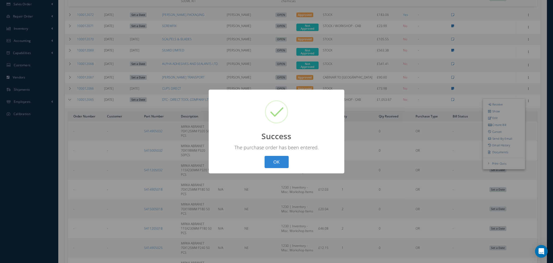
drag, startPoint x: 272, startPoint y: 161, endPoint x: 303, endPoint y: 164, distance: 30.6
click at [273, 161] on button "OK" at bounding box center [277, 162] width 24 height 12
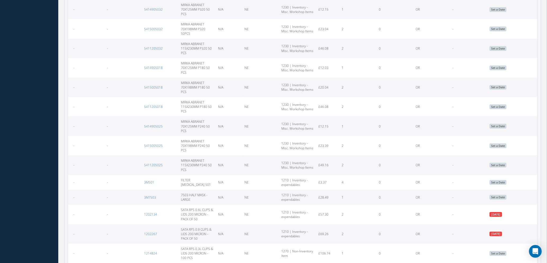
scroll to position [199, 0]
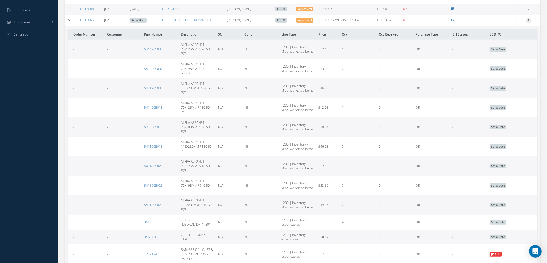
click at [529, 18] on icon at bounding box center [528, 20] width 5 height 4
click at [500, 37] on link "Edit" at bounding box center [504, 37] width 42 height 7
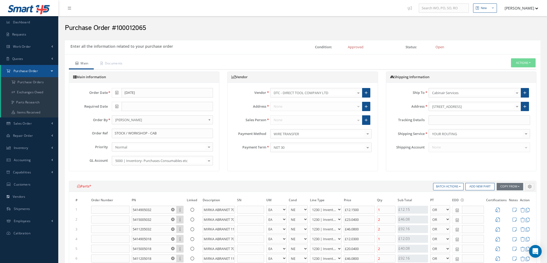
select select "1"
select select "5"
select select "110"
select select "1"
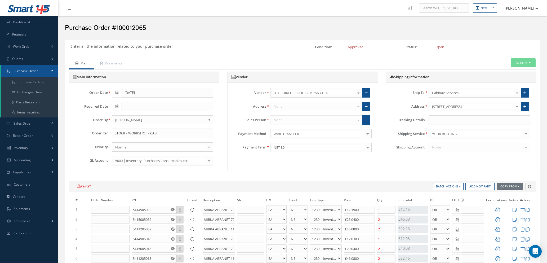
select select "5"
select select "110"
select select "1"
select select "5"
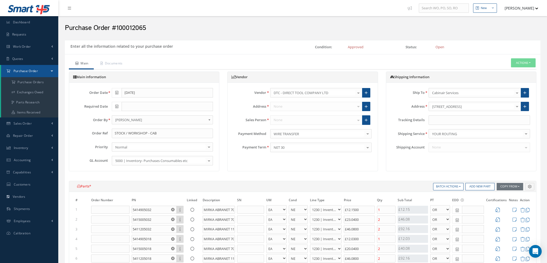
select select "110"
select select "1"
select select "5"
select select "110"
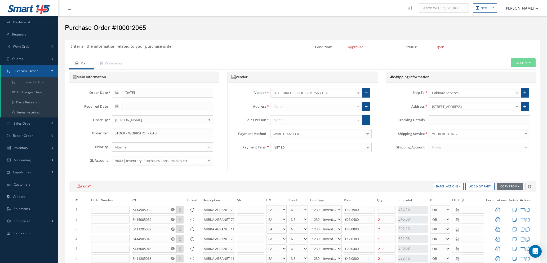
select select "1"
select select "5"
select select "110"
select select "1"
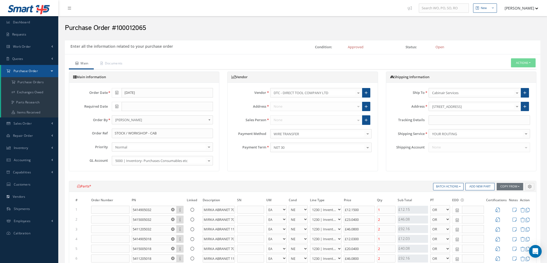
select select "1"
select select "5"
select select "110"
select select "1"
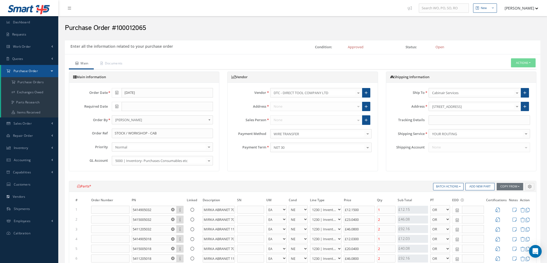
select select "5"
select select "110"
select select "1"
select select "5"
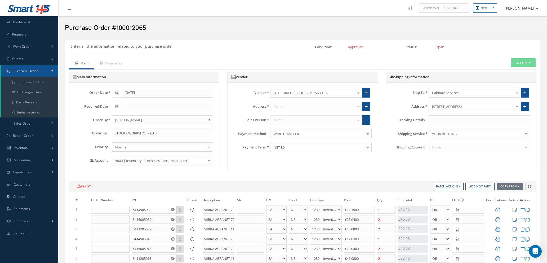
select select "110"
select select "1"
select select "5"
select select "110"
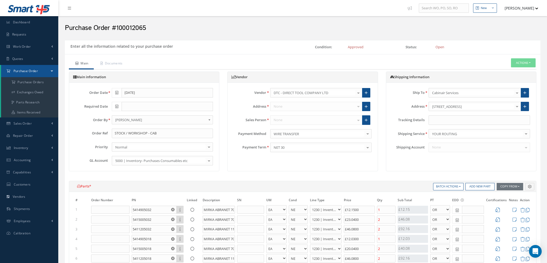
select select "1"
select select "5"
select select "7"
select select "1"
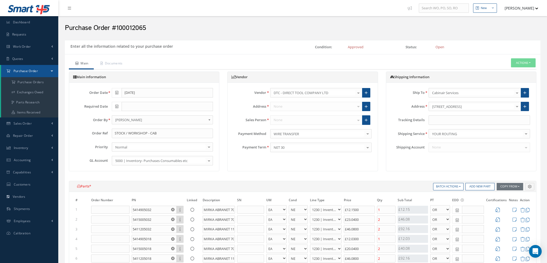
select select "1"
select select "5"
select select "7"
select select "1"
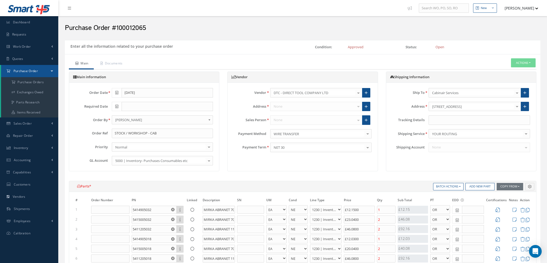
select select "5"
select select "7"
select select "1"
select select "5"
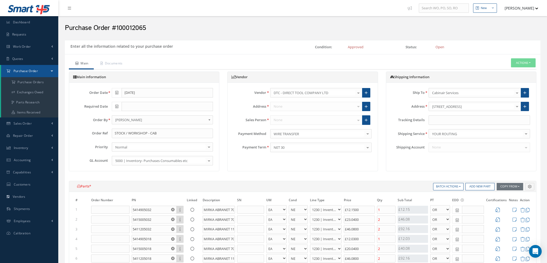
select select "7"
select select "1"
select select "5"
select select "114"
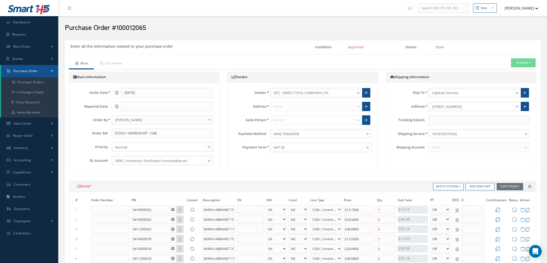
select select "1"
select select "5"
select select "110"
select select "1"
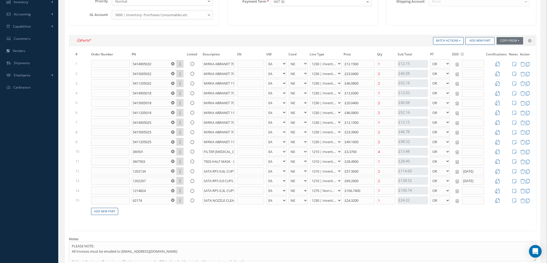
scroll to position [159, 0]
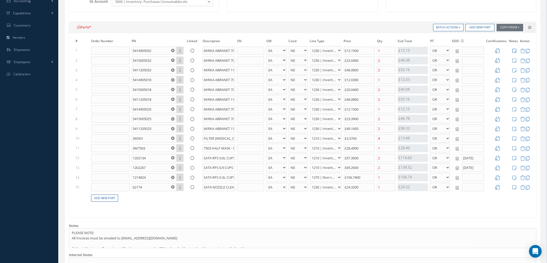
click at [515, 51] on icon at bounding box center [515, 50] width 4 height 5
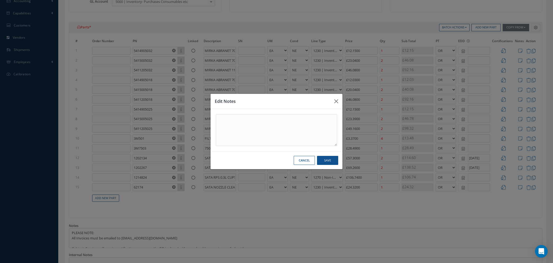
click at [311, 161] on button "Cancel" at bounding box center [304, 160] width 21 height 9
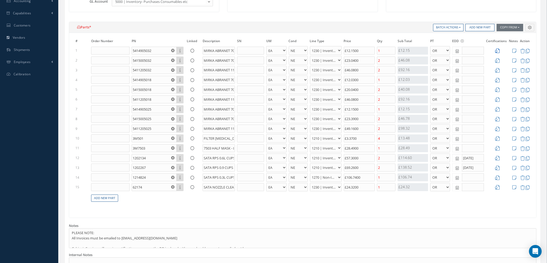
click at [499, 51] on icon at bounding box center [498, 50] width 5 height 5
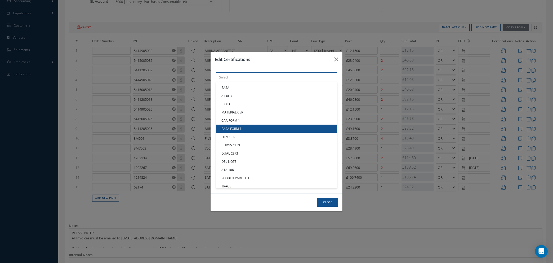
click at [290, 82] on div "× Loading... EASA 8130-3 C OF C MATERIAL CERT CAA FORM 1 EASA FORM 1 OEM CERT B…" at bounding box center [276, 77] width 121 height 10
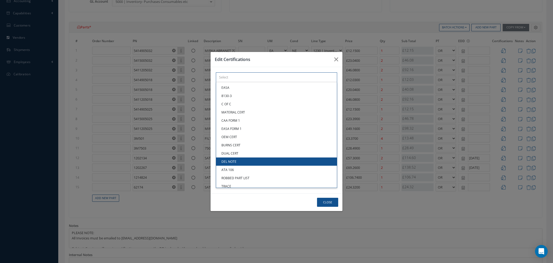
click at [241, 161] on link "DEL NOTE" at bounding box center [276, 161] width 121 height 8
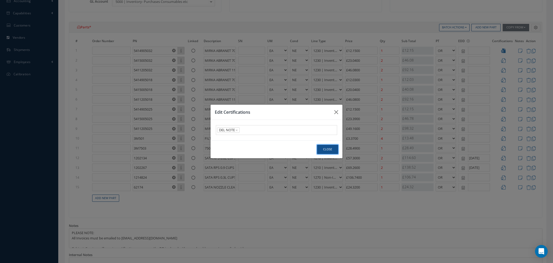
click at [321, 152] on button "Close" at bounding box center [327, 149] width 21 height 9
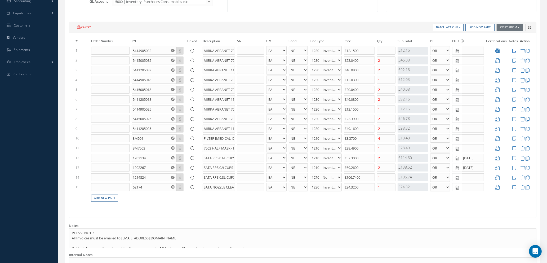
click at [515, 51] on icon at bounding box center [515, 50] width 4 height 5
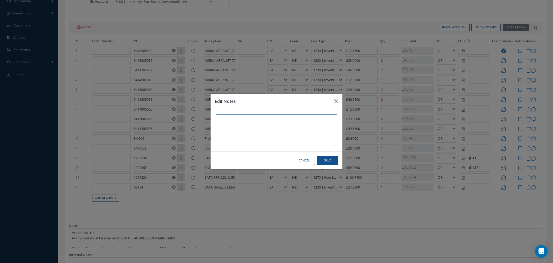
click at [221, 120] on textarea at bounding box center [276, 130] width 121 height 32
paste textarea "A70125320A"
type textarea "A70125320A"
click at [330, 162] on button "Save" at bounding box center [327, 160] width 21 height 9
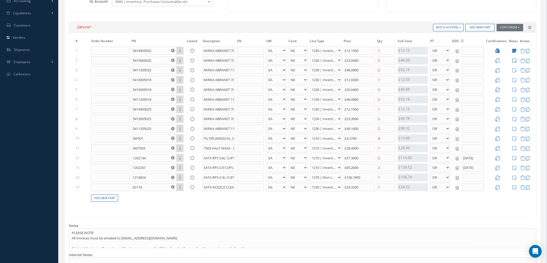
click at [513, 60] on icon at bounding box center [515, 60] width 4 height 5
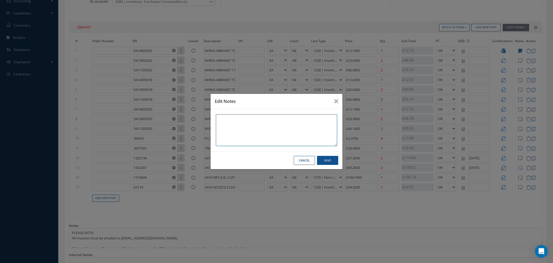
click at [233, 120] on textarea at bounding box center [276, 130] width 121 height 32
paste textarea "A70198320A"
type textarea "A70198320A"
click at [332, 160] on button "Save" at bounding box center [327, 160] width 21 height 9
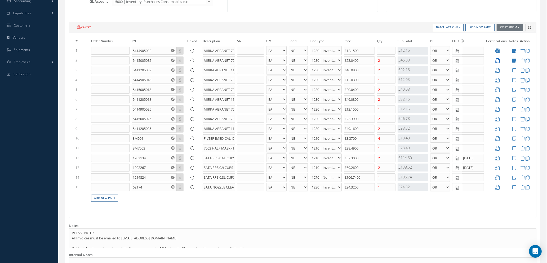
click at [498, 61] on icon at bounding box center [498, 60] width 5 height 5
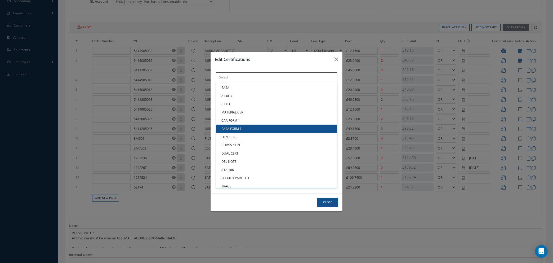
click at [285, 82] on div "× Loading... EASA 8130-3 C OF C MATERIAL CERT CAA FORM 1 EASA FORM 1 OEM CERT B…" at bounding box center [276, 77] width 121 height 10
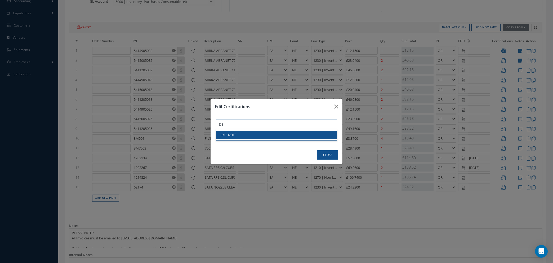
type input "DE"
click at [285, 132] on link "DEL NOTE" at bounding box center [276, 135] width 121 height 8
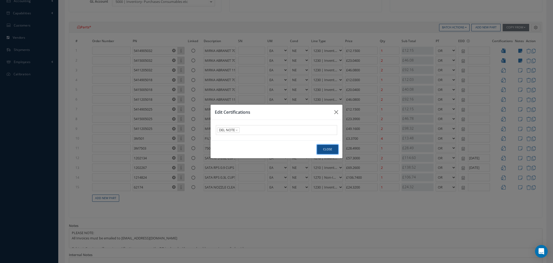
click at [327, 148] on button "Close" at bounding box center [327, 149] width 21 height 9
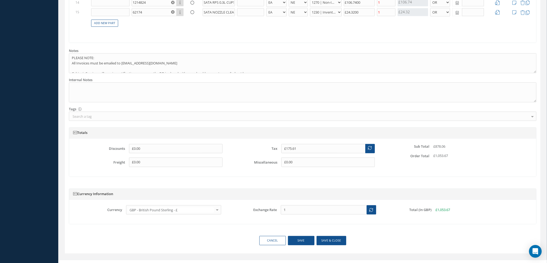
scroll to position [342, 0]
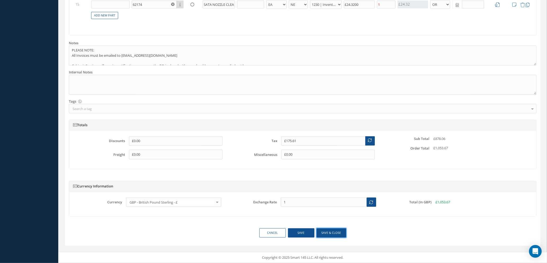
click at [325, 233] on button "Save & close" at bounding box center [332, 232] width 30 height 9
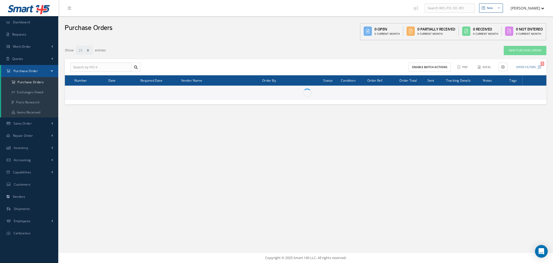
select select "25"
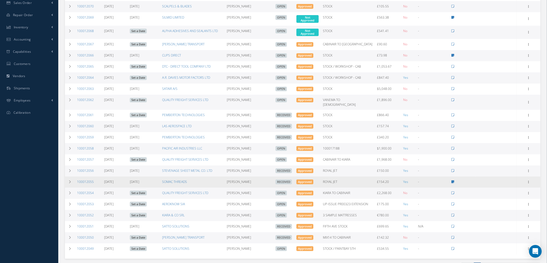
scroll to position [108, 0]
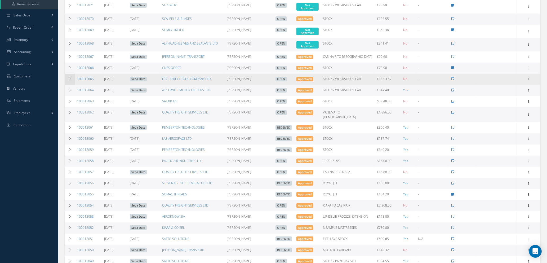
click at [69, 79] on icon at bounding box center [70, 78] width 4 height 3
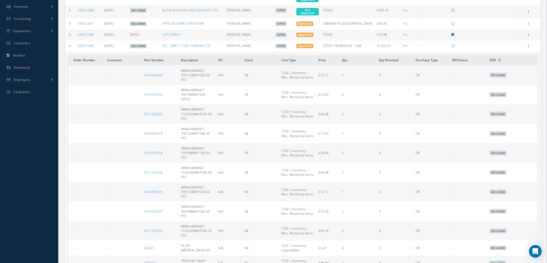
scroll to position [159, 0]
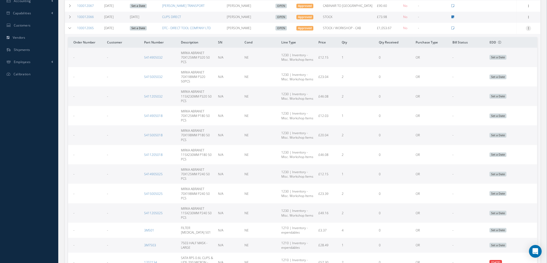
click at [528, 28] on icon at bounding box center [528, 28] width 5 height 4
click at [503, 45] on link "Edit" at bounding box center [504, 45] width 42 height 7
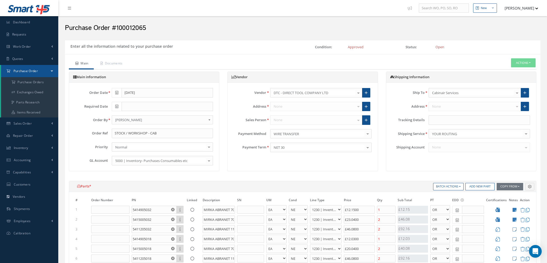
select select "1"
select select "5"
select select "110"
select select "1"
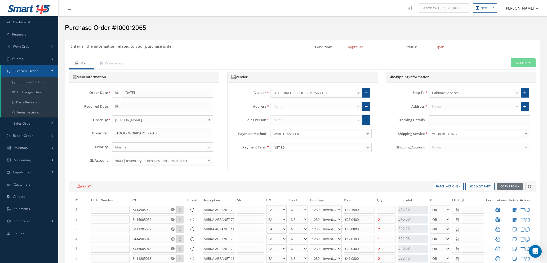
select select "5"
select select "110"
select select "1"
select select "5"
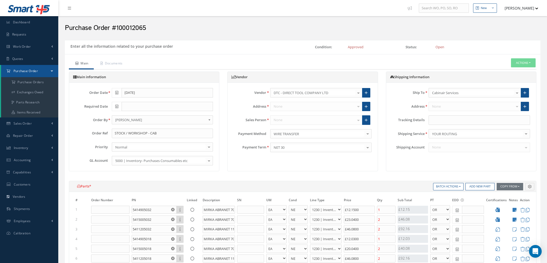
select select "110"
select select "1"
select select "5"
select select "110"
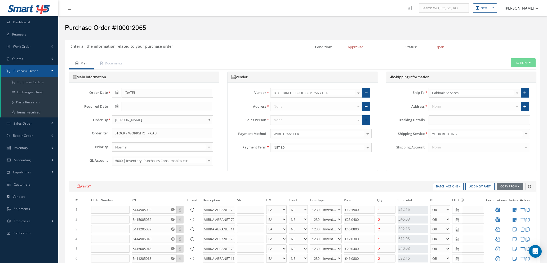
select select "1"
select select "5"
select select "110"
select select "1"
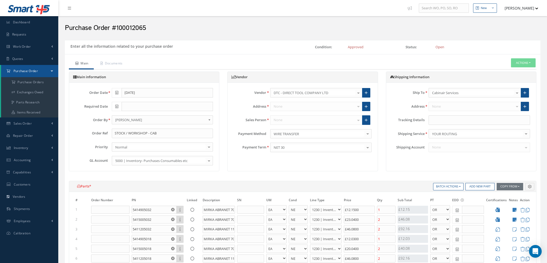
select select "1"
select select "5"
select select "110"
select select "1"
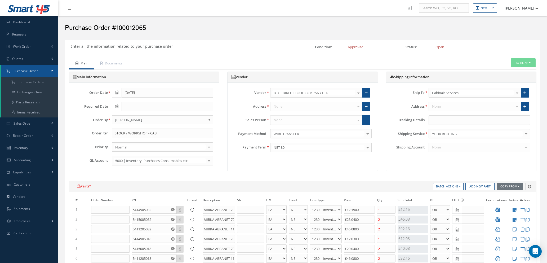
select select "5"
select select "110"
select select "1"
select select "5"
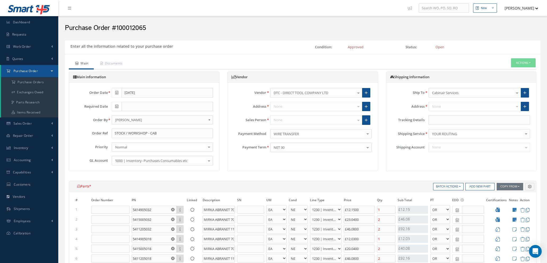
select select "110"
select select "1"
select select "5"
select select "110"
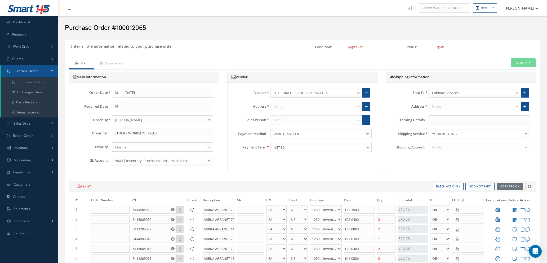
select select "1"
select select "5"
select select "7"
select select "1"
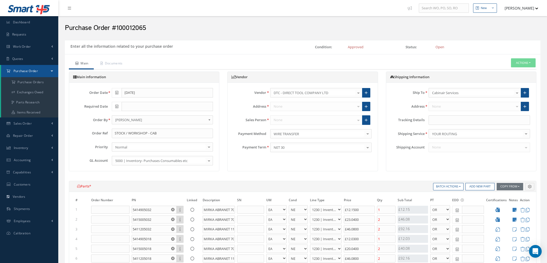
select select "1"
select select "5"
select select "7"
select select "1"
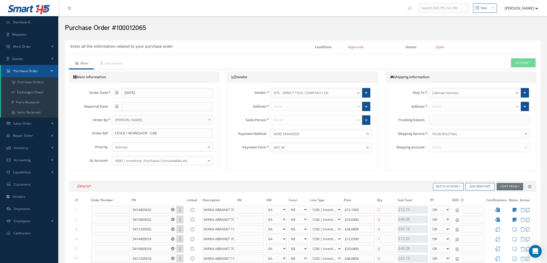
select select "5"
select select "7"
select select "1"
select select "5"
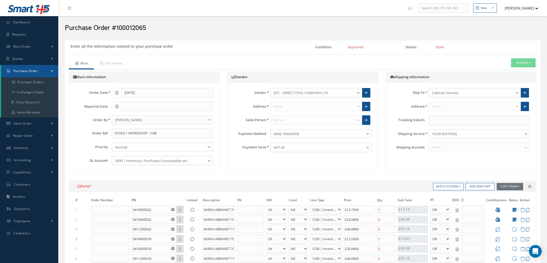
select select "7"
select select "1"
select select "5"
select select "114"
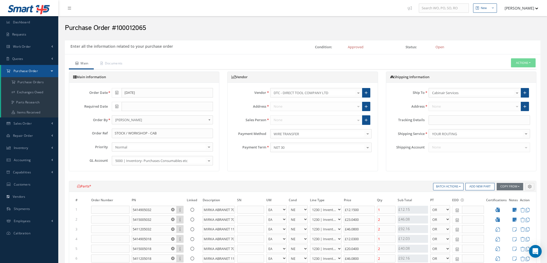
select select "1"
select select "5"
select select "110"
select select "1"
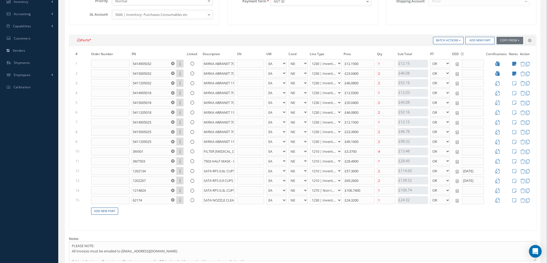
scroll to position [159, 0]
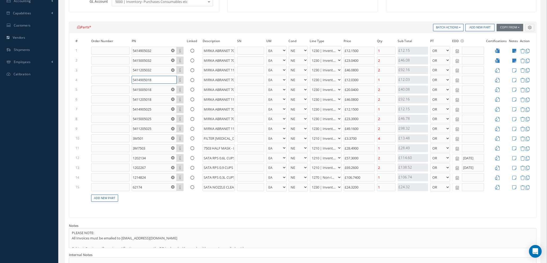
click at [148, 79] on input "5414905018" at bounding box center [154, 80] width 45 height 8
click at [157, 81] on input "5414905018" at bounding box center [154, 80] width 45 height 8
click at [157, 90] on input "5415005018" at bounding box center [154, 90] width 45 height 8
click at [157, 78] on input "5414905018" at bounding box center [154, 80] width 45 height 8
click at [157, 68] on input "5411205032" at bounding box center [154, 70] width 45 height 8
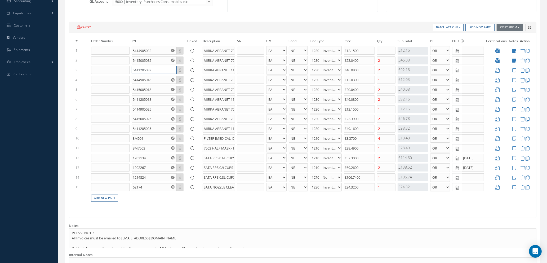
click at [154, 70] on input "5411205032" at bounding box center [154, 70] width 45 height 8
click at [149, 80] on input "5414905018" at bounding box center [154, 80] width 45 height 8
click at [498, 81] on icon at bounding box center [498, 80] width 5 height 5
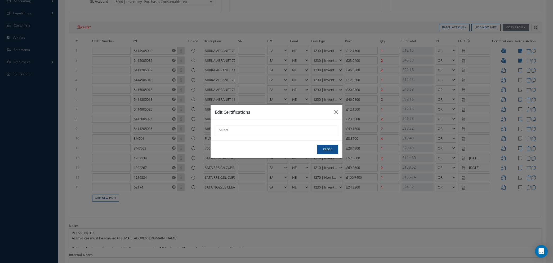
click at [273, 130] on div "× Loading..." at bounding box center [276, 130] width 121 height 10
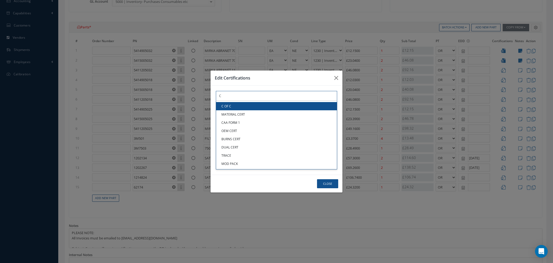
type input "C"
click at [253, 106] on link "C OF C" at bounding box center [276, 106] width 121 height 8
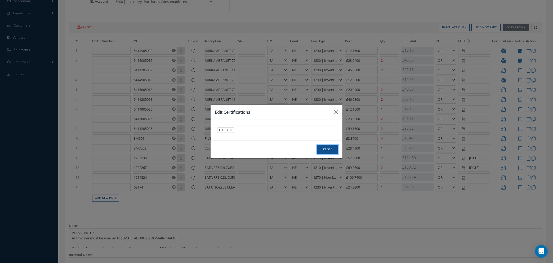
click at [319, 147] on button "Close" at bounding box center [327, 149] width 21 height 9
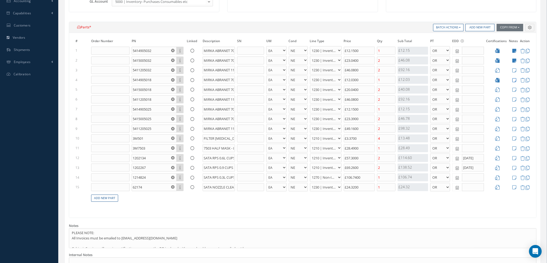
click at [515, 81] on icon at bounding box center [515, 80] width 4 height 5
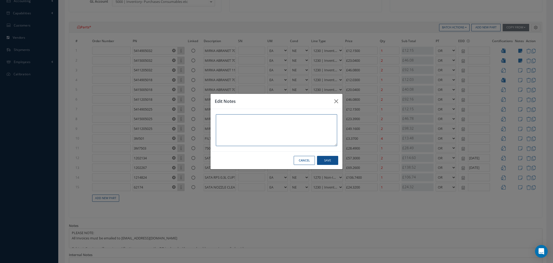
paste textarea "A70125180A"
type textarea "A70125180A"
click at [325, 161] on button "Save" at bounding box center [327, 160] width 21 height 9
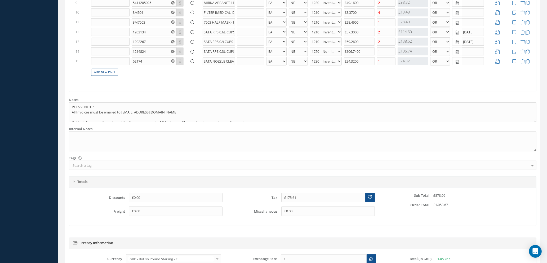
scroll to position [342, 0]
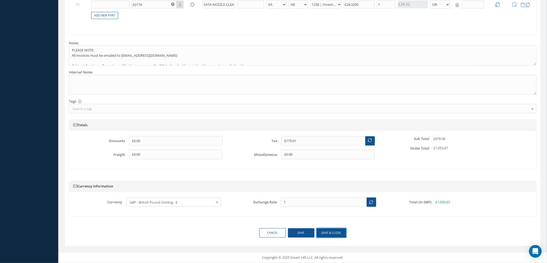
click at [327, 233] on button "Save & close" at bounding box center [332, 232] width 30 height 9
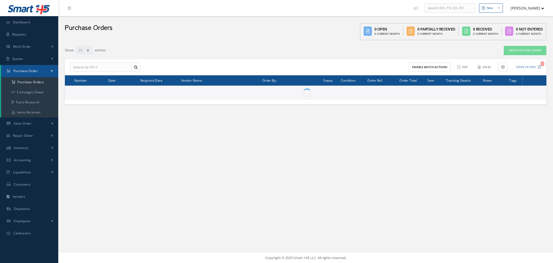
select select "25"
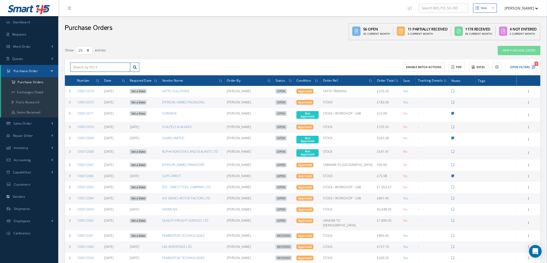
click at [117, 67] on input "text" at bounding box center [100, 68] width 60 height 10
type input "100012021"
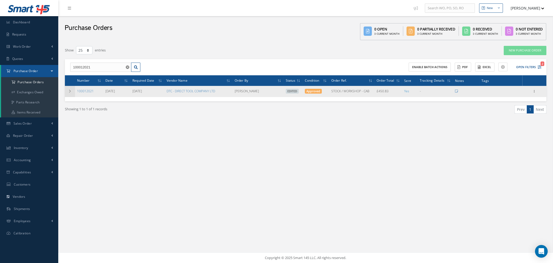
click at [70, 90] on icon at bounding box center [70, 91] width 4 height 3
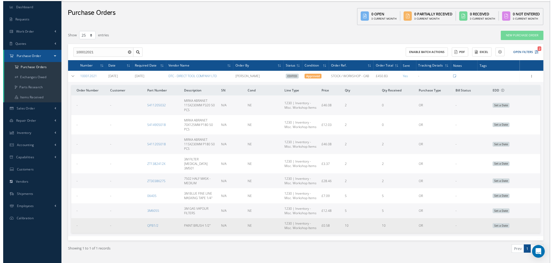
scroll to position [24, 0]
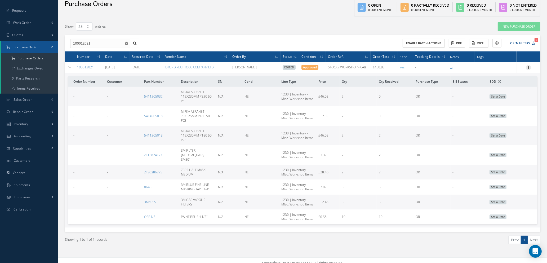
click at [530, 65] on icon at bounding box center [528, 67] width 5 height 4
click at [506, 69] on link "Enter/Update" at bounding box center [504, 71] width 42 height 7
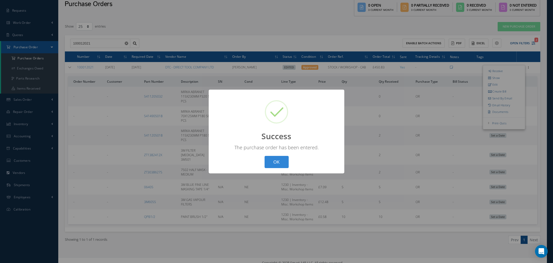
click at [270, 162] on button "OK" at bounding box center [277, 162] width 24 height 12
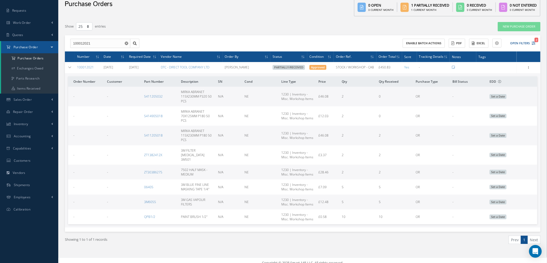
click at [161, 140] on td "5411205018" at bounding box center [160, 135] width 37 height 19
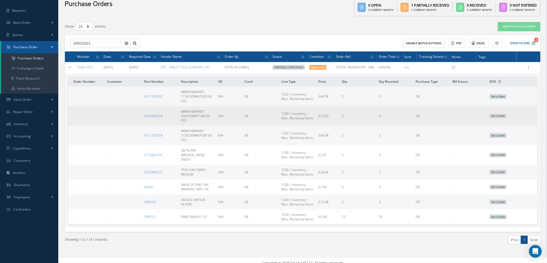
click at [268, 113] on td "NE" at bounding box center [260, 115] width 37 height 19
